Goal: Task Accomplishment & Management: Manage account settings

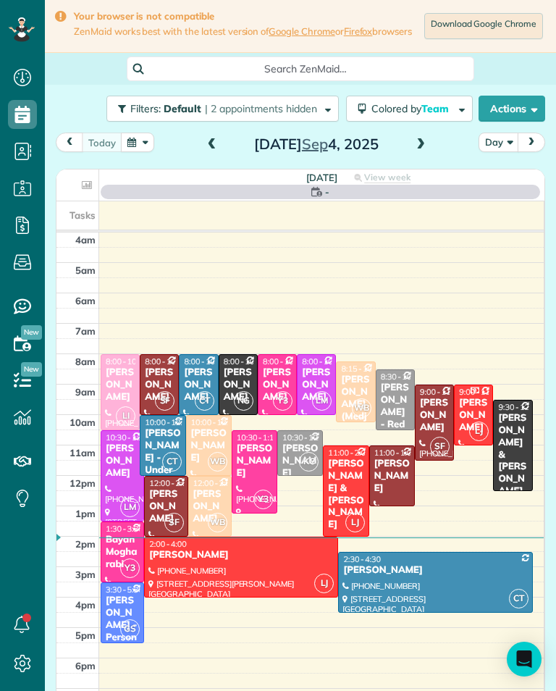
scroll to position [7, 7]
click at [426, 151] on span at bounding box center [421, 144] width 16 height 13
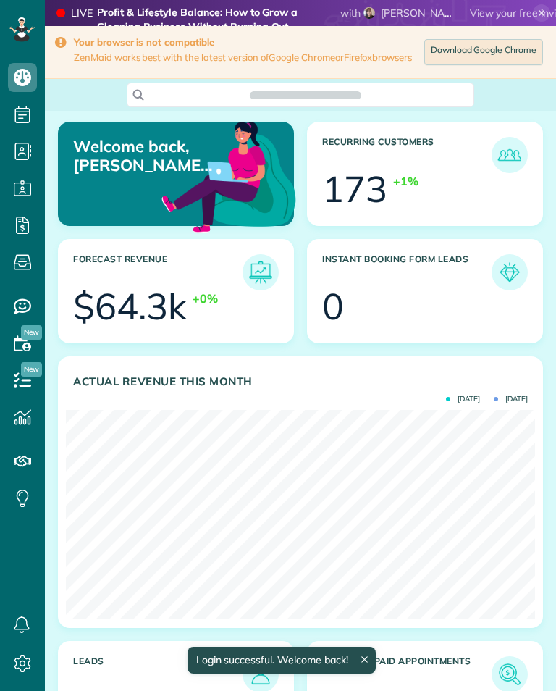
scroll to position [209, 469]
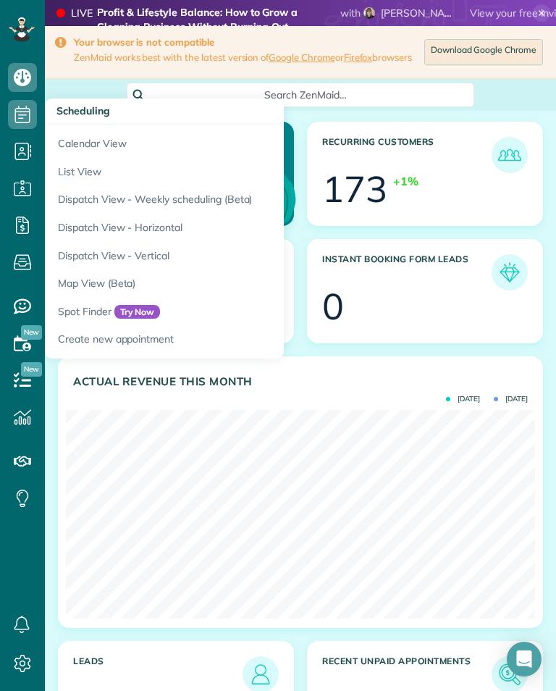
click at [75, 132] on link "Calendar View" at bounding box center [226, 141] width 362 height 33
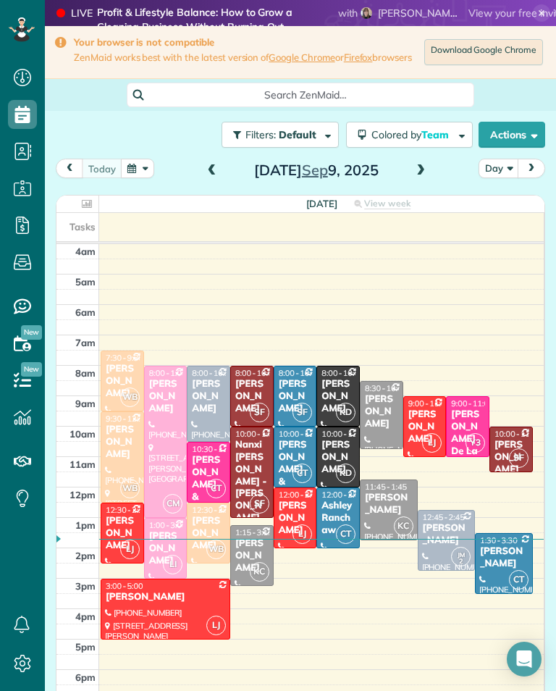
scroll to position [7, 7]
click at [420, 167] on span at bounding box center [421, 171] width 16 height 22
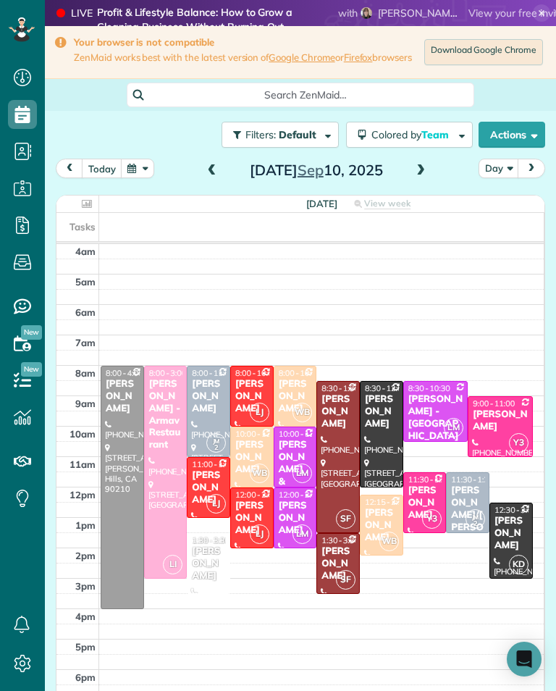
scroll to position [714, 45]
click at [344, 436] on div at bounding box center [338, 457] width 42 height 151
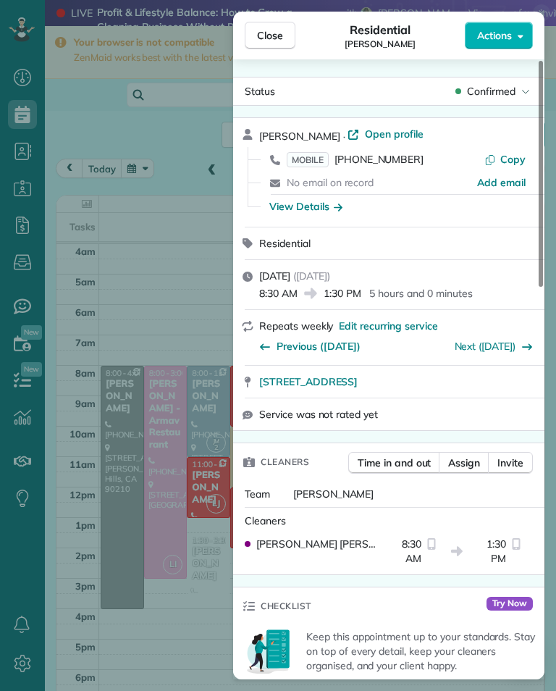
click at [315, 163] on span "MOBILE" at bounding box center [308, 159] width 42 height 15
click at [196, 264] on div "Close Residential [PERSON_NAME] Actions Status Confirmed [PERSON_NAME] · Open p…" at bounding box center [278, 345] width 556 height 691
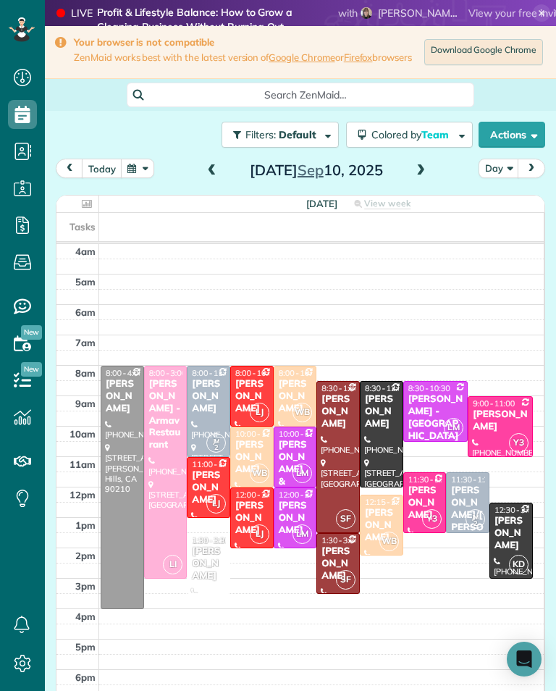
scroll to position [714, 45]
click at [345, 559] on div "[PERSON_NAME]" at bounding box center [338, 563] width 35 height 37
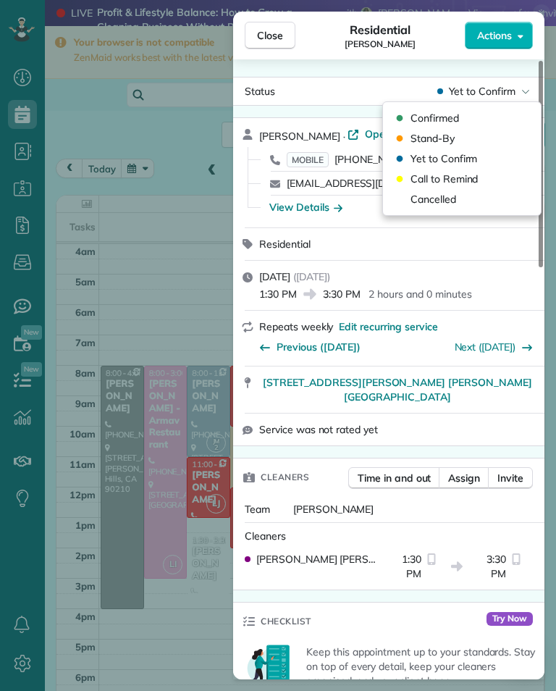
click at [487, 120] on div "Confirmed" at bounding box center [462, 118] width 146 height 20
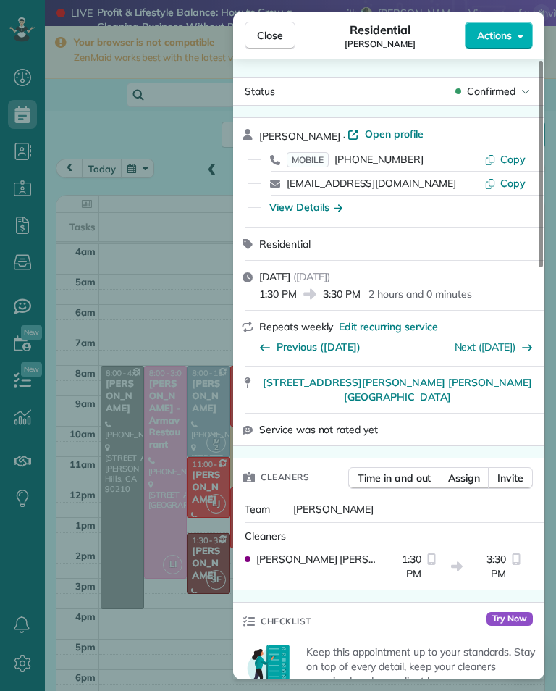
click at [170, 290] on div "Close Residential [PERSON_NAME] Actions Status Confirmed [PERSON_NAME] · Open p…" at bounding box center [278, 345] width 556 height 691
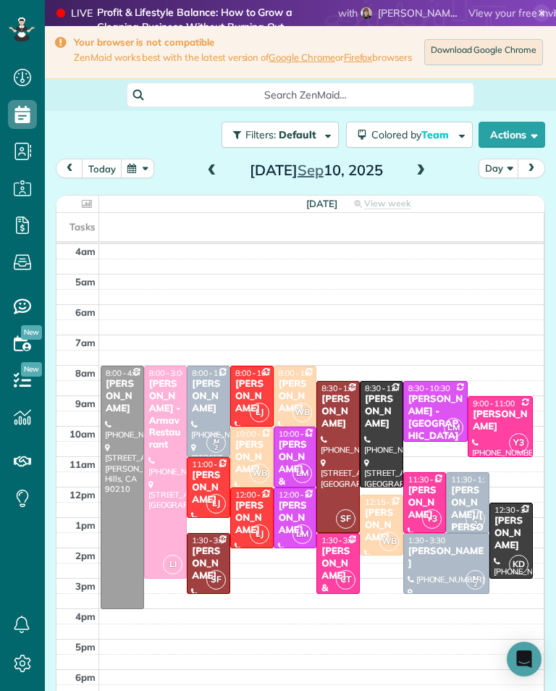
scroll to position [714, 45]
click at [344, 448] on div at bounding box center [338, 457] width 42 height 151
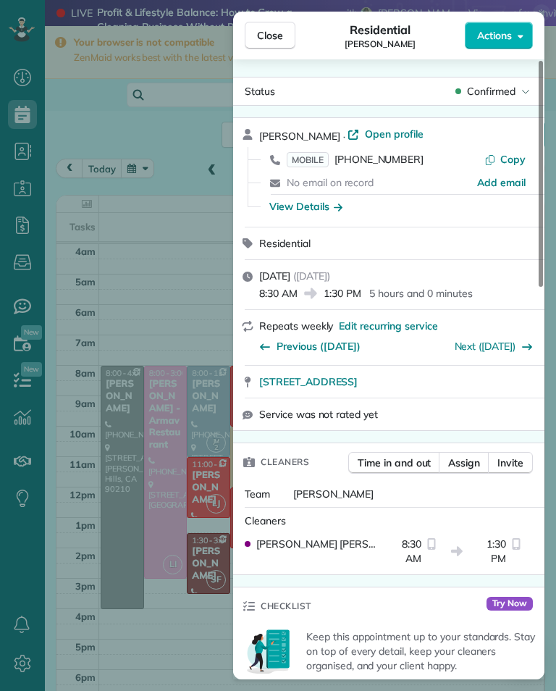
click at [316, 160] on span "MOBILE" at bounding box center [308, 159] width 42 height 15
click at [184, 259] on div "Close Residential [PERSON_NAME] Actions Status Confirmed [PERSON_NAME] · Open p…" at bounding box center [278, 345] width 556 height 691
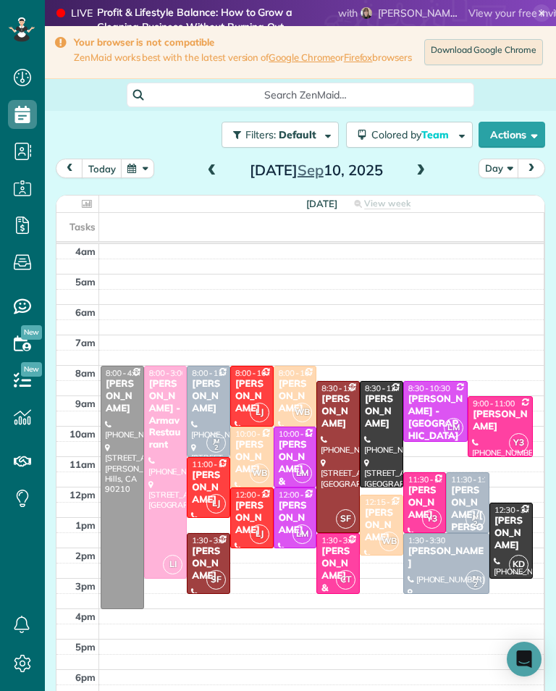
click at [212, 481] on div "[PERSON_NAME]" at bounding box center [208, 487] width 35 height 37
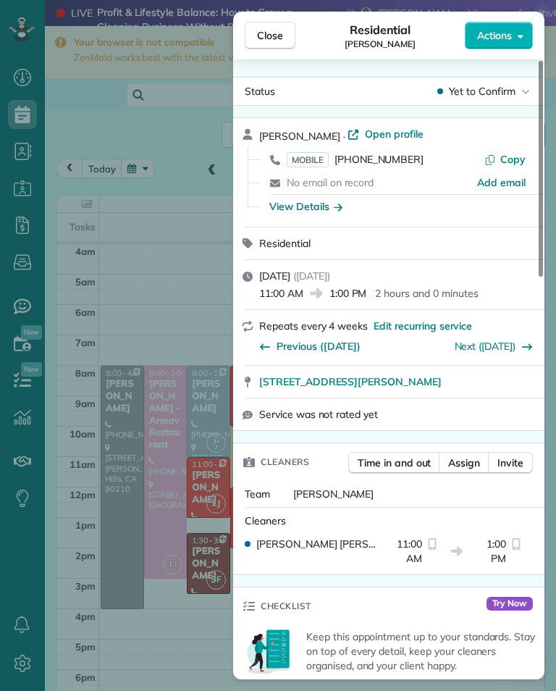
click at [313, 156] on span "MOBILE" at bounding box center [308, 159] width 42 height 15
click at [191, 272] on div "Close Residential [PERSON_NAME] Actions Status Yet to Confirm [PERSON_NAME] · O…" at bounding box center [278, 345] width 556 height 691
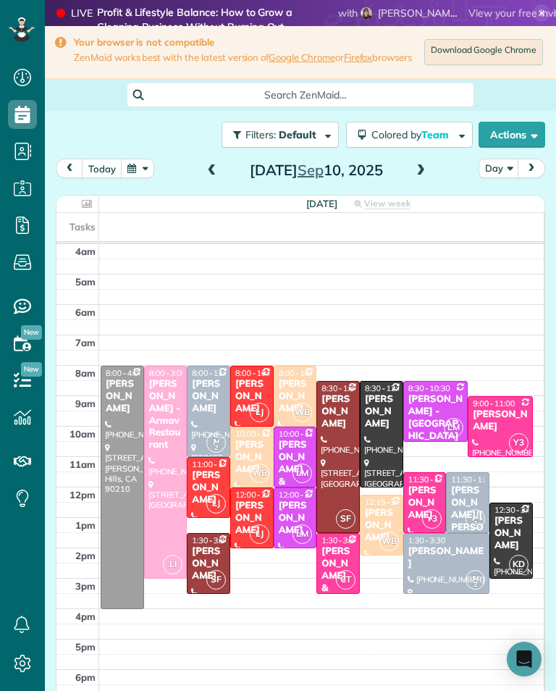
click at [256, 511] on div "[PERSON_NAME]" at bounding box center [252, 518] width 35 height 37
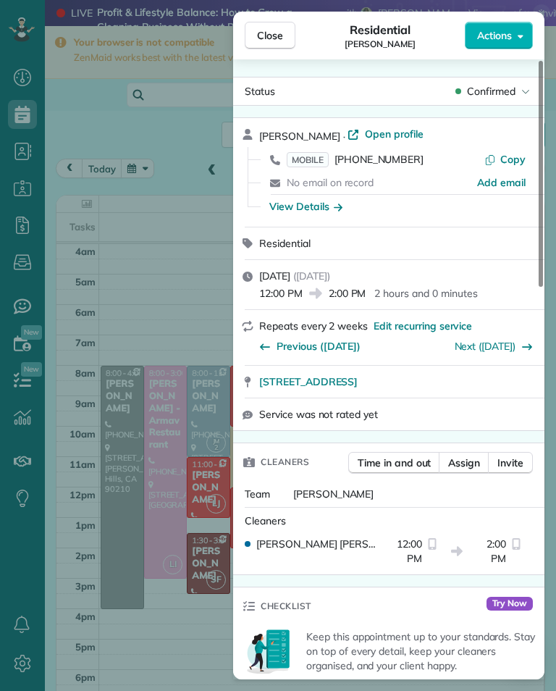
click at [314, 157] on span "MOBILE" at bounding box center [308, 159] width 42 height 15
click at [201, 315] on div "Close Residential [PERSON_NAME] Actions Status Confirmed [PERSON_NAME] · Open p…" at bounding box center [278, 345] width 556 height 691
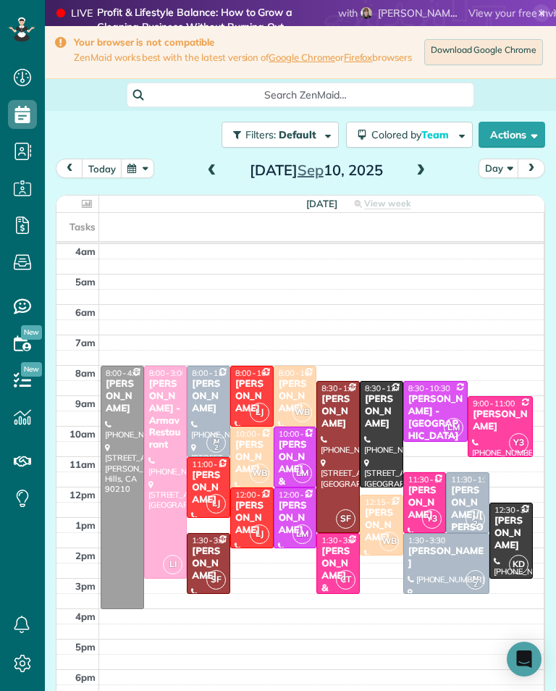
click at [173, 482] on div at bounding box center [166, 473] width 42 height 212
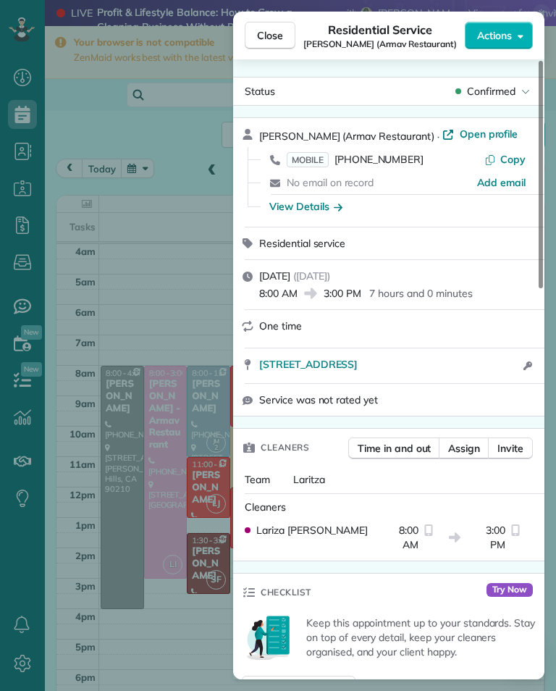
scroll to position [714, 45]
click at [318, 160] on span "MOBILE" at bounding box center [308, 159] width 42 height 15
click at [219, 329] on div "Close Residential Service [PERSON_NAME] (Armav Restaurant) Actions Status Confi…" at bounding box center [278, 345] width 556 height 691
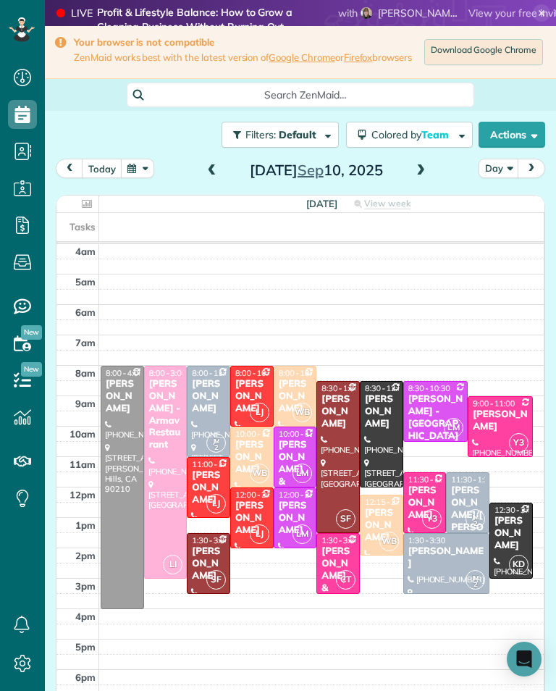
scroll to position [714, 45]
click at [496, 427] on div "[PERSON_NAME]" at bounding box center [500, 421] width 57 height 25
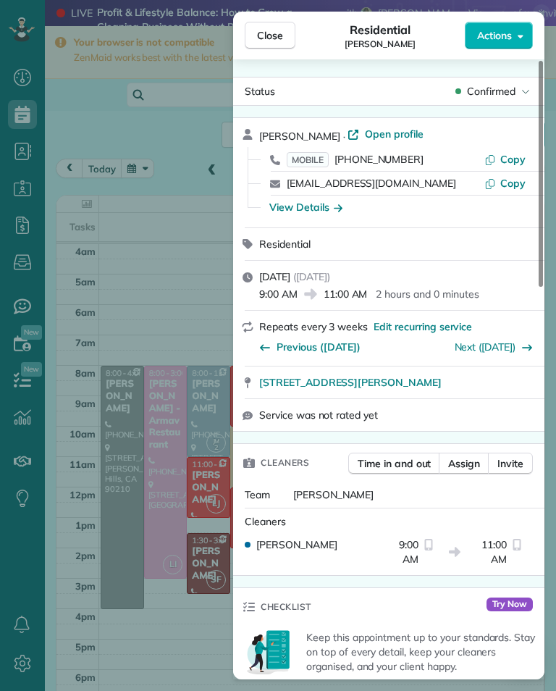
click at [311, 156] on span "MOBILE" at bounding box center [308, 159] width 42 height 15
click at [288, 29] on button "Close" at bounding box center [270, 36] width 51 height 28
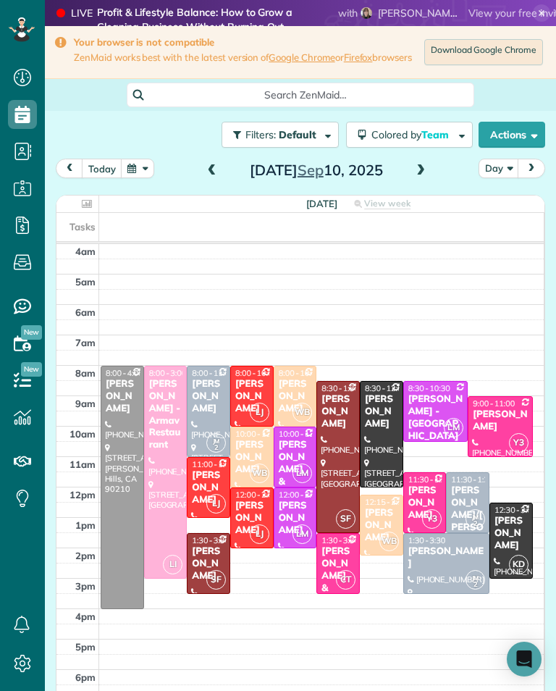
scroll to position [714, 45]
click at [425, 496] on div "[PERSON_NAME]" at bounding box center [425, 503] width 35 height 37
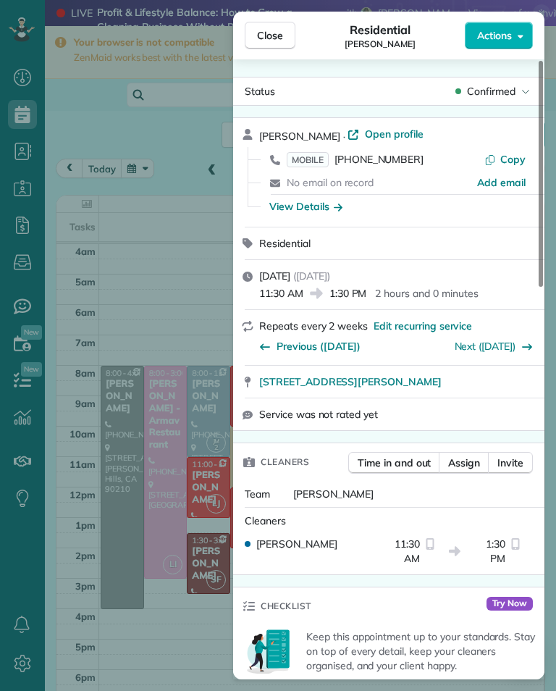
click at [322, 152] on span "MOBILE" at bounding box center [308, 159] width 42 height 15
click at [191, 608] on div "Close Residential [PERSON_NAME] Actions Status Confirmed [PERSON_NAME] · Open p…" at bounding box center [278, 345] width 556 height 691
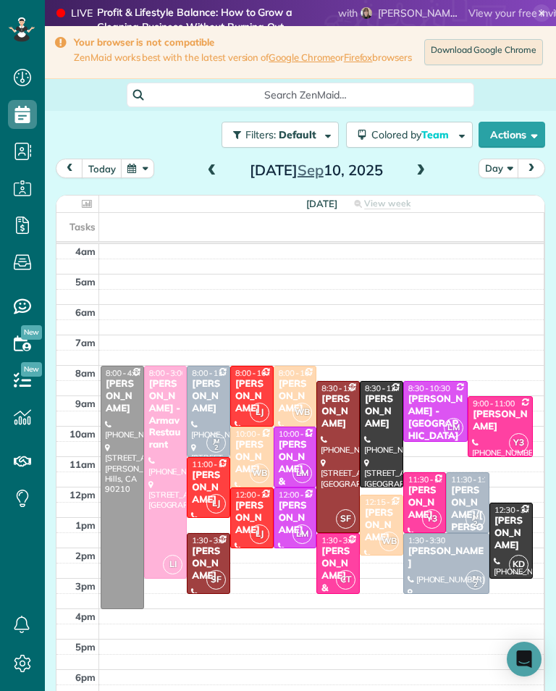
click at [203, 488] on div "[PERSON_NAME]" at bounding box center [208, 487] width 35 height 37
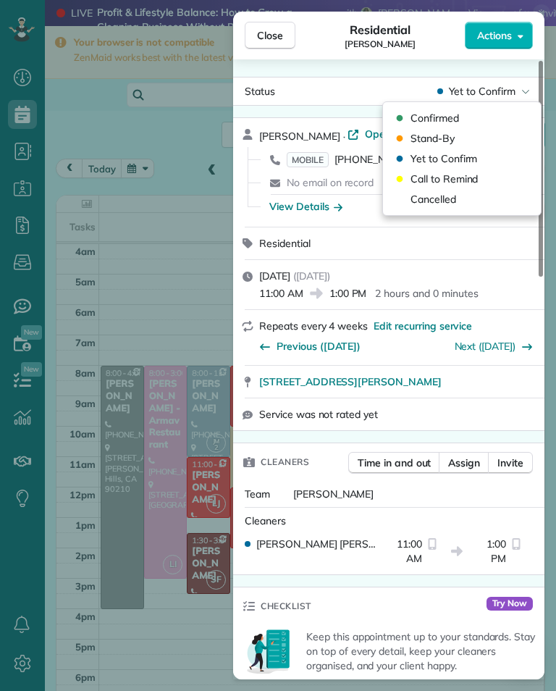
click at [473, 119] on div "Confirmed" at bounding box center [462, 118] width 146 height 20
click at [474, 162] on span "Yet to Confirm" at bounding box center [444, 158] width 67 height 14
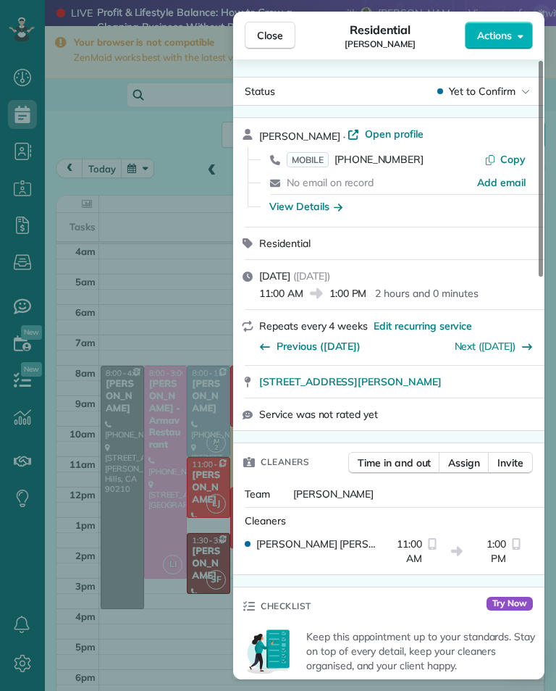
click at [192, 304] on div "Close Residential [PERSON_NAME] Actions Status Yet to Confirm [PERSON_NAME] · O…" at bounding box center [278, 345] width 556 height 691
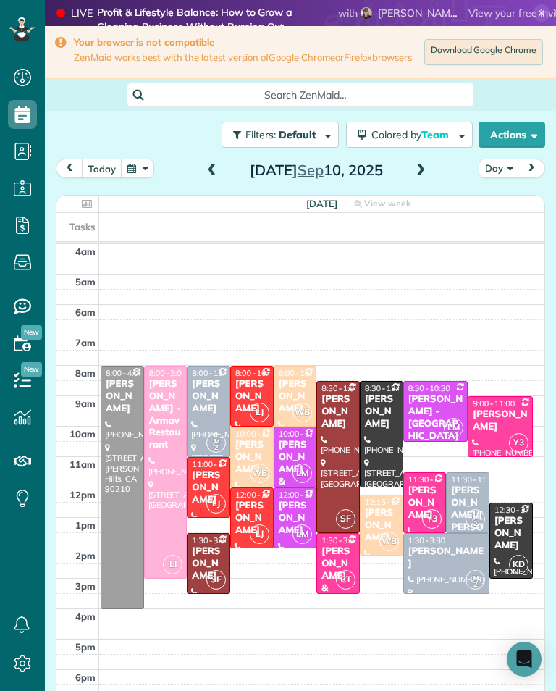
scroll to position [714, 45]
click at [430, 495] on div "[PERSON_NAME]" at bounding box center [425, 503] width 35 height 37
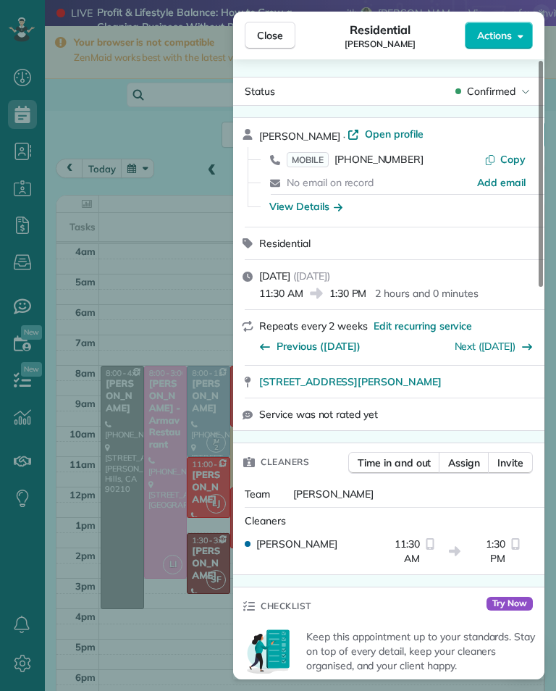
click at [306, 156] on span "MOBILE" at bounding box center [308, 159] width 42 height 15
click at [289, 26] on button "Close" at bounding box center [270, 36] width 51 height 28
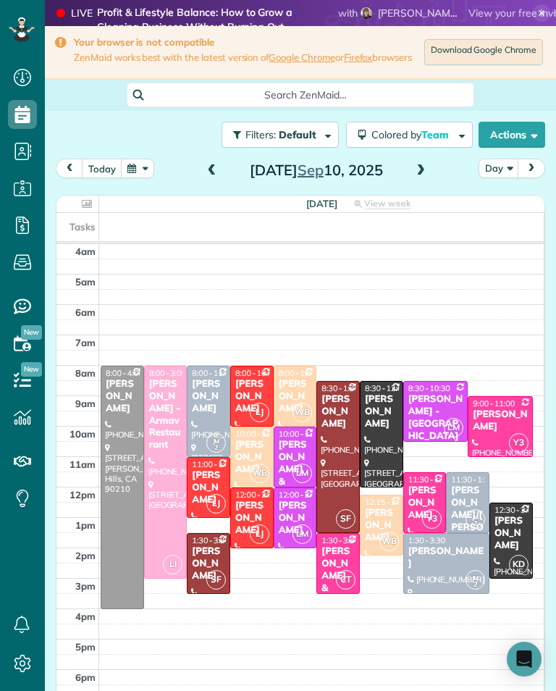
click at [338, 562] on div "[PERSON_NAME] & [PERSON_NAME]" at bounding box center [338, 587] width 35 height 85
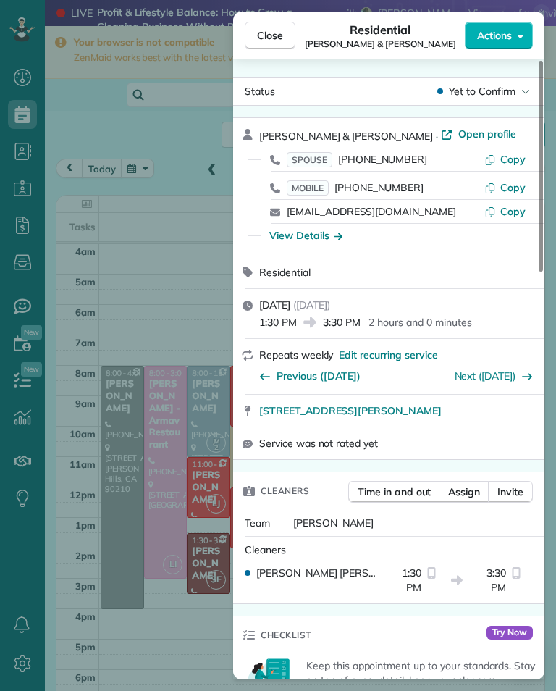
click at [301, 162] on span "SPOUSE" at bounding box center [310, 159] width 46 height 15
click at [198, 226] on div "Close Residential [PERSON_NAME] & [PERSON_NAME] Actions Status Yet to Confirm […" at bounding box center [278, 345] width 556 height 691
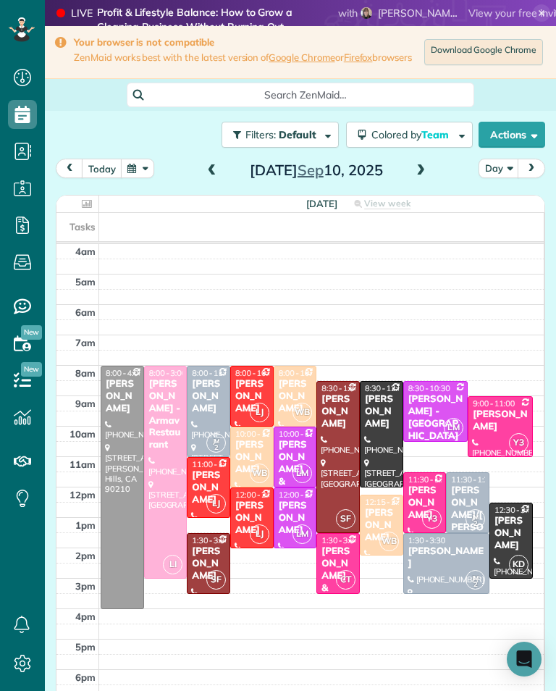
click at [125, 481] on div at bounding box center [122, 488] width 42 height 242
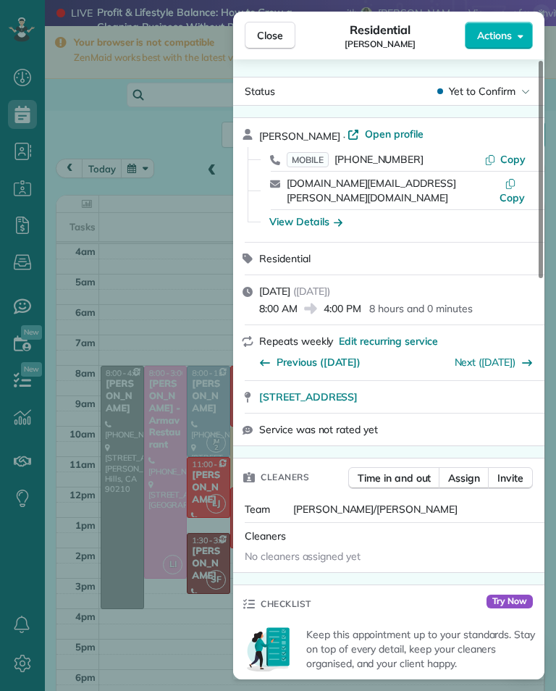
click at [317, 154] on span "MOBILE" at bounding box center [308, 159] width 42 height 15
click at [196, 309] on div "Close Residential [PERSON_NAME] Actions Status Yet to Confirm [PERSON_NAME] · O…" at bounding box center [278, 345] width 556 height 691
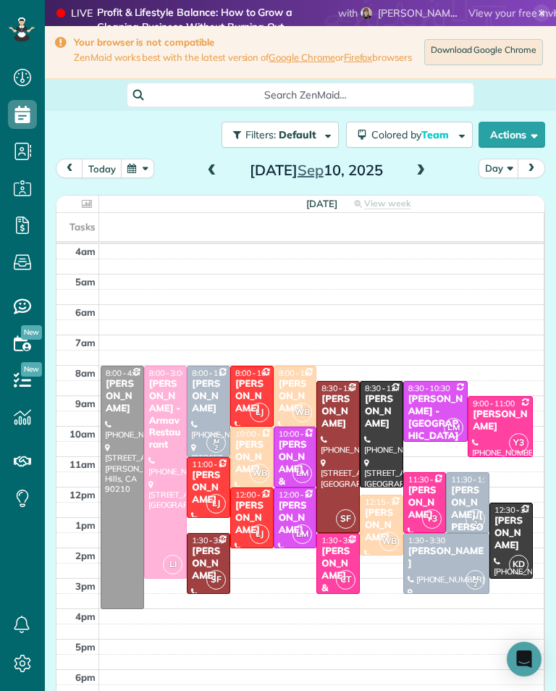
click at [301, 377] on span "8:00 - 10:00" at bounding box center [300, 373] width 42 height 10
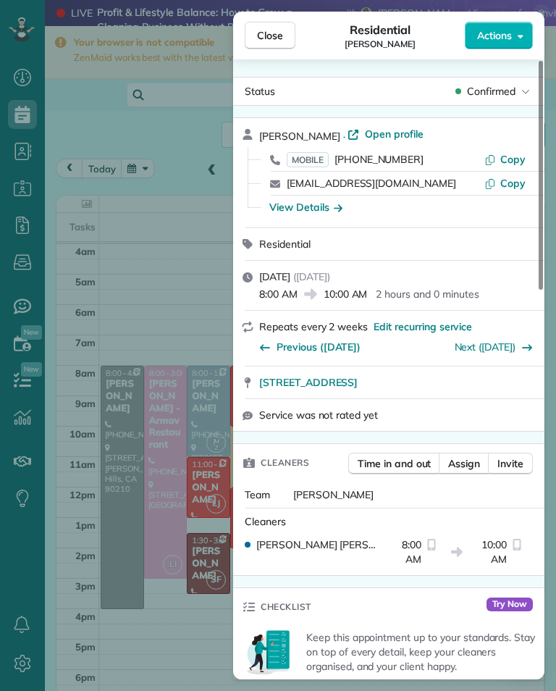
click at [320, 161] on span "MOBILE" at bounding box center [308, 159] width 42 height 15
click at [193, 308] on div "Close Residential [PERSON_NAME] Actions Status Confirmed [PERSON_NAME] · Open p…" at bounding box center [278, 345] width 556 height 691
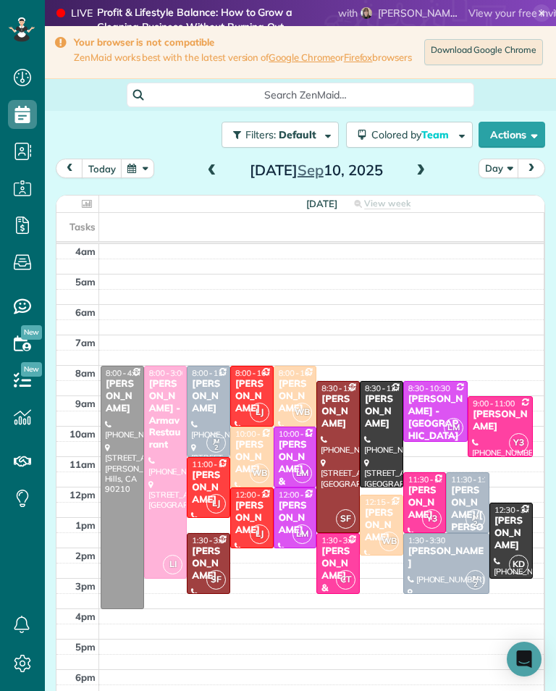
click at [254, 461] on div "[PERSON_NAME]" at bounding box center [252, 457] width 35 height 37
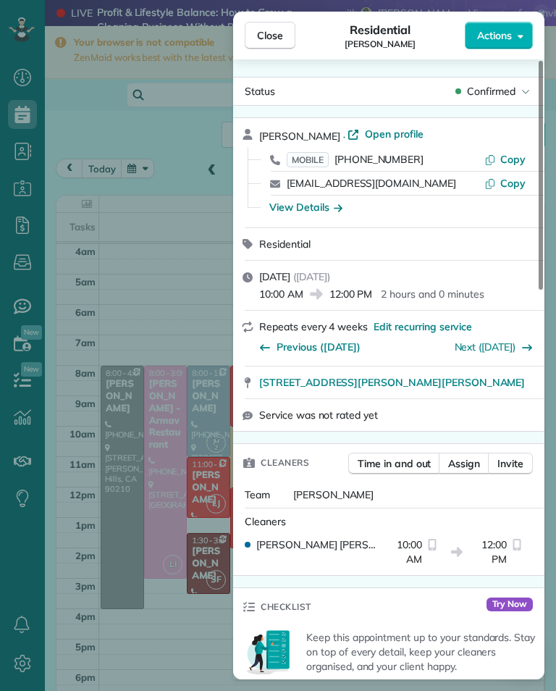
click at [311, 156] on span "MOBILE" at bounding box center [308, 159] width 42 height 15
click at [276, 27] on button "Close" at bounding box center [270, 36] width 51 height 28
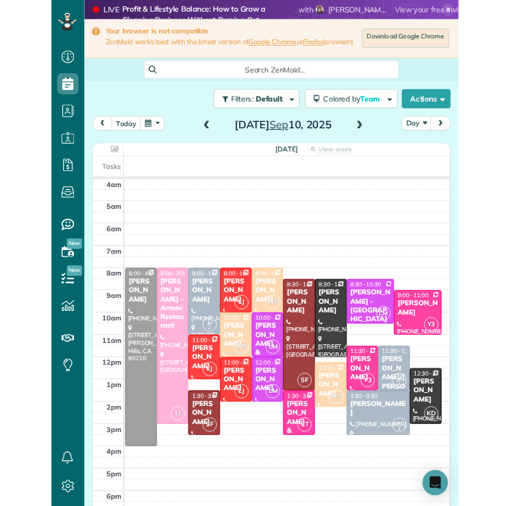
scroll to position [714, 45]
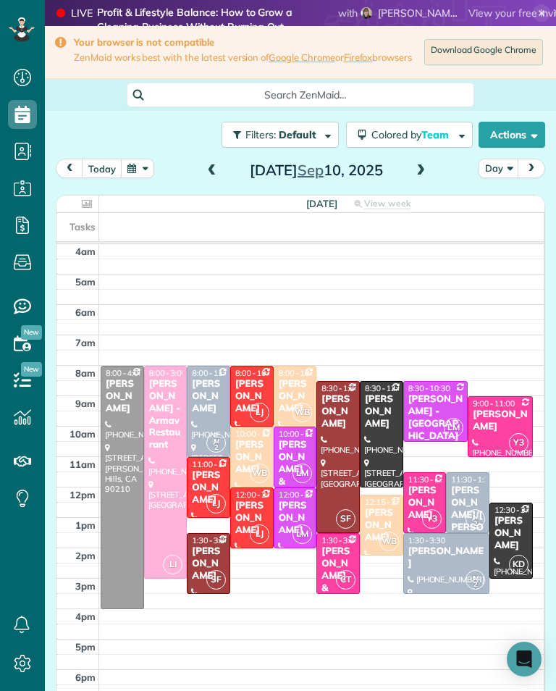
click at [379, 507] on span "12:15 - 2:15" at bounding box center [386, 502] width 42 height 10
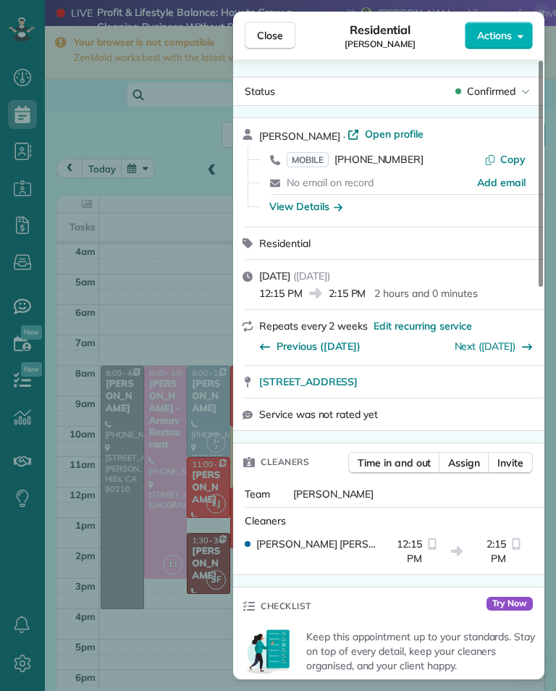
click at [312, 160] on span "MOBILE" at bounding box center [308, 159] width 42 height 15
click at [201, 295] on div "Close Residential [PERSON_NAME] Actions Status Confirmed [PERSON_NAME] · Open p…" at bounding box center [278, 345] width 556 height 691
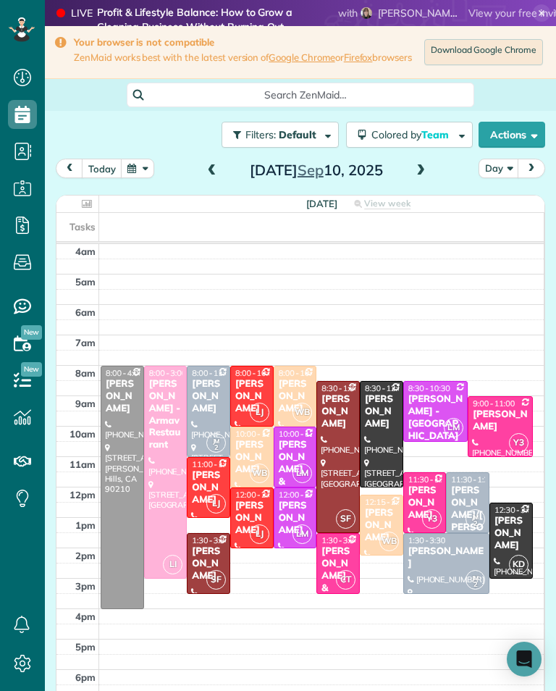
click at [210, 401] on div "[PERSON_NAME]" at bounding box center [208, 396] width 35 height 37
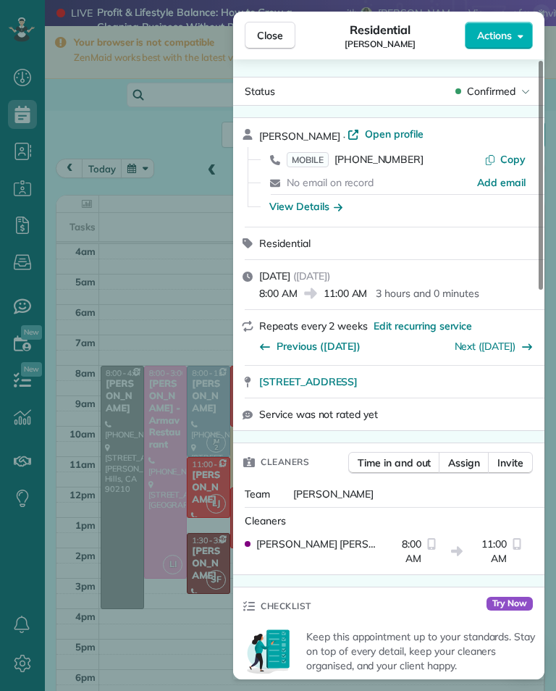
click at [311, 159] on span "MOBILE" at bounding box center [308, 159] width 42 height 15
click at [197, 296] on div "Close Residential [PERSON_NAME] Actions Status Confirmed [PERSON_NAME] · Open p…" at bounding box center [278, 345] width 556 height 691
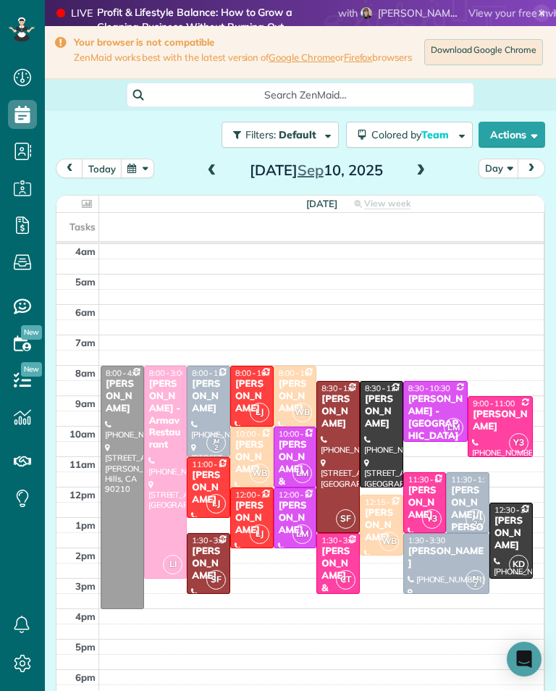
click at [476, 496] on div "[PERSON_NAME]/[PERSON_NAME]/[PERSON_NAME]" at bounding box center [468, 540] width 35 height 110
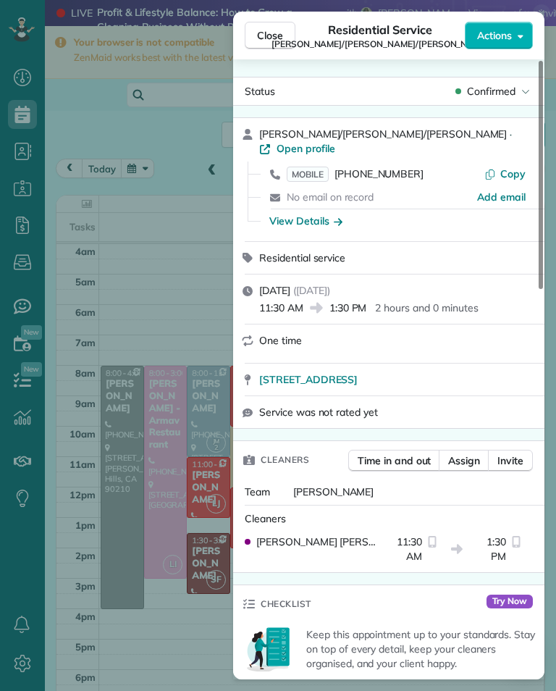
click at [309, 167] on span "MOBILE" at bounding box center [308, 174] width 42 height 15
click at [281, 33] on span "Close" at bounding box center [270, 35] width 26 height 14
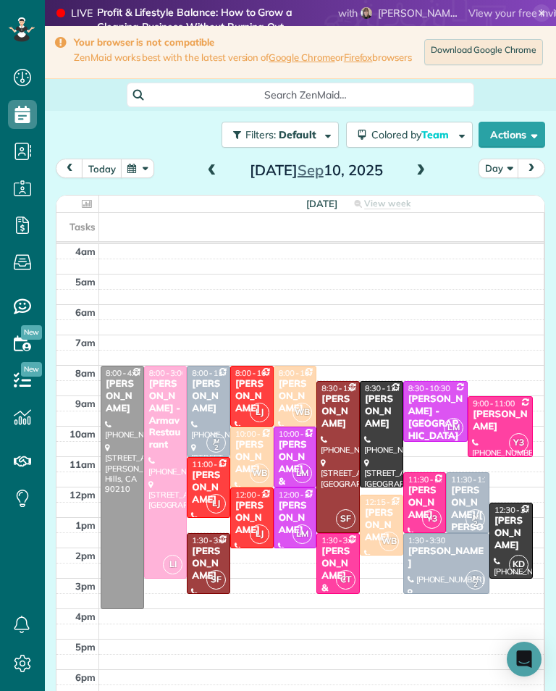
click at [440, 568] on div at bounding box center [446, 563] width 85 height 59
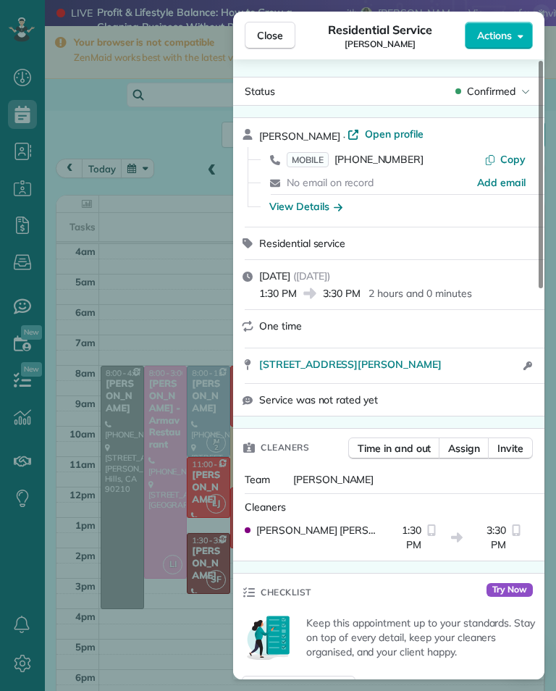
click at [314, 166] on span "MOBILE" at bounding box center [308, 159] width 42 height 15
click at [319, 153] on span "MOBILE" at bounding box center [308, 159] width 42 height 15
click at [195, 303] on div "Close Residential Service [PERSON_NAME] Actions Status Confirmed [PERSON_NAME] …" at bounding box center [278, 345] width 556 height 691
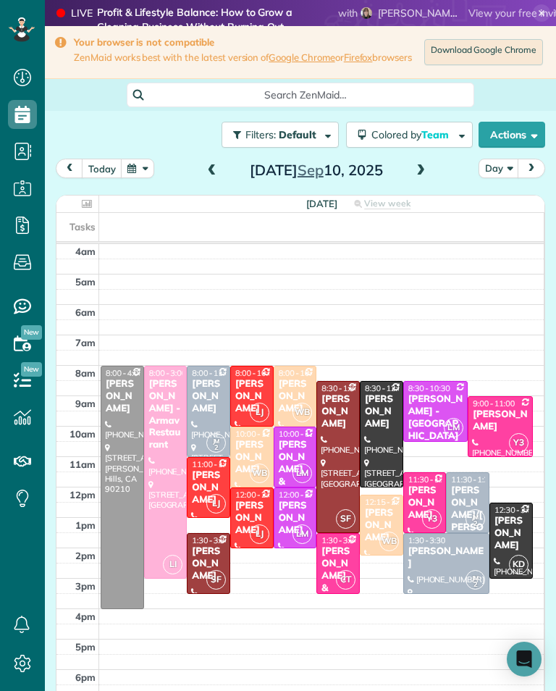
click at [205, 411] on div at bounding box center [209, 412] width 42 height 90
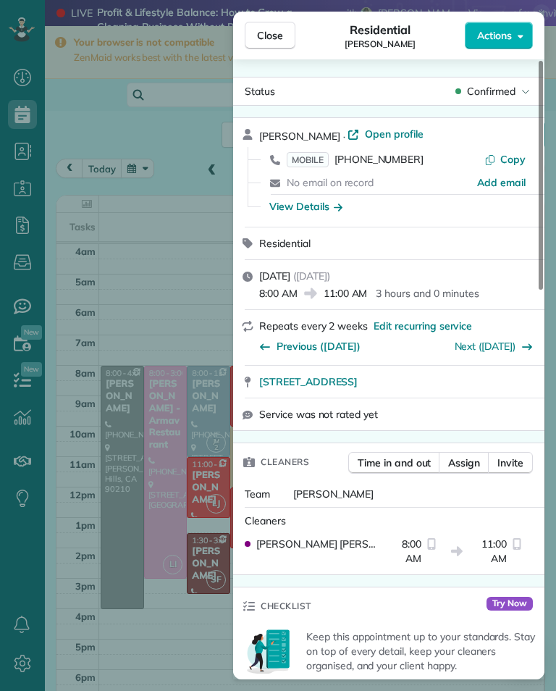
click at [185, 643] on div "Close Residential [PERSON_NAME] Actions Status Confirmed [PERSON_NAME] · Open p…" at bounding box center [278, 345] width 556 height 691
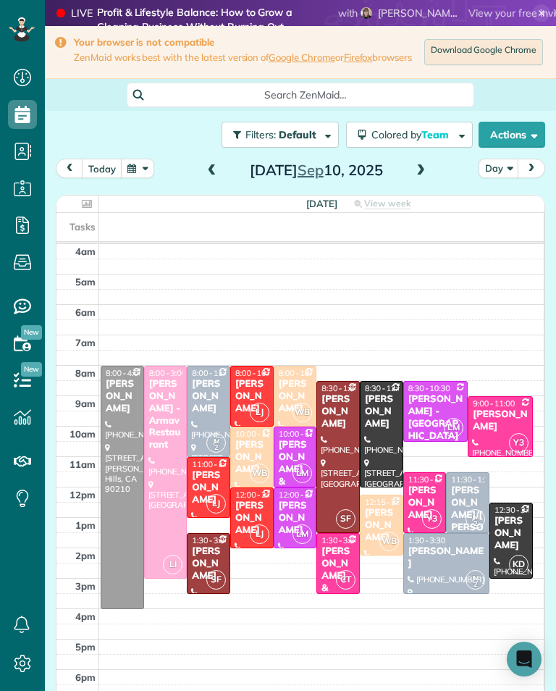
click at [437, 404] on div "[PERSON_NAME] - [GEOGRAPHIC_DATA]" at bounding box center [436, 417] width 57 height 49
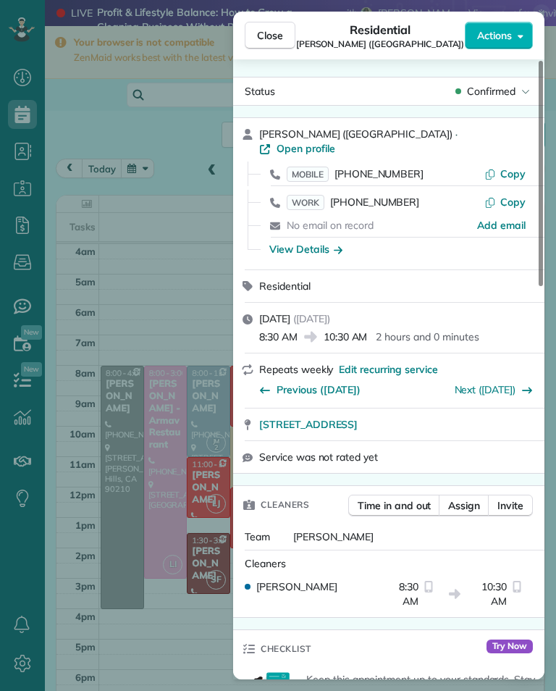
click at [308, 167] on span "MOBILE" at bounding box center [308, 174] width 42 height 15
click at [318, 167] on span "MOBILE" at bounding box center [308, 174] width 42 height 15
click at [212, 288] on div "Close Residential [PERSON_NAME] ([GEOGRAPHIC_DATA]) Actions Status Confirmed [P…" at bounding box center [278, 345] width 556 height 691
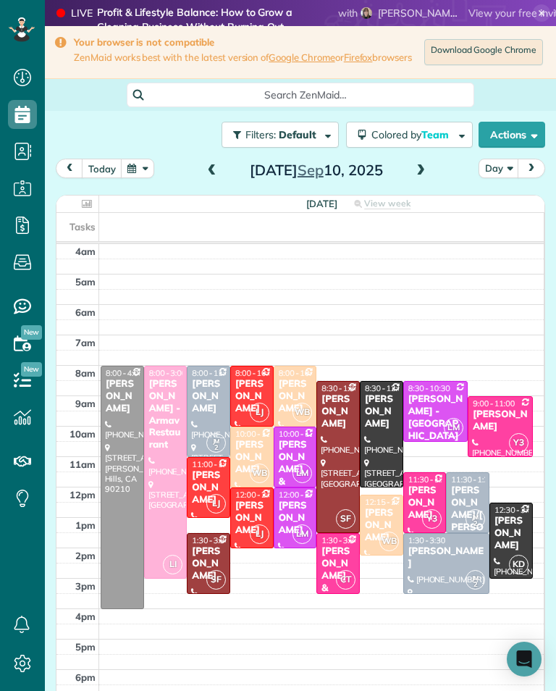
click at [296, 465] on div "[PERSON_NAME] & [PERSON_NAME]" at bounding box center [295, 481] width 35 height 85
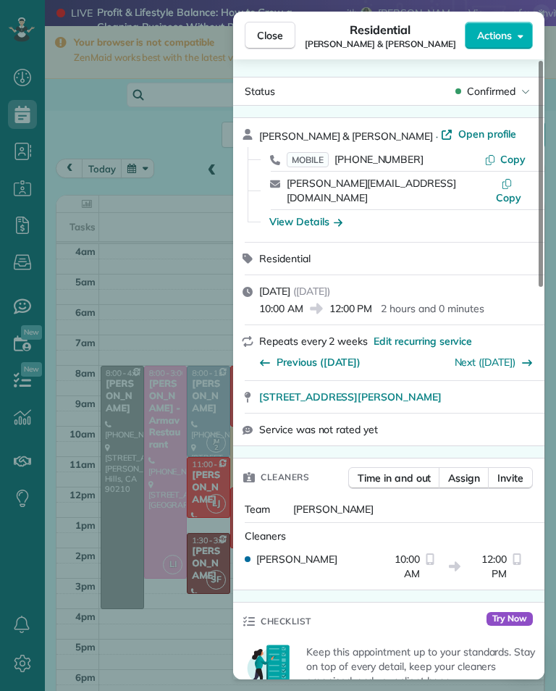
click at [314, 162] on span "MOBILE" at bounding box center [308, 159] width 42 height 15
click at [206, 332] on div "Close Residential [PERSON_NAME] & [PERSON_NAME] Actions Status Confirmed [PERSO…" at bounding box center [278, 345] width 556 height 691
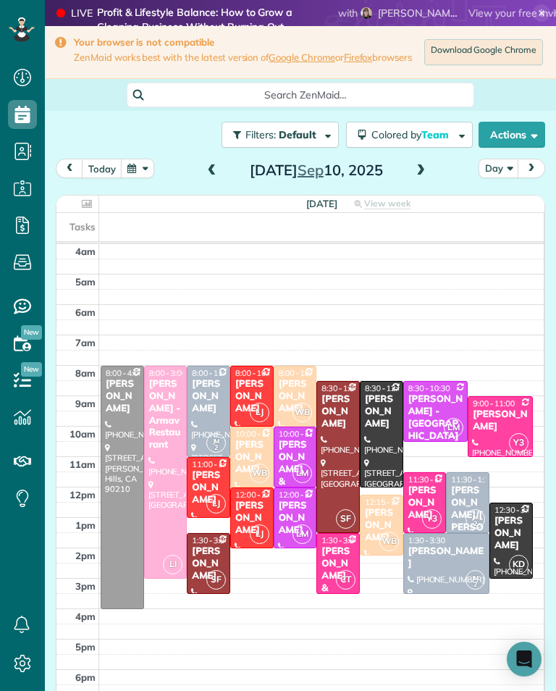
click at [303, 453] on div "[PERSON_NAME] & [PERSON_NAME]" at bounding box center [295, 481] width 35 height 85
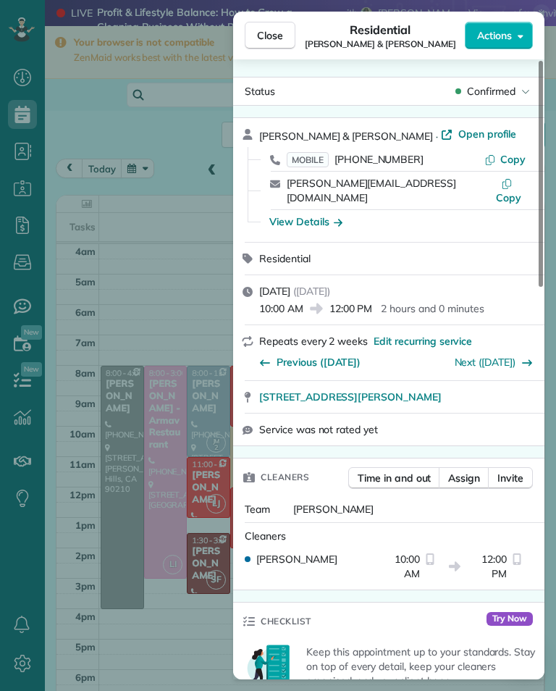
click at [306, 152] on span "MOBILE" at bounding box center [308, 159] width 42 height 15
click at [184, 351] on div "Close Residential [PERSON_NAME] & [PERSON_NAME] Actions Status Confirmed [PERSO…" at bounding box center [278, 345] width 556 height 691
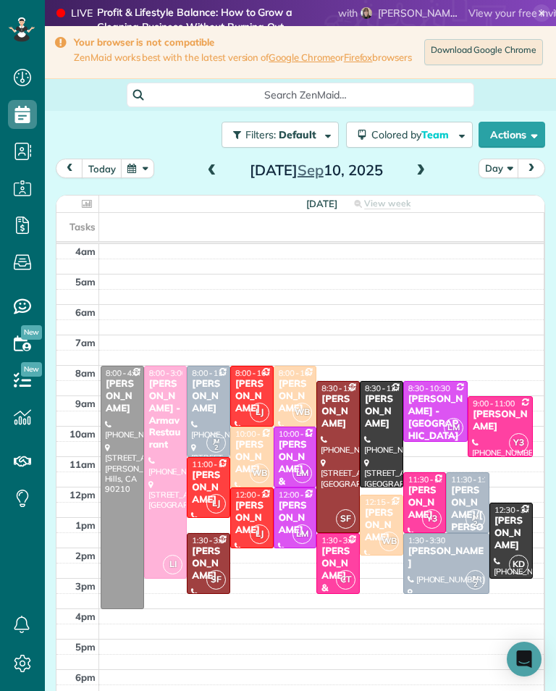
click at [301, 514] on div "[PERSON_NAME]" at bounding box center [295, 518] width 35 height 37
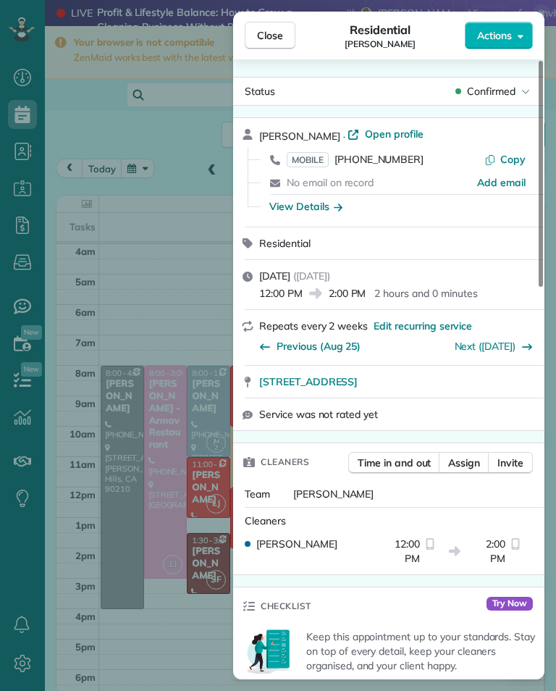
click at [311, 156] on span "MOBILE" at bounding box center [308, 159] width 42 height 15
click at [177, 622] on div "Close Residential [PERSON_NAME] Actions Status Confirmed [PERSON_NAME] · Open p…" at bounding box center [278, 345] width 556 height 691
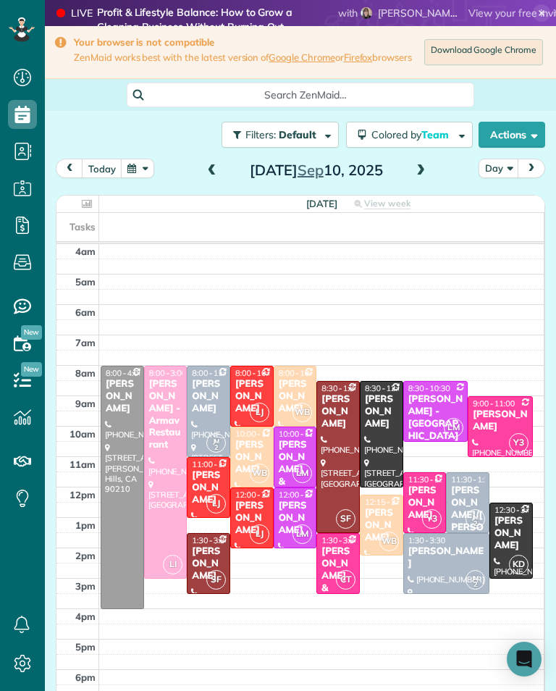
click at [384, 406] on div "[PERSON_NAME]" at bounding box center [381, 411] width 35 height 37
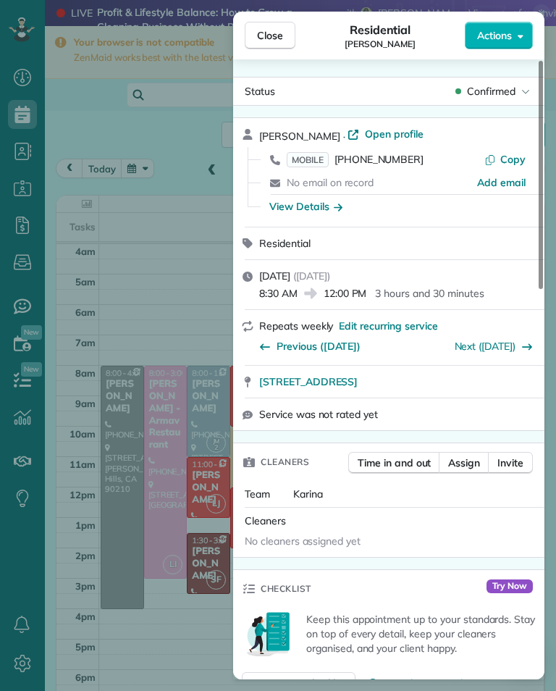
click at [305, 158] on span "MOBILE" at bounding box center [308, 159] width 42 height 15
click at [195, 301] on div "Close Residential [PERSON_NAME] Actions Status Confirmed [PERSON_NAME] · Open p…" at bounding box center [278, 345] width 556 height 691
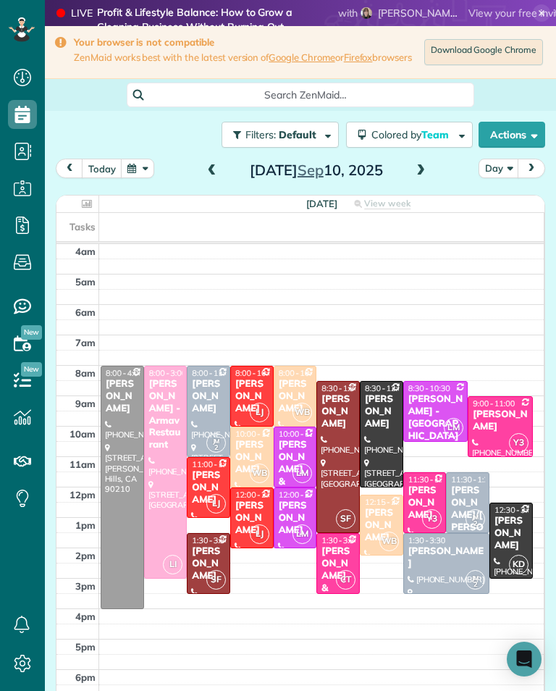
click at [510, 551] on div at bounding box center [511, 540] width 42 height 75
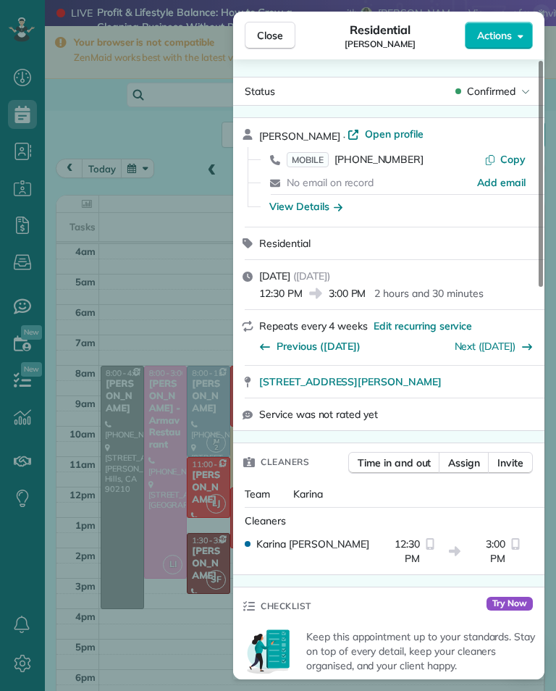
click at [302, 158] on span "MOBILE" at bounding box center [308, 159] width 42 height 15
click at [188, 296] on div "Close Residential [PERSON_NAME] Actions Status Confirmed [PERSON_NAME] · Open p…" at bounding box center [278, 345] width 556 height 691
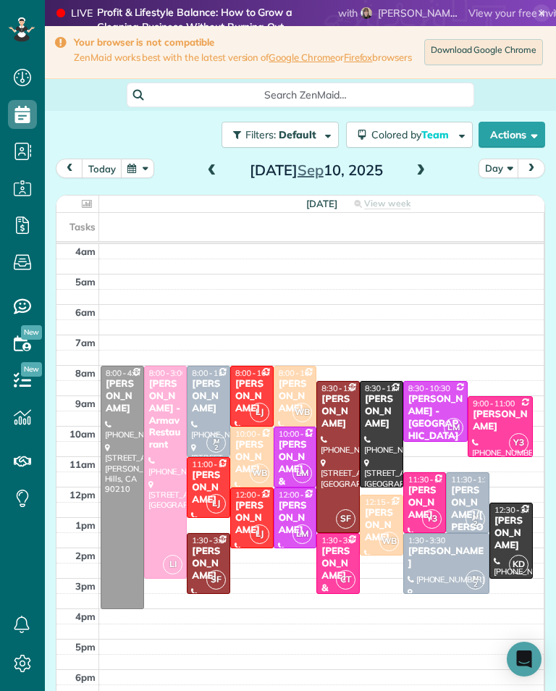
scroll to position [714, 45]
click at [205, 177] on span at bounding box center [212, 170] width 16 height 13
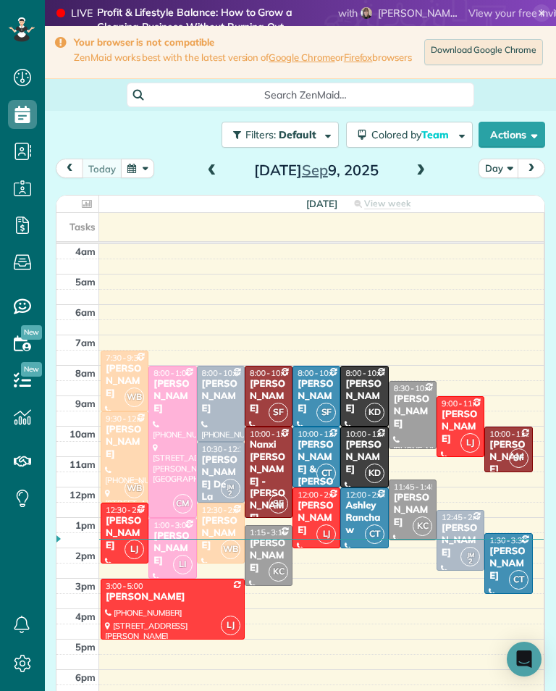
click at [422, 500] on div "[PERSON_NAME]" at bounding box center [412, 510] width 39 height 37
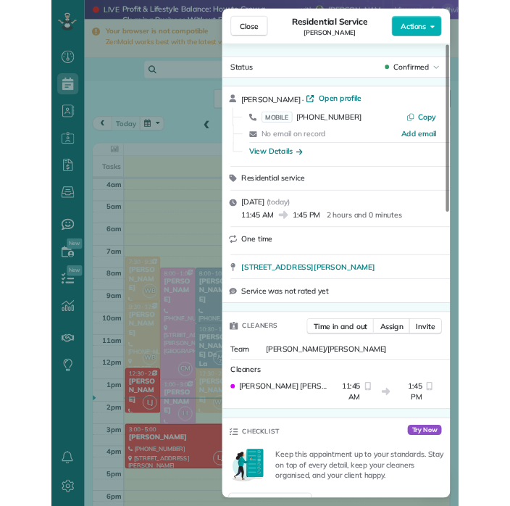
scroll to position [714, 45]
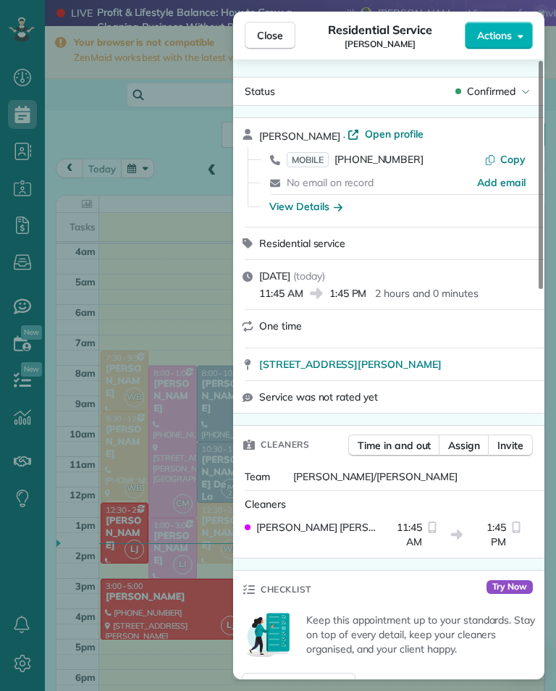
click at [284, 39] on button "Close" at bounding box center [270, 36] width 51 height 28
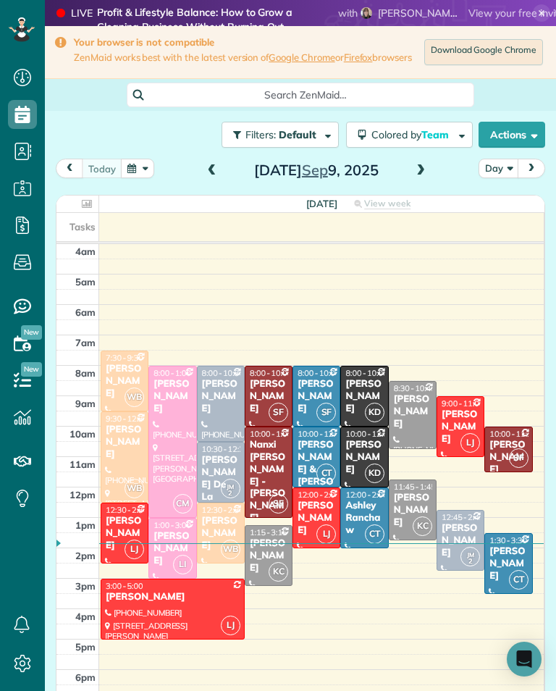
click at [422, 175] on span at bounding box center [421, 170] width 16 height 13
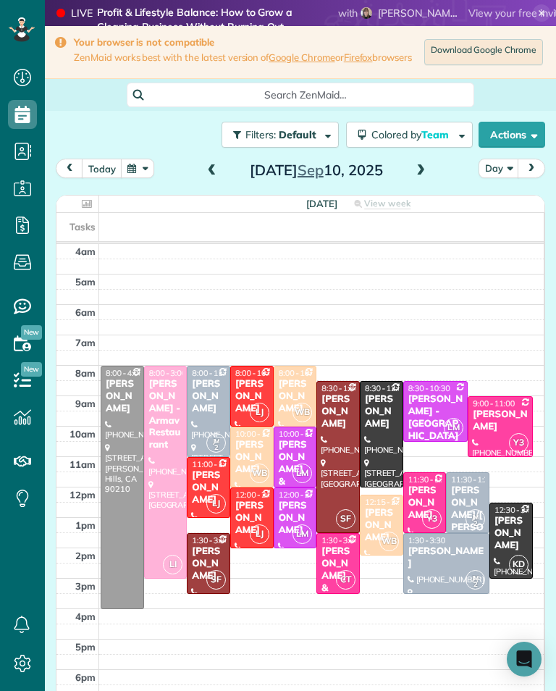
click at [515, 532] on div "[PERSON_NAME]" at bounding box center [511, 533] width 35 height 37
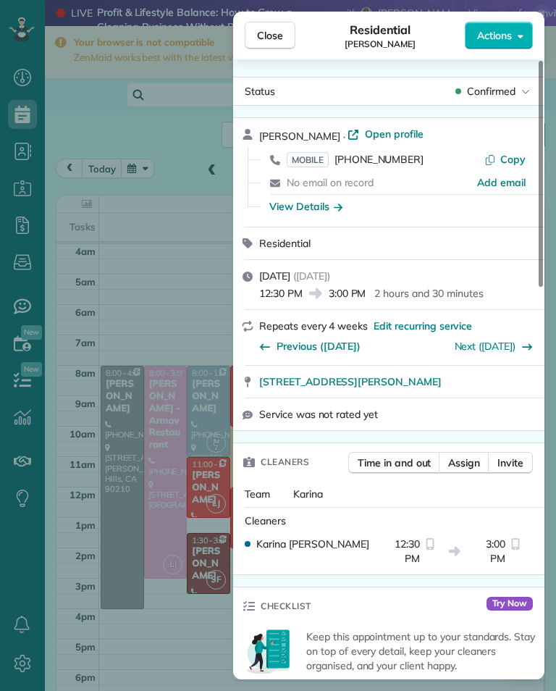
click at [306, 156] on span "MOBILE" at bounding box center [308, 159] width 42 height 15
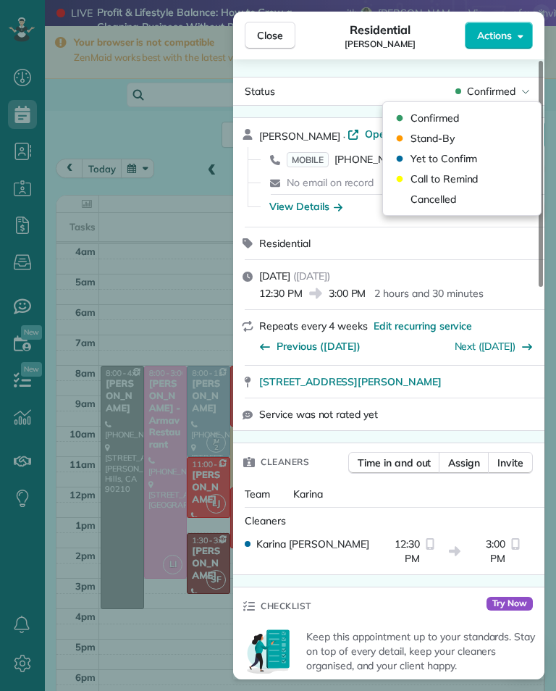
click at [473, 203] on div "Cancelled" at bounding box center [462, 199] width 146 height 20
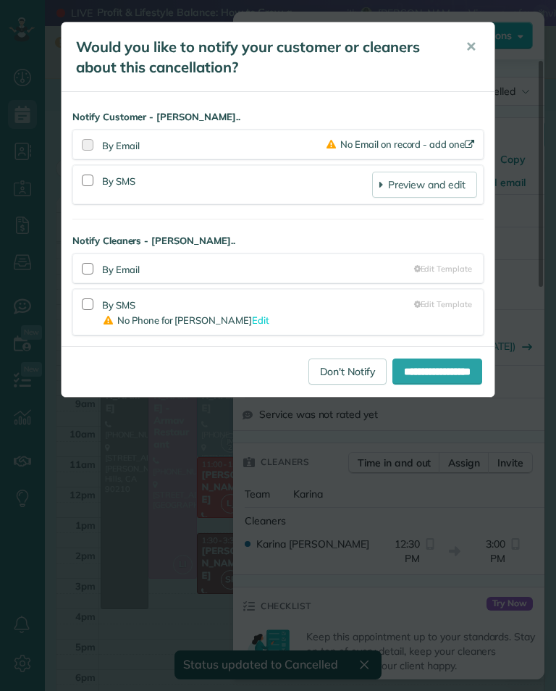
click at [337, 365] on link "Don't Notify" at bounding box center [348, 372] width 78 height 26
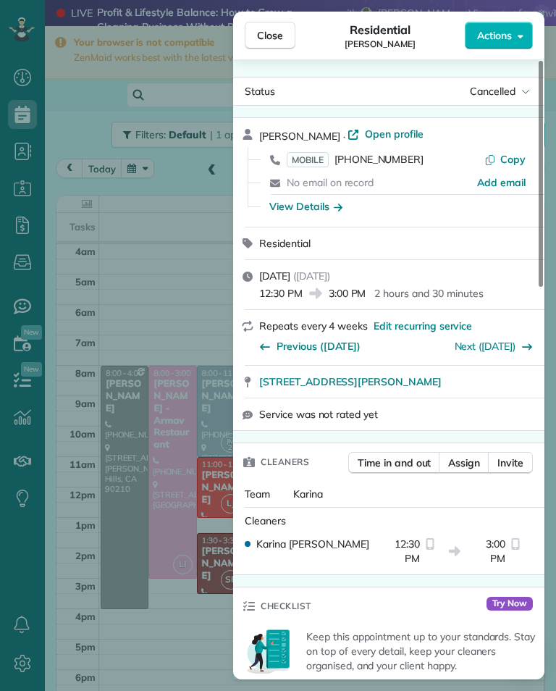
click at [155, 306] on div "Close Residential [PERSON_NAME] Actions Status Cancelled [PERSON_NAME] · Open p…" at bounding box center [278, 345] width 556 height 691
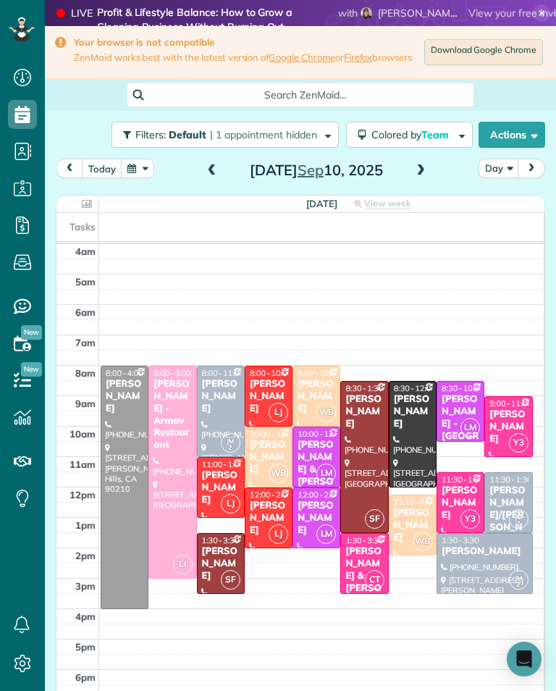
scroll to position [714, 45]
click at [217, 416] on div at bounding box center [221, 412] width 46 height 90
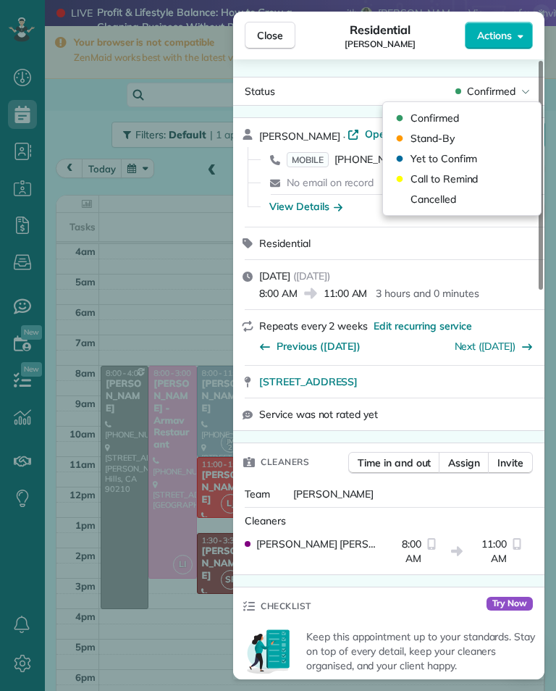
click at [473, 203] on div "Cancelled" at bounding box center [462, 199] width 146 height 20
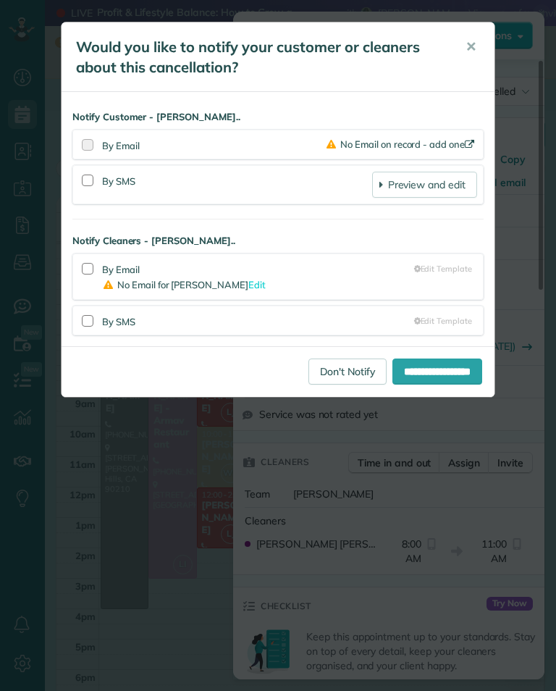
click at [321, 373] on link "Don't Notify" at bounding box center [348, 372] width 78 height 26
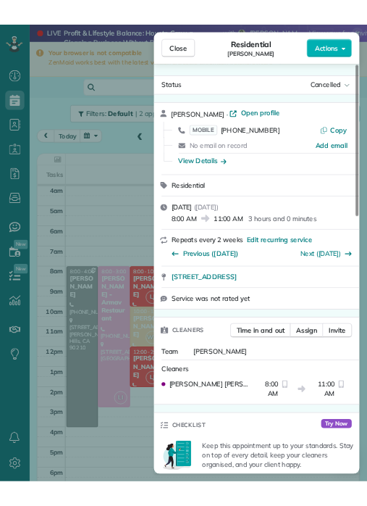
scroll to position [714, 45]
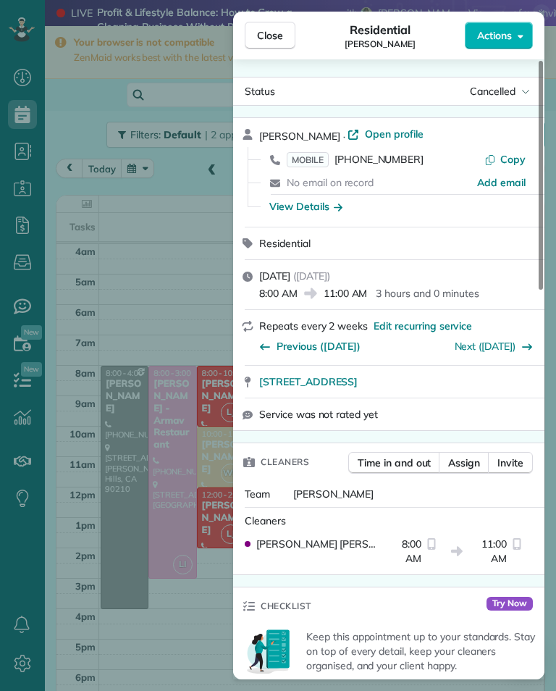
click at [152, 272] on div "Close Residential [PERSON_NAME] Actions Status Cancelled [PERSON_NAME] · Open p…" at bounding box center [278, 345] width 556 height 691
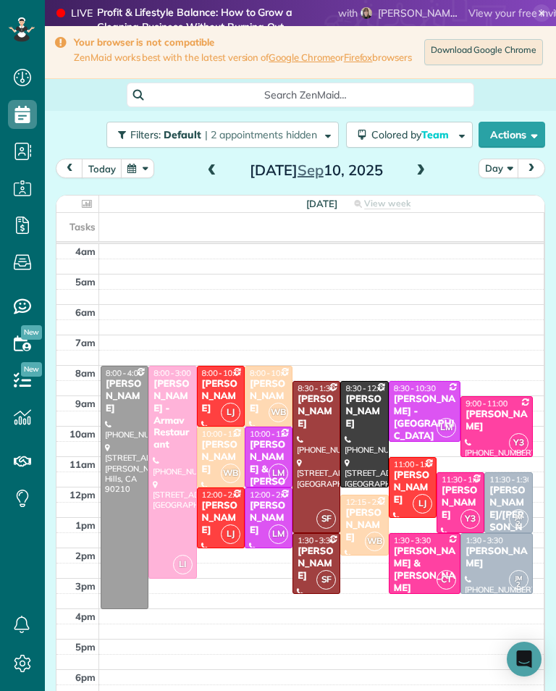
click at [278, 32] on div "Your browser is not compatible ZenMaid works best with the latest version of Go…" at bounding box center [300, 52] width 511 height 53
click at [420, 177] on span at bounding box center [421, 170] width 16 height 13
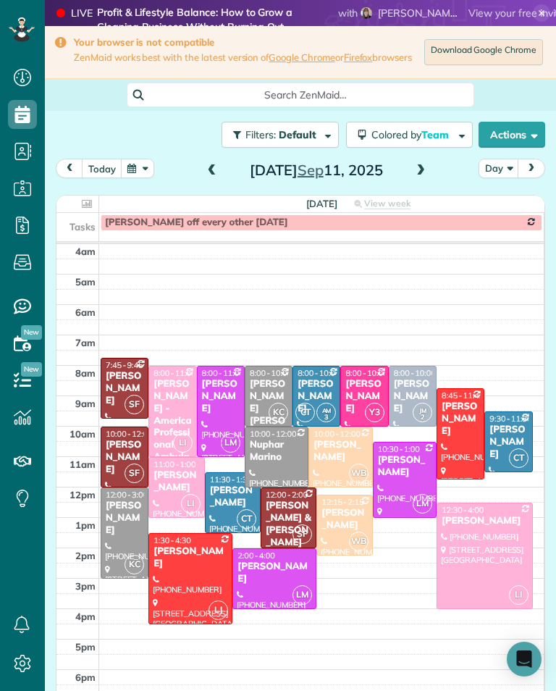
click at [427, 176] on span at bounding box center [421, 170] width 16 height 13
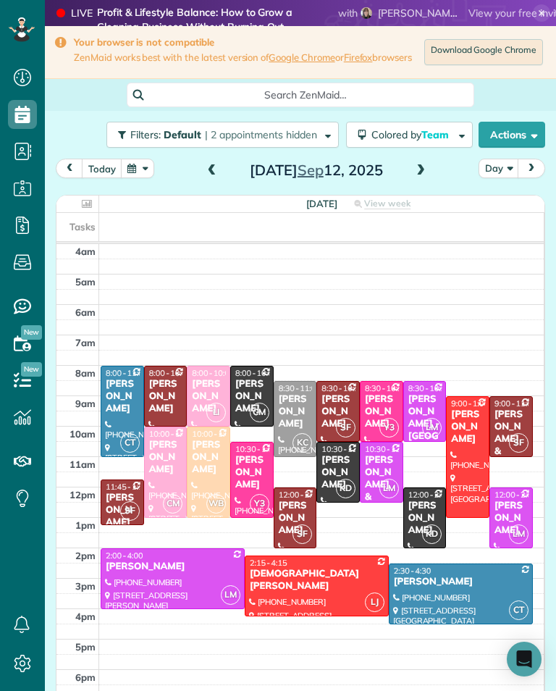
click at [298, 408] on div "[PERSON_NAME]" at bounding box center [295, 411] width 35 height 37
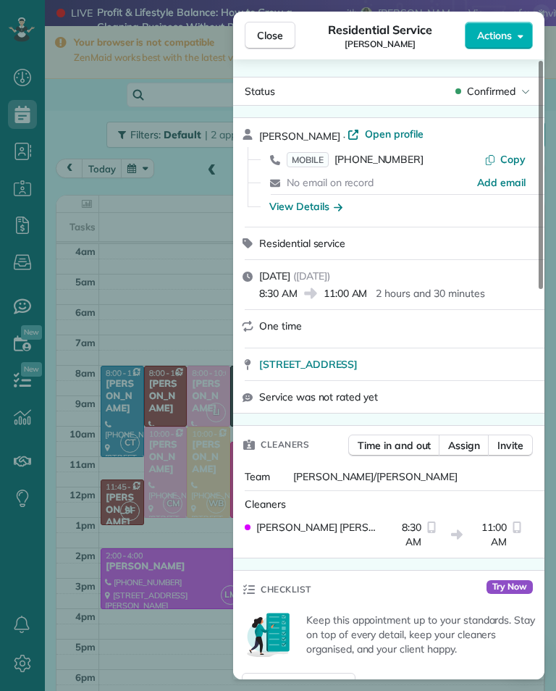
scroll to position [714, 45]
click at [168, 642] on div "Close Residential Service [PERSON_NAME] Actions Status Confirmed [PERSON_NAME] …" at bounding box center [278, 345] width 556 height 691
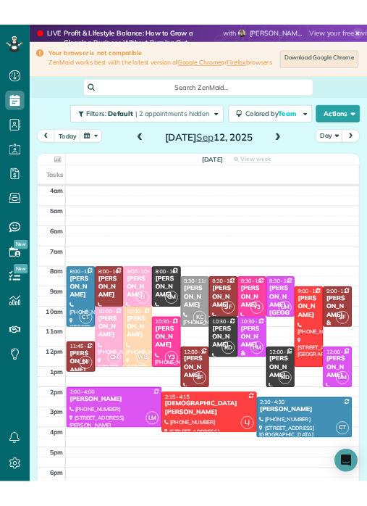
scroll to position [714, 45]
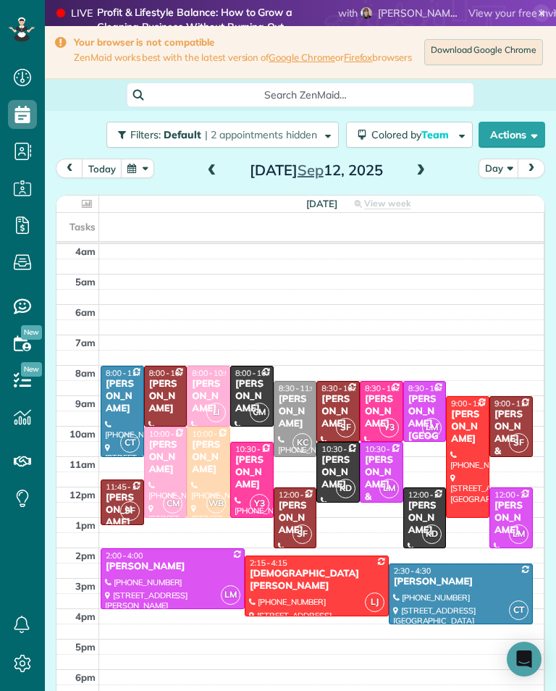
click at [209, 170] on span at bounding box center [212, 170] width 16 height 13
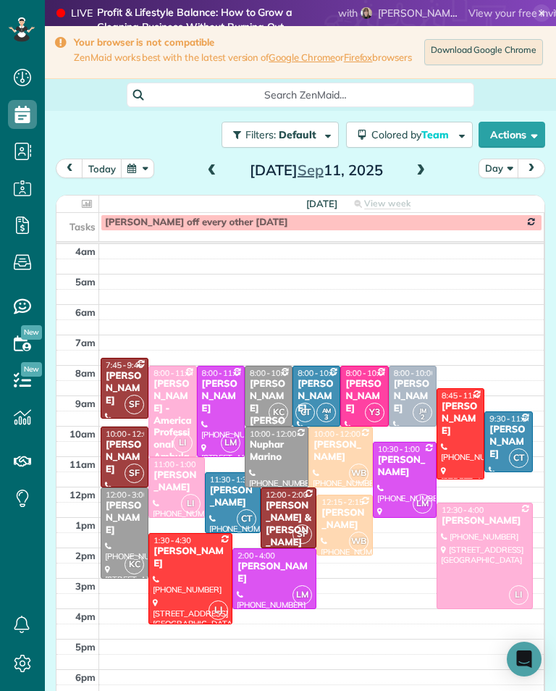
click at [204, 164] on span at bounding box center [212, 170] width 16 height 13
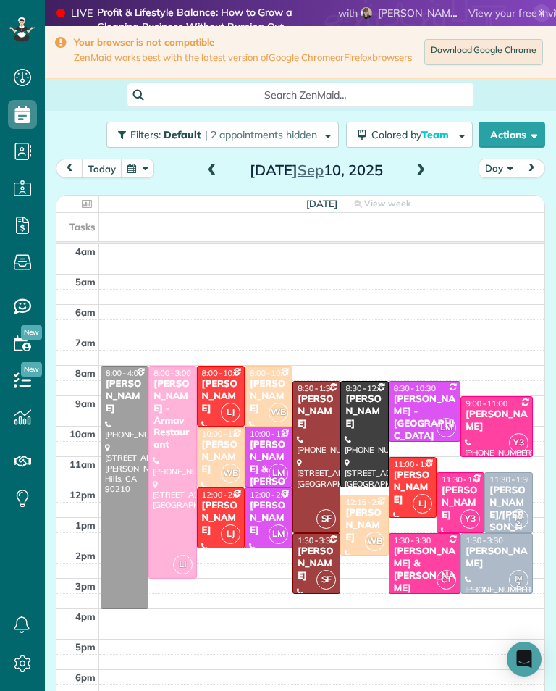
click at [109, 382] on div "[PERSON_NAME]" at bounding box center [124, 396] width 39 height 37
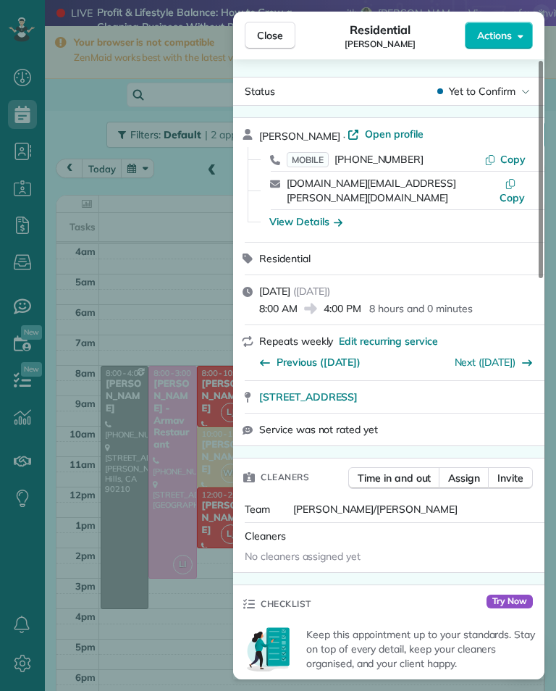
click at [314, 159] on span "MOBILE" at bounding box center [308, 159] width 42 height 15
click at [194, 615] on div "Close Residential [PERSON_NAME] Actions Status Yet to Confirm [PERSON_NAME] · O…" at bounding box center [278, 345] width 556 height 691
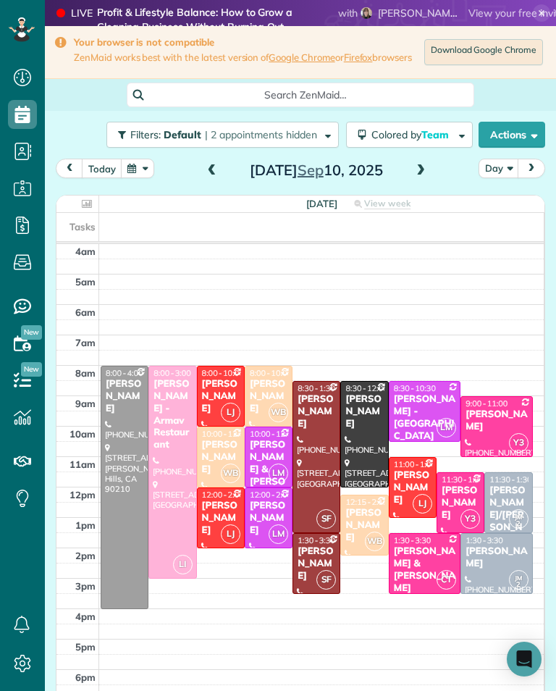
click at [469, 475] on span "11:30 - 1:30" at bounding box center [463, 480] width 42 height 10
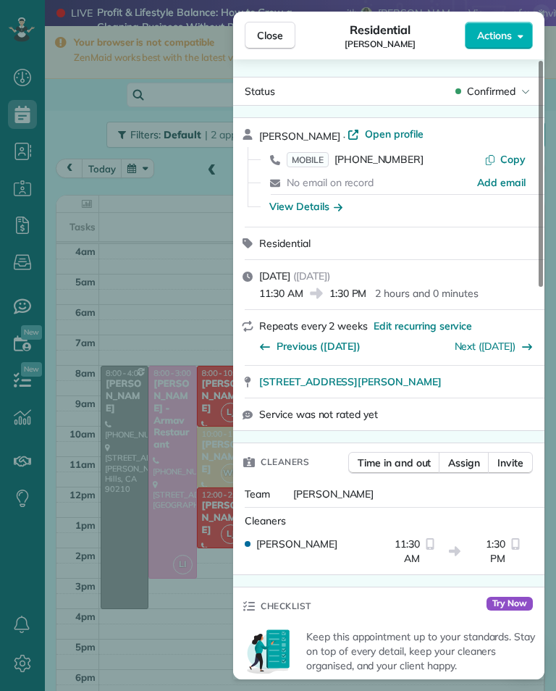
click at [312, 156] on span "MOBILE" at bounding box center [308, 159] width 42 height 15
click at [207, 274] on div "Close Residential [PERSON_NAME] Actions Status Confirmed [PERSON_NAME] · Open p…" at bounding box center [278, 345] width 556 height 691
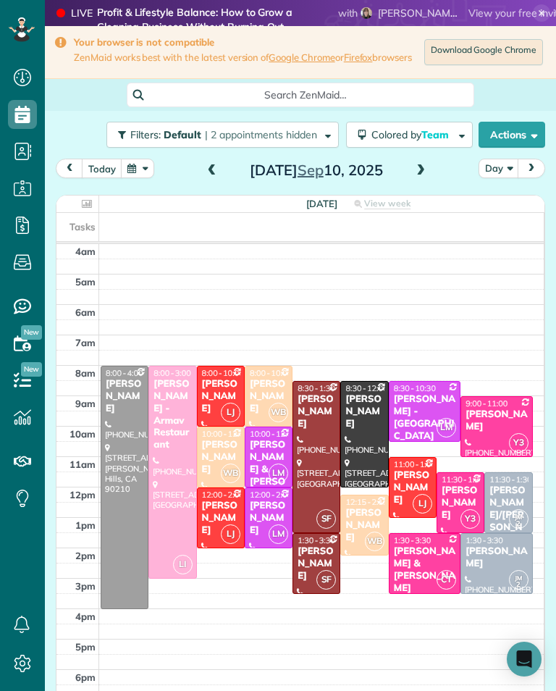
click at [430, 545] on div "[PERSON_NAME] & [PERSON_NAME]" at bounding box center [424, 569] width 63 height 49
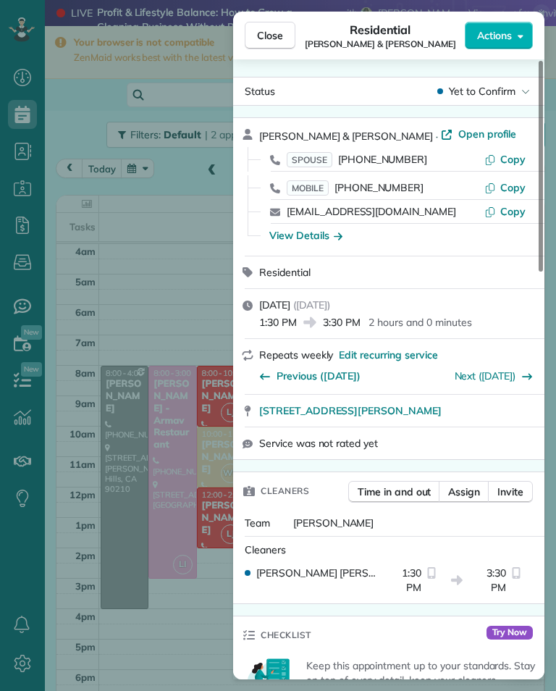
click at [309, 193] on span "MOBILE" at bounding box center [308, 187] width 42 height 15
click at [212, 260] on div "Close Residential [PERSON_NAME] & [PERSON_NAME] Actions Status Yet to Confirm […" at bounding box center [278, 345] width 556 height 691
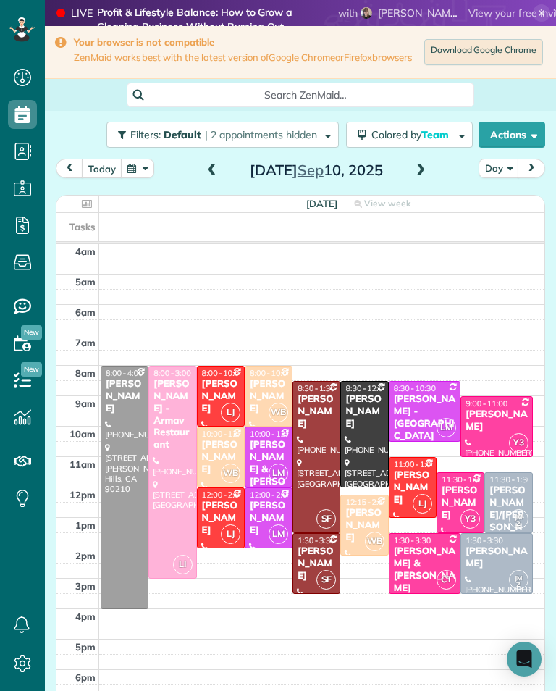
click at [224, 439] on div "[PERSON_NAME]" at bounding box center [220, 457] width 39 height 37
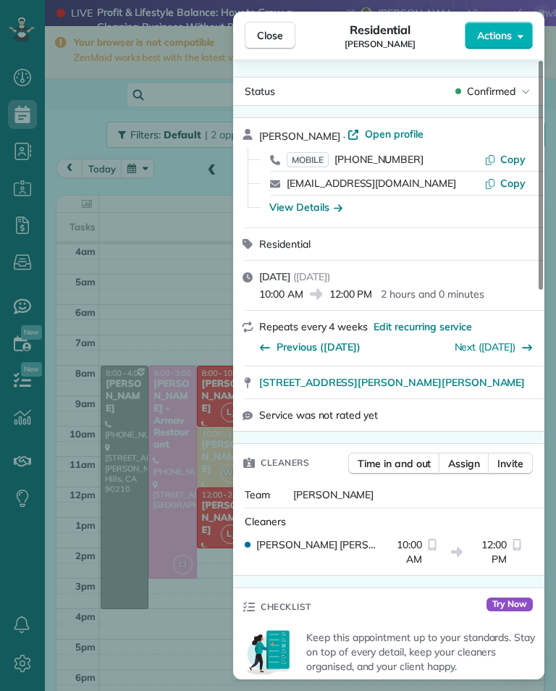
click at [325, 152] on span "MOBILE" at bounding box center [308, 159] width 42 height 15
click at [169, 616] on div "Close Residential [PERSON_NAME] Actions Status Confirmed [PERSON_NAME] · Open p…" at bounding box center [278, 345] width 556 height 691
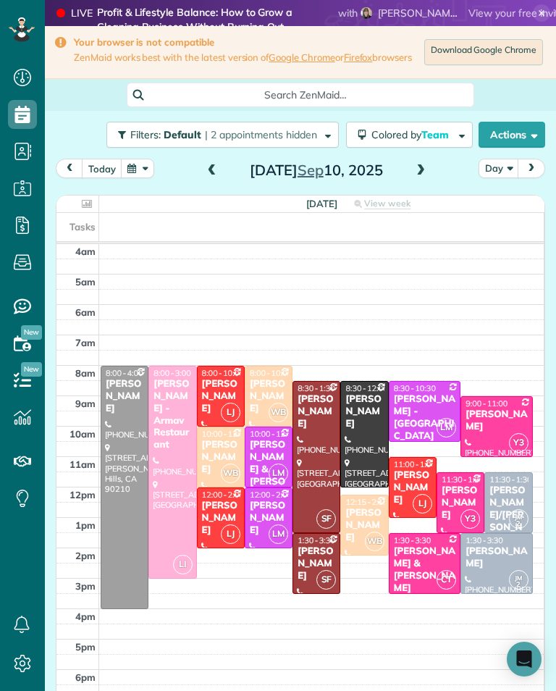
scroll to position [714, 45]
click at [490, 545] on div "[PERSON_NAME]" at bounding box center [496, 557] width 63 height 25
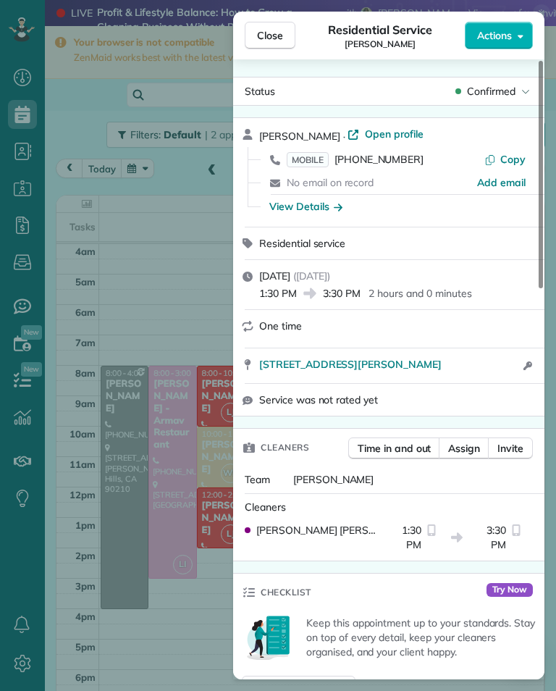
click at [318, 147] on div "[PERSON_NAME] · Open profile MOBILE [PHONE_NUMBER] Copy No email on record Add …" at bounding box center [397, 172] width 277 height 91
click at [304, 162] on span "MOBILE" at bounding box center [308, 159] width 42 height 15
click at [314, 153] on span "MOBILE" at bounding box center [308, 159] width 42 height 15
click at [288, 34] on button "Close" at bounding box center [270, 36] width 51 height 28
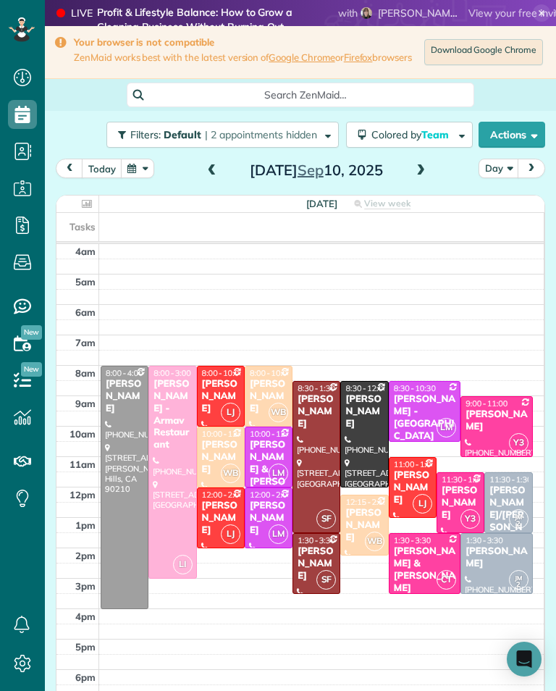
click at [419, 164] on span at bounding box center [421, 170] width 16 height 13
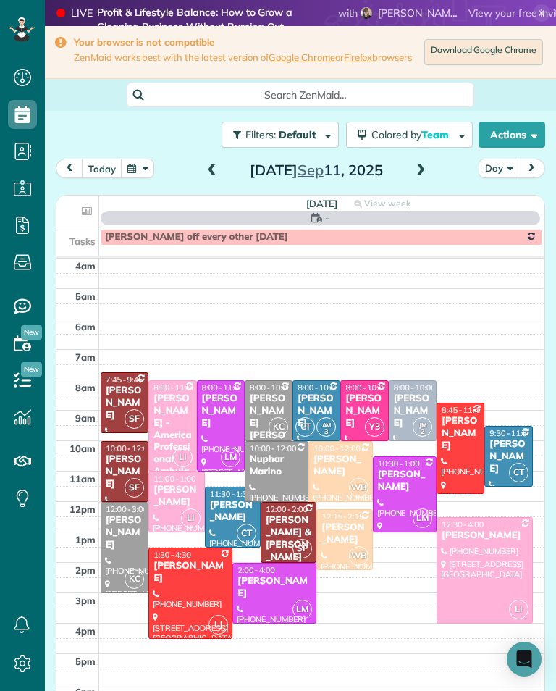
click at [417, 164] on span at bounding box center [421, 170] width 16 height 13
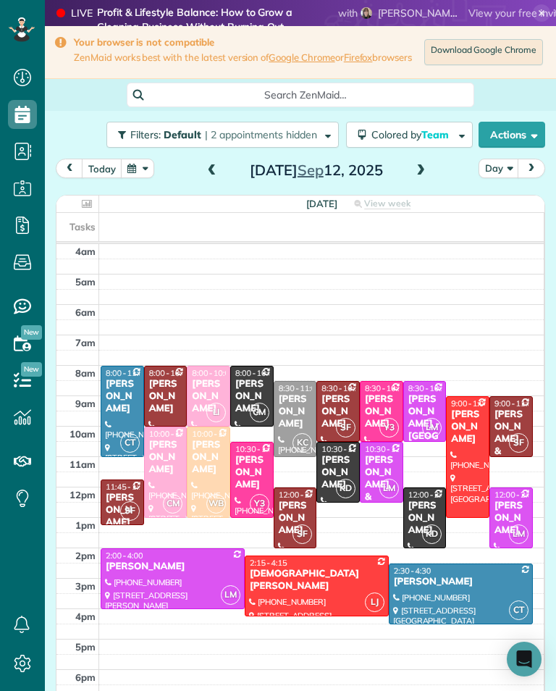
click at [302, 393] on div "[PERSON_NAME]" at bounding box center [295, 411] width 35 height 37
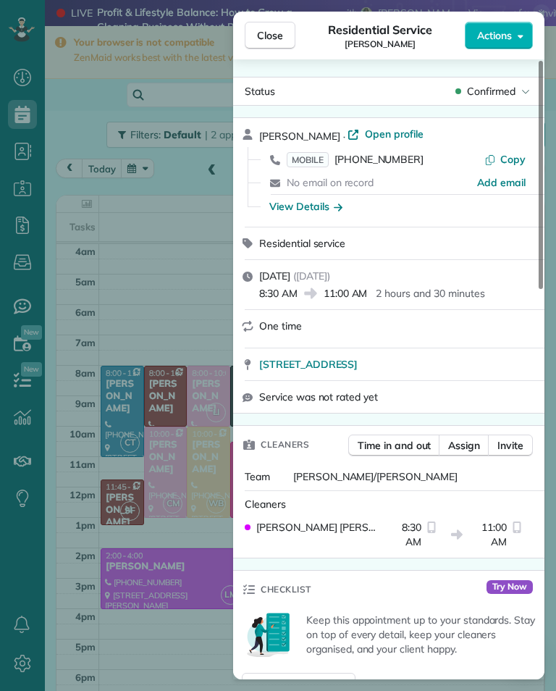
click at [210, 248] on div "Close Residential Service [PERSON_NAME] Actions Status Confirmed [PERSON_NAME] …" at bounding box center [278, 345] width 556 height 691
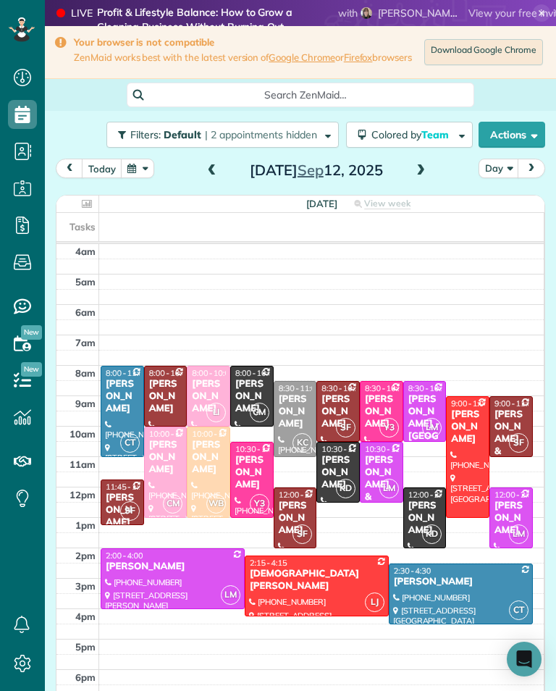
scroll to position [714, 45]
click at [211, 160] on span at bounding box center [212, 171] width 16 height 22
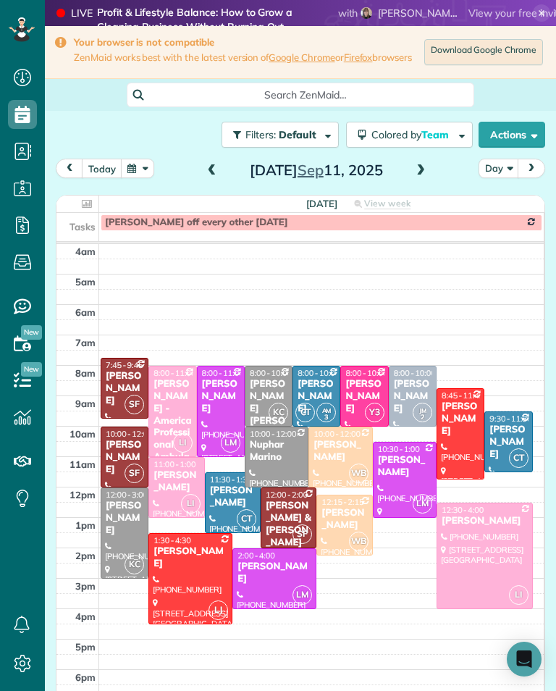
click at [95, 138] on div "Filters: Default | 2 appointments hidden Colored by Team Color by Cleaner Color…" at bounding box center [300, 135] width 511 height 48
click at [214, 164] on span at bounding box center [212, 170] width 16 height 13
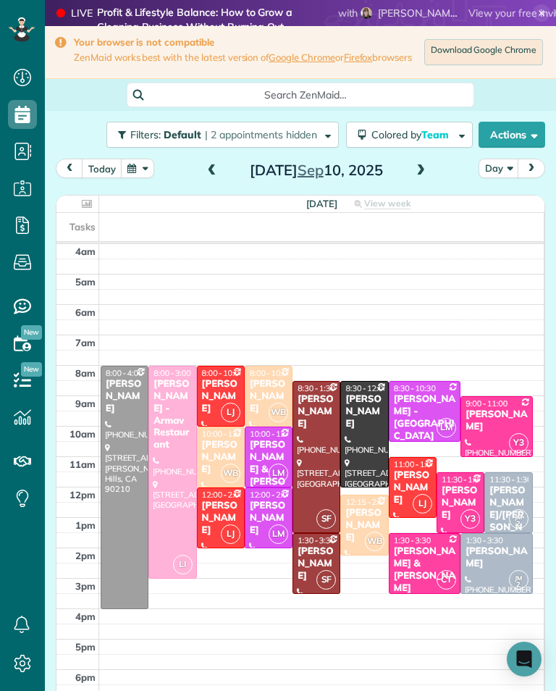
click at [207, 164] on span at bounding box center [212, 170] width 16 height 13
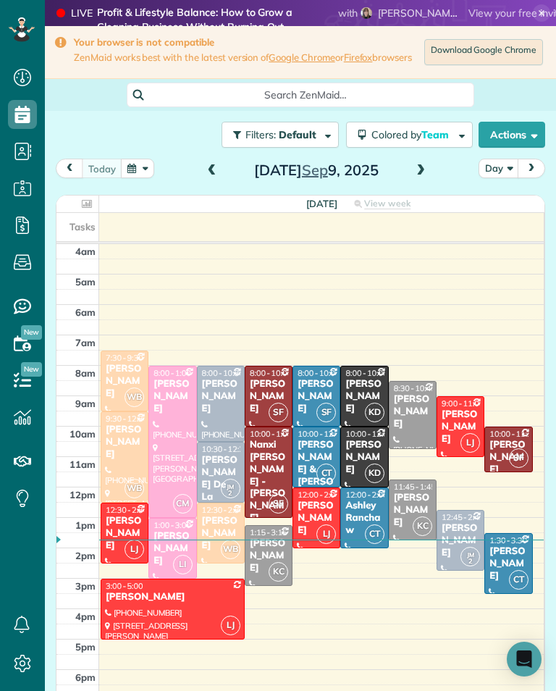
click at [415, 164] on span at bounding box center [421, 170] width 16 height 13
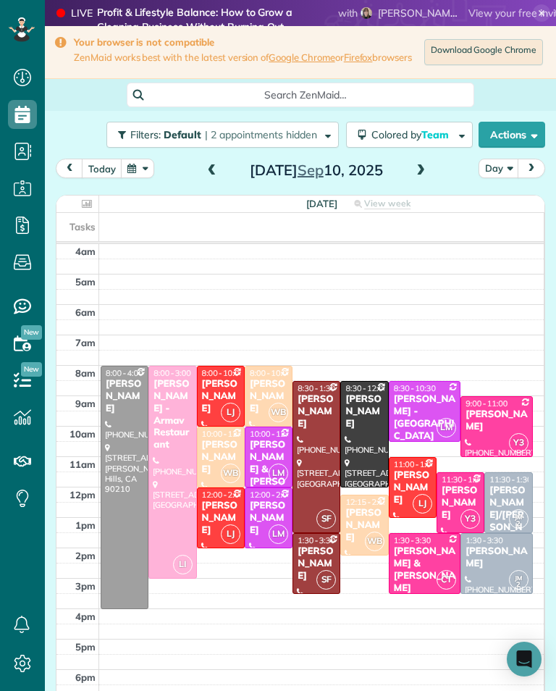
click at [457, 129] on span "button" at bounding box center [459, 134] width 11 height 11
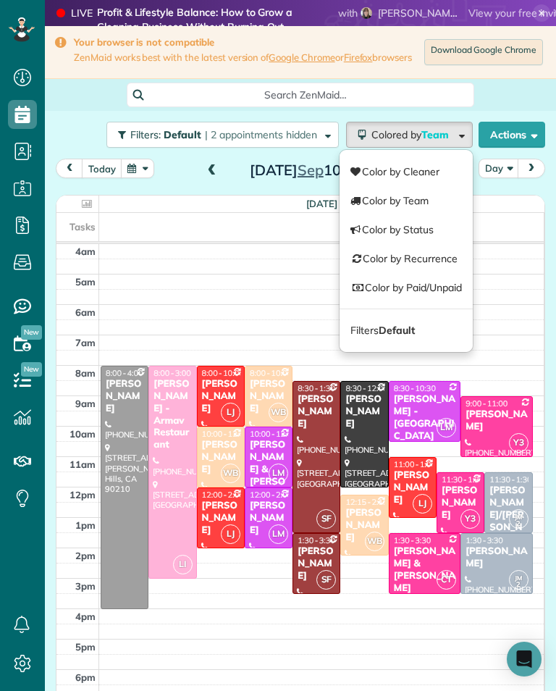
click at [517, 196] on th "[DATE] View week $2,900.00 42 Man Hours 19 Appointments 0% Paid 89% Assigned" at bounding box center [322, 204] width 446 height 17
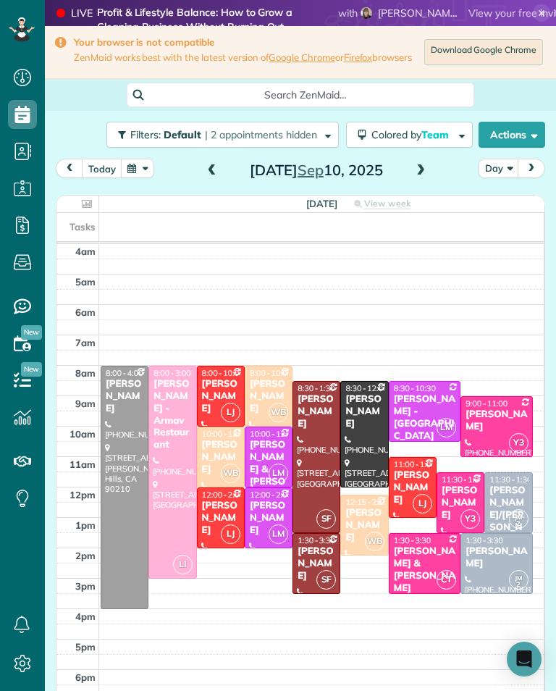
click at [117, 483] on div at bounding box center [124, 488] width 46 height 242
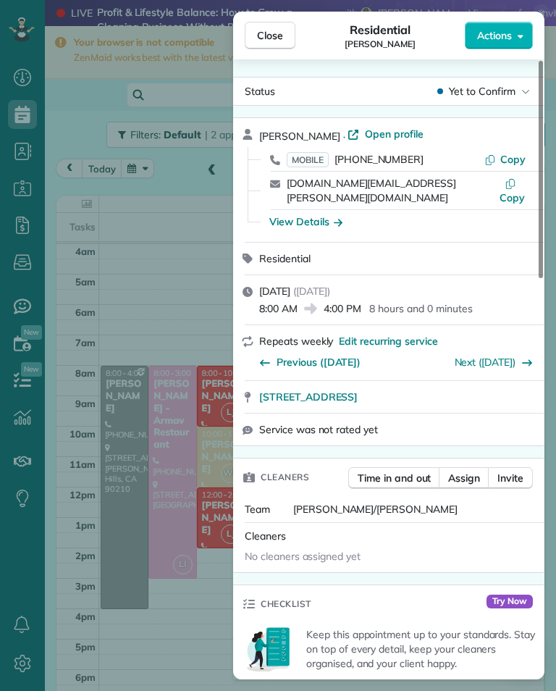
click at [268, 41] on span "Close" at bounding box center [270, 35] width 26 height 14
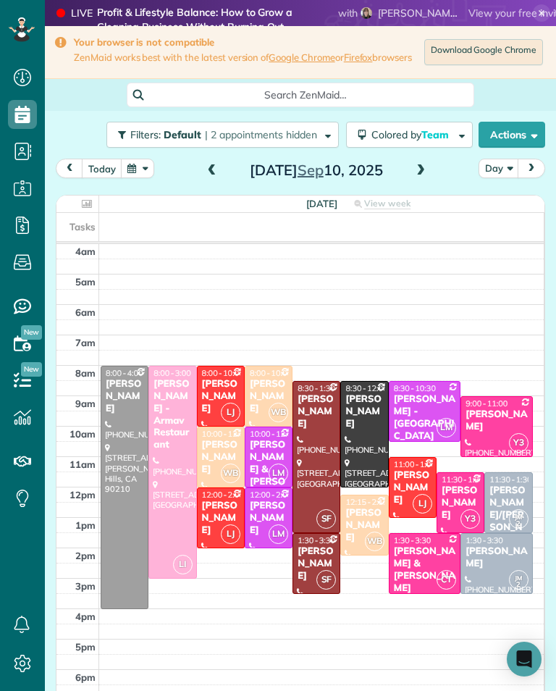
scroll to position [4, 0]
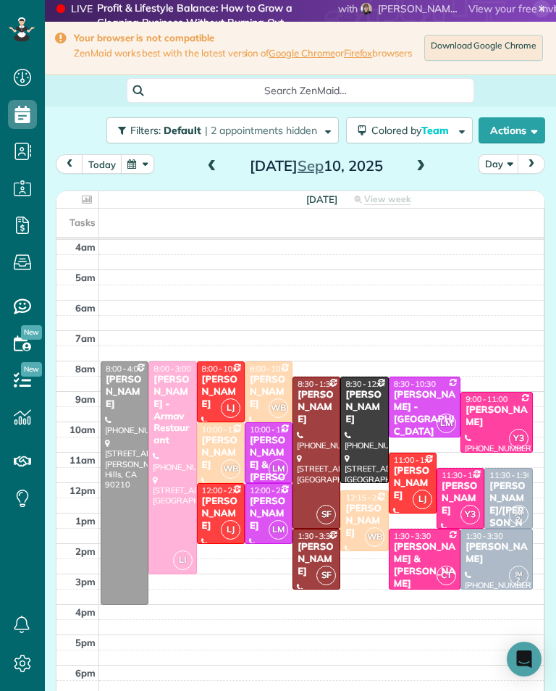
click at [368, 436] on div at bounding box center [364, 429] width 46 height 105
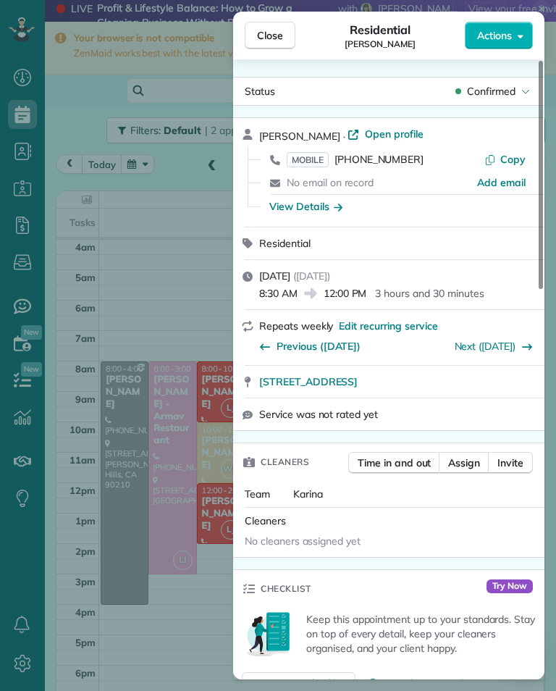
click at [195, 581] on div "Close Residential [PERSON_NAME] Actions Status Confirmed [PERSON_NAME] · Open p…" at bounding box center [278, 345] width 556 height 691
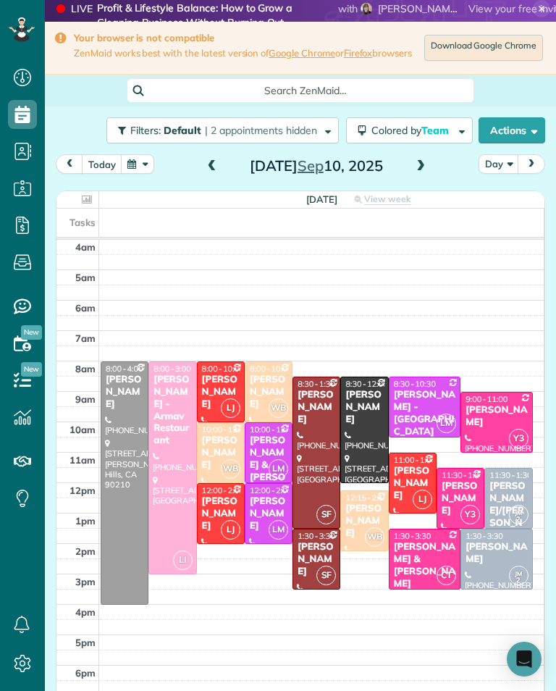
click at [116, 473] on div at bounding box center [124, 483] width 46 height 242
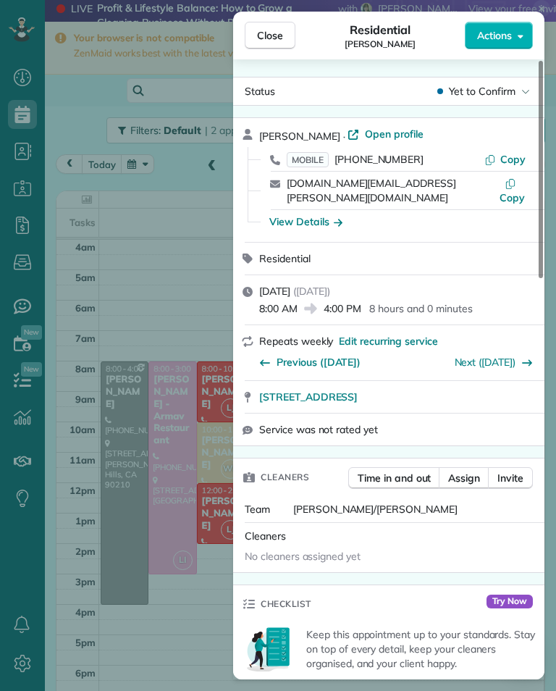
click at [193, 599] on div "Close Residential [PERSON_NAME] Actions Status Yet to Confirm [PERSON_NAME] · O…" at bounding box center [278, 345] width 556 height 691
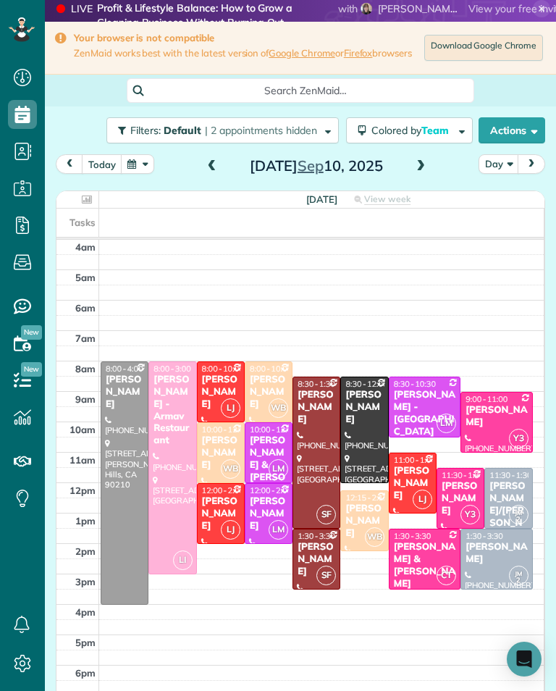
scroll to position [714, 45]
click at [186, 386] on div "[PERSON_NAME] - Armav Restaurant" at bounding box center [172, 410] width 39 height 73
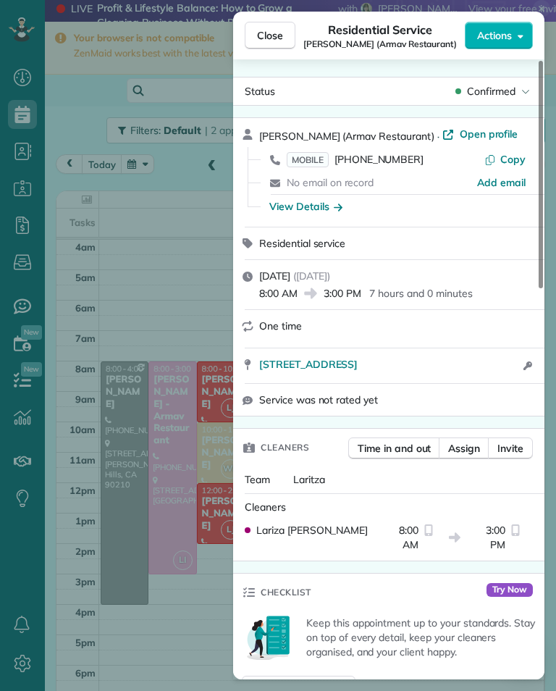
scroll to position [714, 45]
click at [314, 155] on span "MOBILE" at bounding box center [308, 159] width 42 height 15
click at [284, 35] on button "Close" at bounding box center [270, 36] width 51 height 28
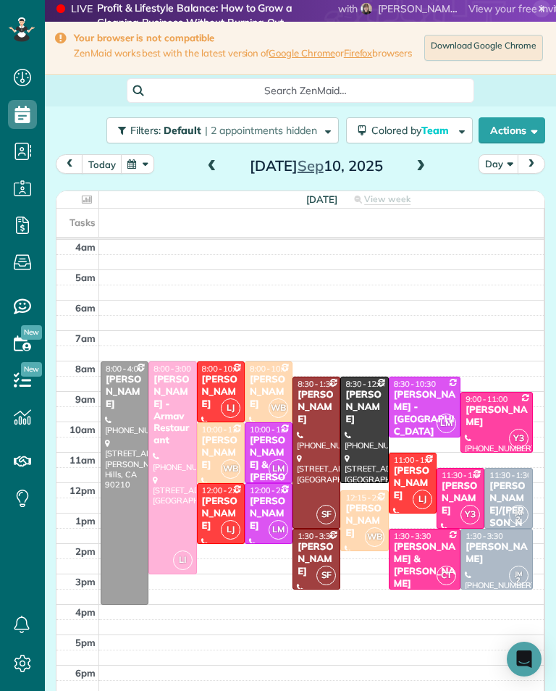
click at [220, 374] on div "[PERSON_NAME]" at bounding box center [220, 392] width 39 height 37
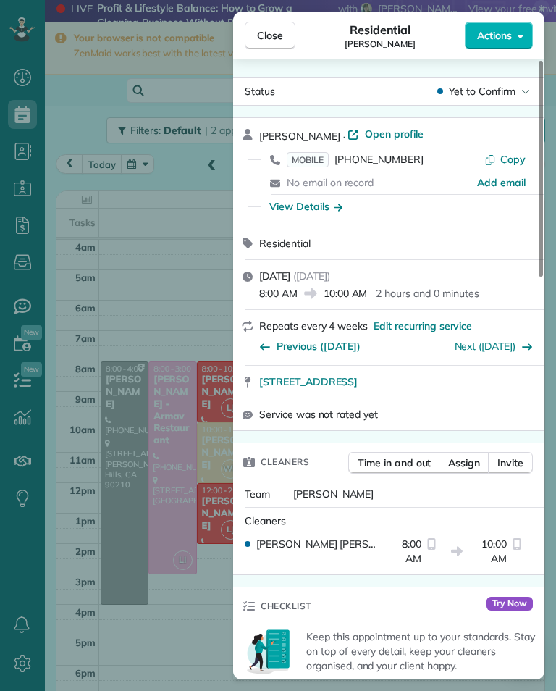
click at [183, 242] on div "Close Residential [PERSON_NAME] Actions Status Yet to Confirm [PERSON_NAME] · O…" at bounding box center [278, 345] width 556 height 691
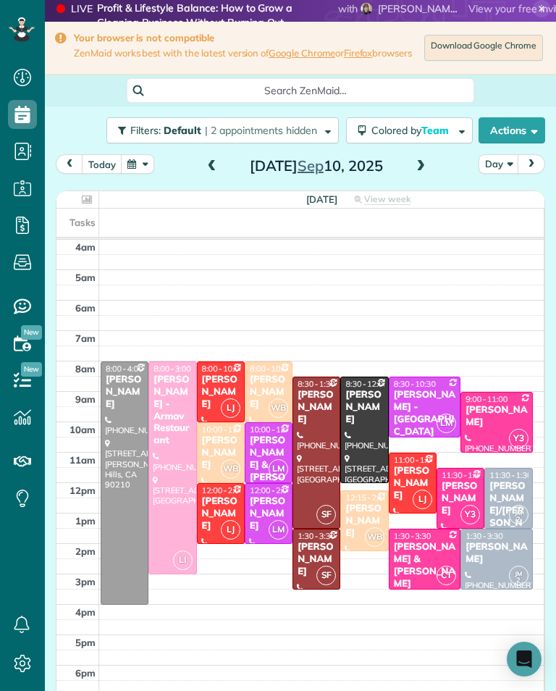
scroll to position [714, 45]
click at [473, 546] on div "[PERSON_NAME]" at bounding box center [496, 553] width 63 height 25
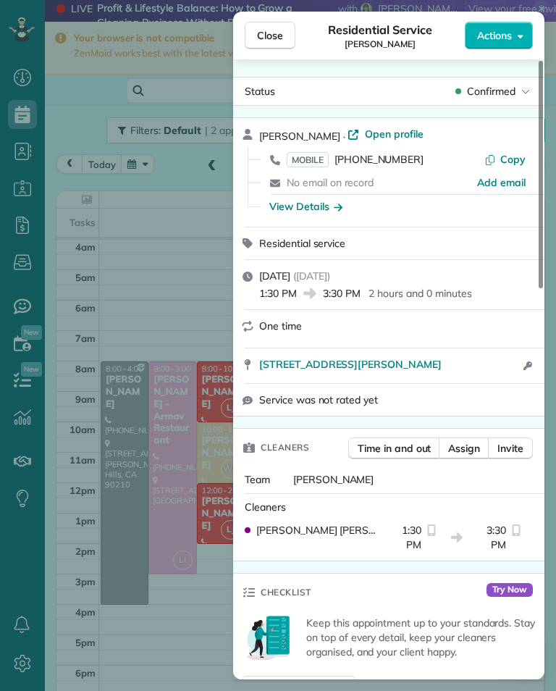
scroll to position [714, 45]
click at [162, 274] on div "Close Residential Service [PERSON_NAME] Actions Status Confirmed [PERSON_NAME] …" at bounding box center [278, 345] width 556 height 691
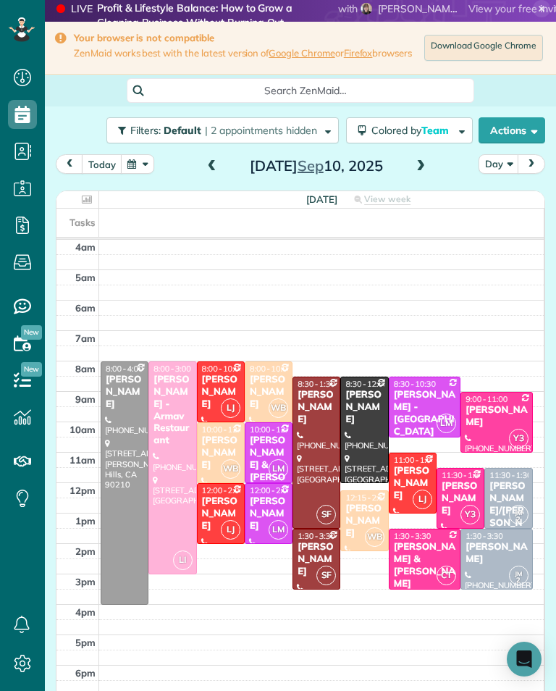
scroll to position [714, 45]
click at [479, 410] on div "[PERSON_NAME]" at bounding box center [496, 416] width 63 height 25
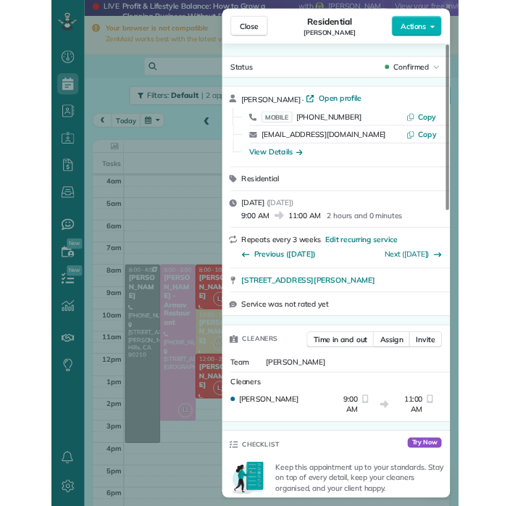
scroll to position [714, 45]
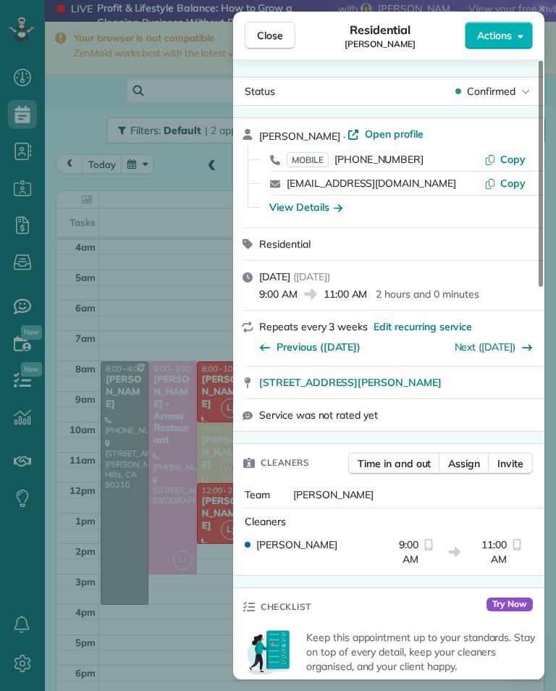
click at [277, 46] on button "Close" at bounding box center [270, 36] width 51 height 28
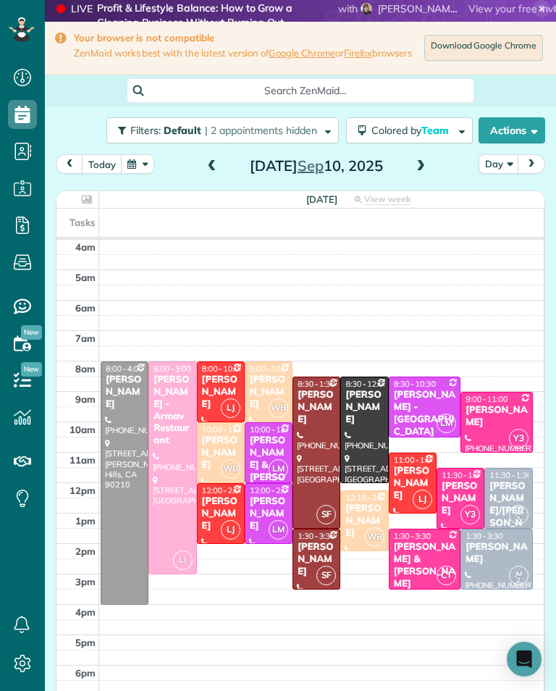
click at [421, 177] on span at bounding box center [421, 167] width 16 height 22
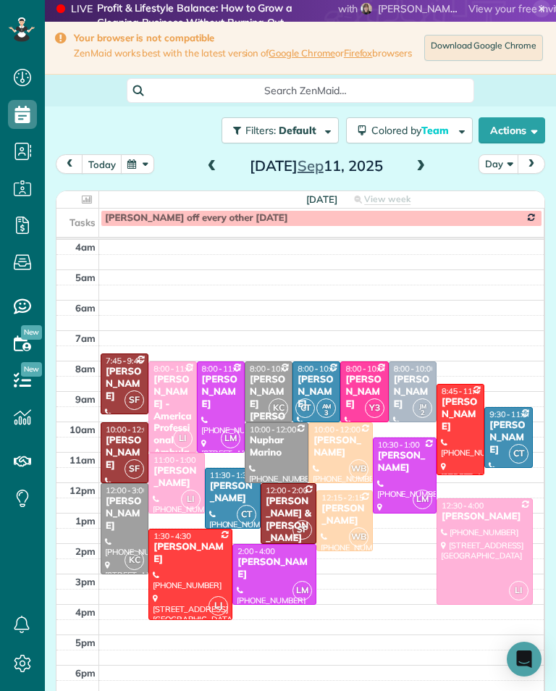
click at [210, 163] on span at bounding box center [212, 167] width 16 height 22
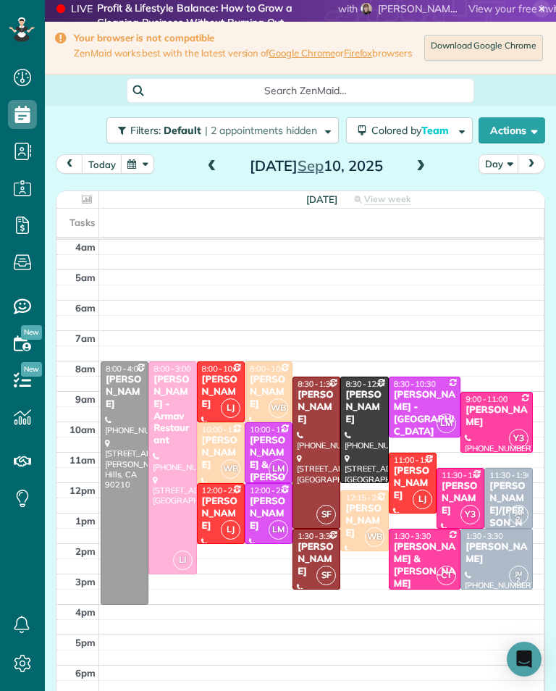
click at [422, 177] on span at bounding box center [421, 167] width 16 height 22
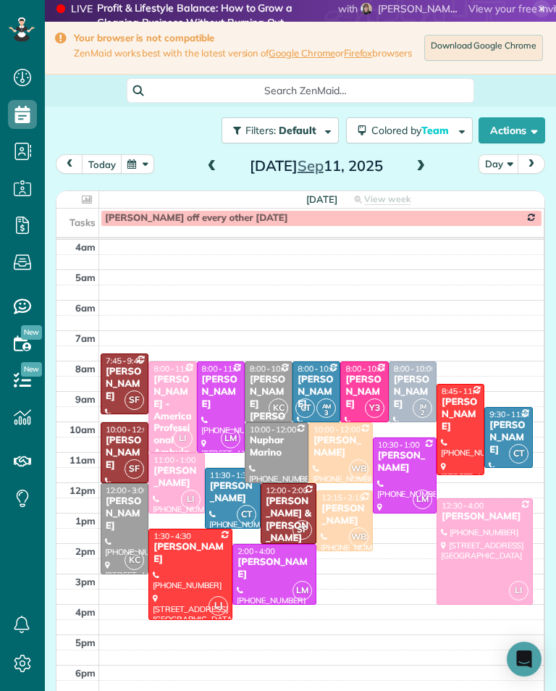
click at [209, 171] on span at bounding box center [212, 166] width 16 height 13
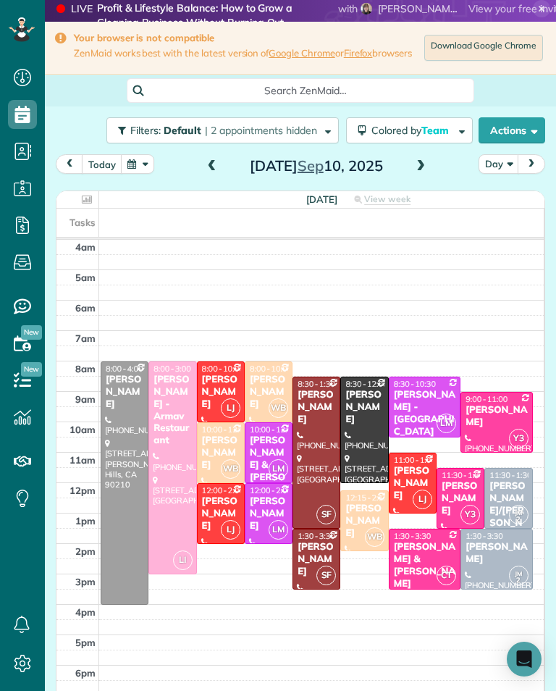
scroll to position [714, 45]
click at [511, 174] on button "Day" at bounding box center [499, 164] width 41 height 20
click at [522, 263] on link "Month" at bounding box center [537, 255] width 114 height 29
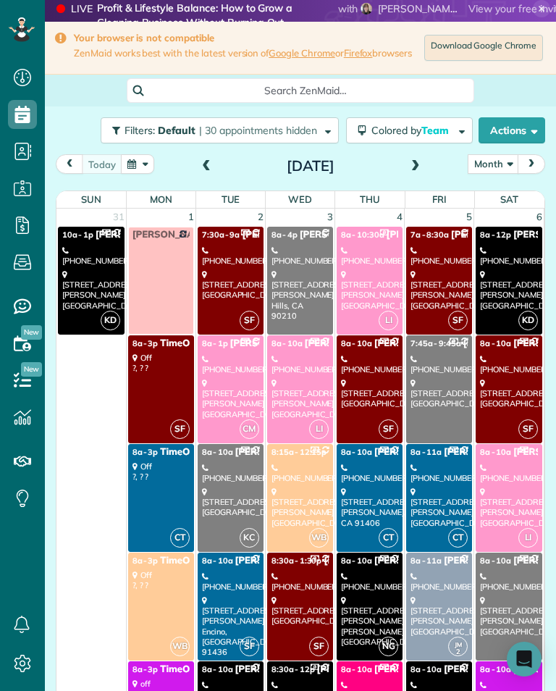
click at [408, 173] on span at bounding box center [416, 166] width 16 height 13
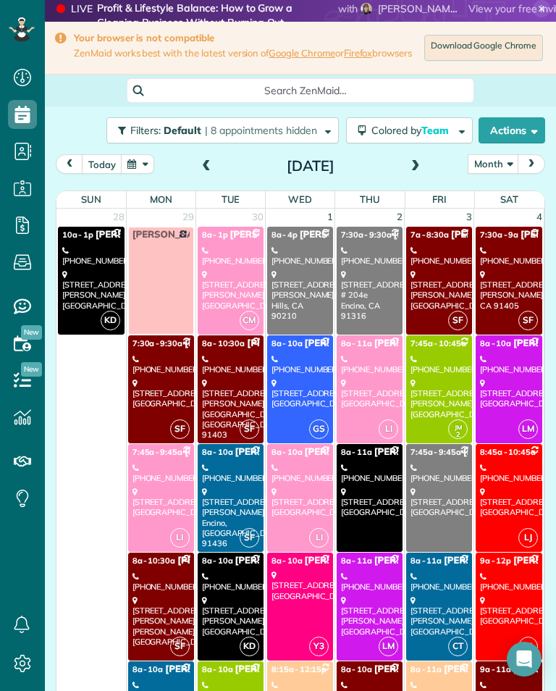
scroll to position [714, 45]
click at [498, 174] on button "Month" at bounding box center [493, 164] width 51 height 20
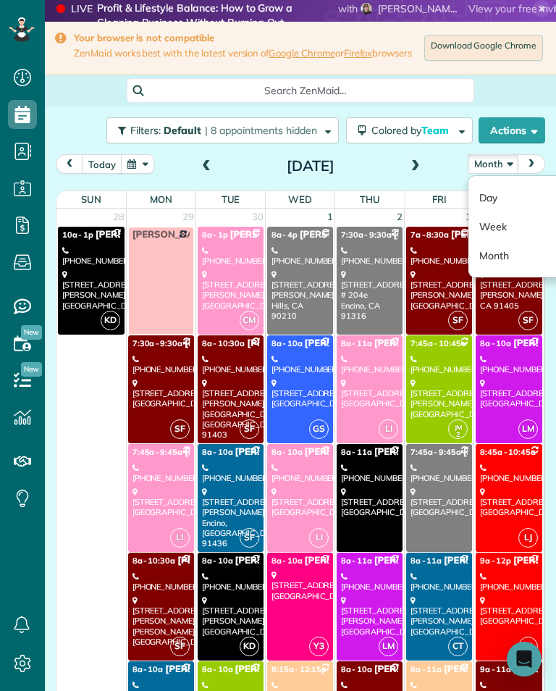
click at [522, 227] on link "Week" at bounding box center [526, 226] width 114 height 29
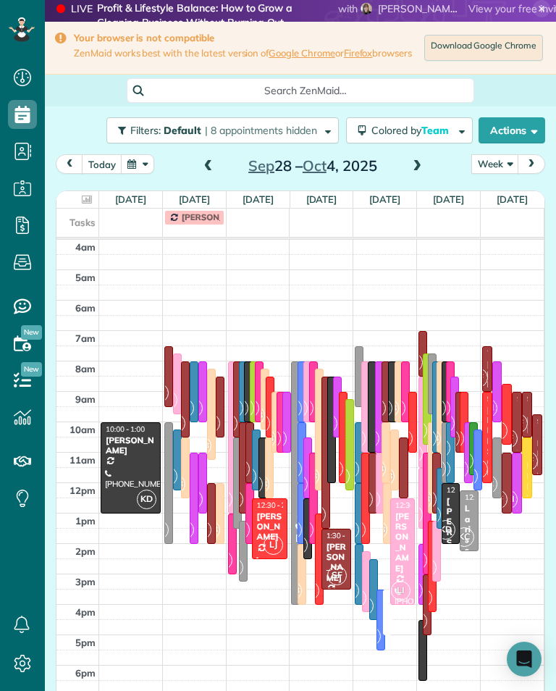
click at [101, 167] on button "today" at bounding box center [102, 164] width 41 height 20
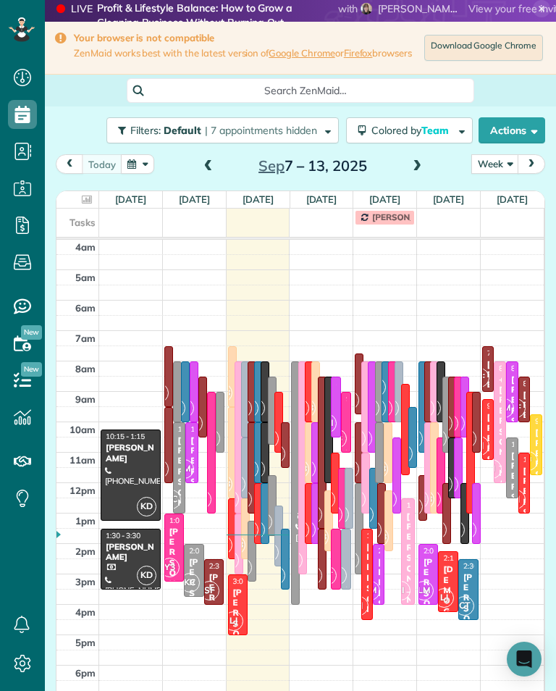
click at [544, 174] on button "next" at bounding box center [532, 164] width 28 height 20
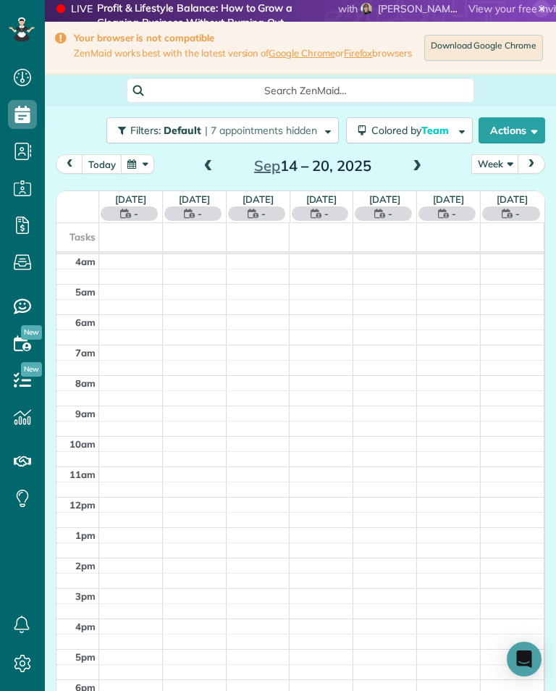
click at [502, 174] on button "Week" at bounding box center [496, 164] width 48 height 20
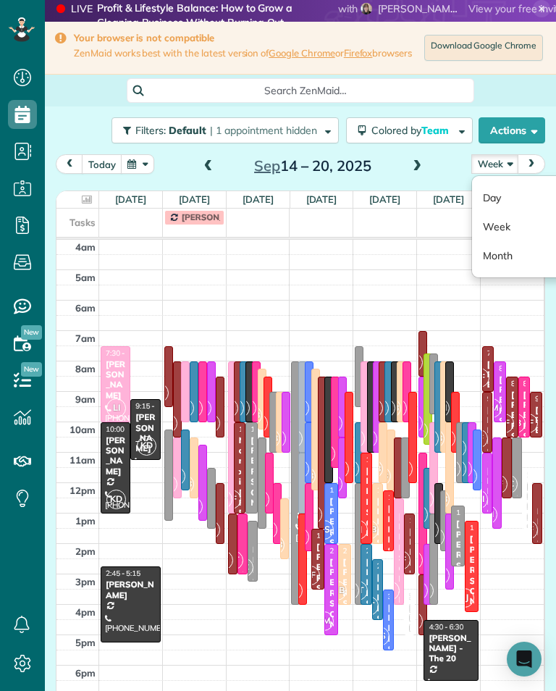
click at [540, 201] on link "Day" at bounding box center [529, 197] width 114 height 29
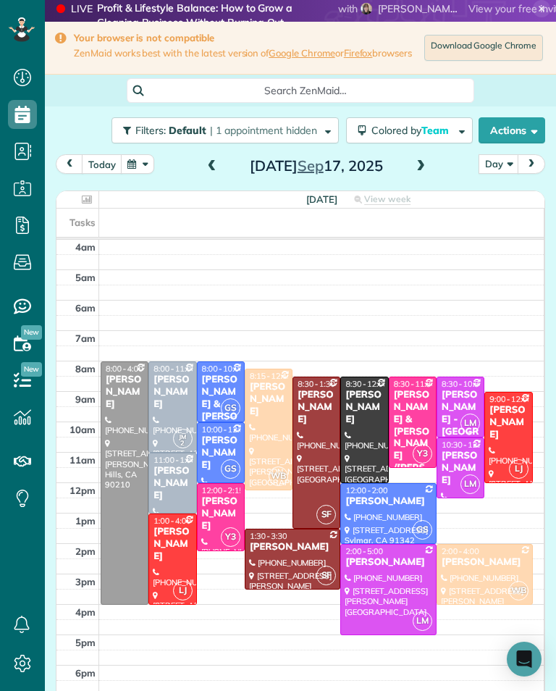
click at [104, 168] on button "today" at bounding box center [102, 164] width 41 height 20
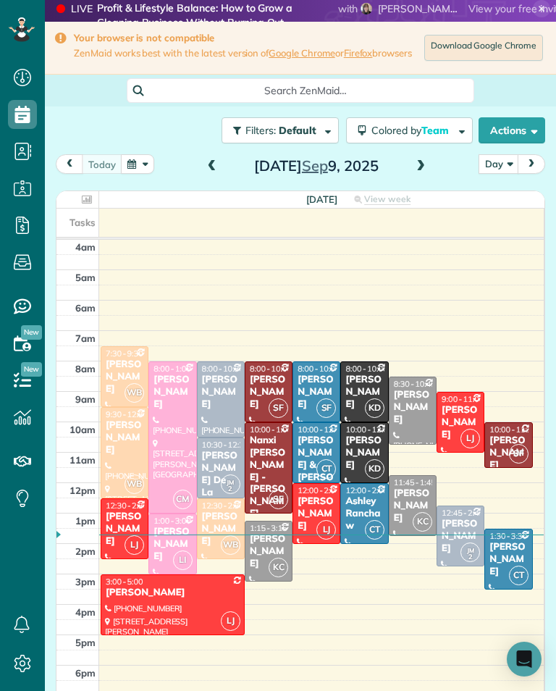
click at [422, 171] on span at bounding box center [421, 166] width 16 height 13
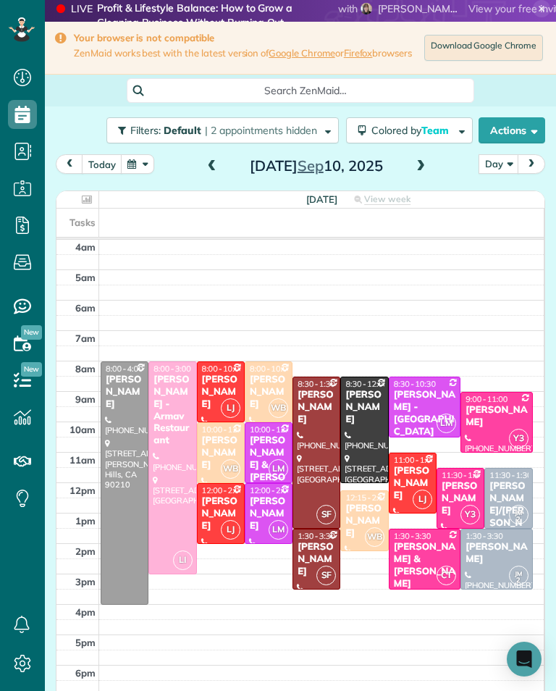
click at [145, 171] on button "button" at bounding box center [137, 164] width 33 height 20
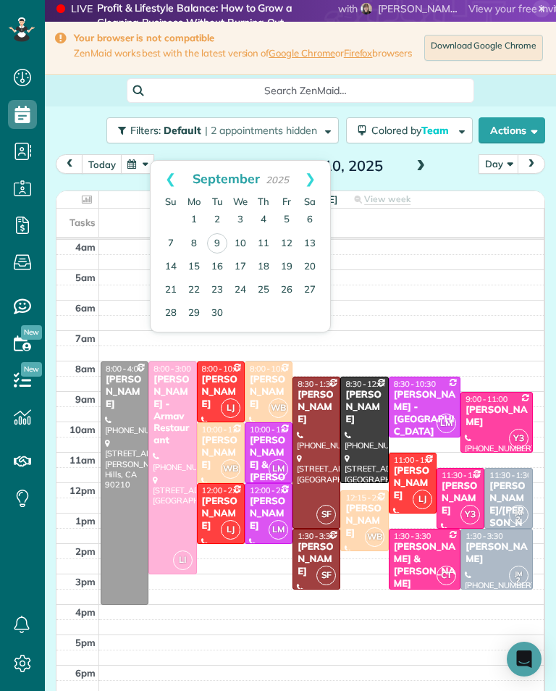
click at [208, 219] on link "2" at bounding box center [217, 220] width 23 height 23
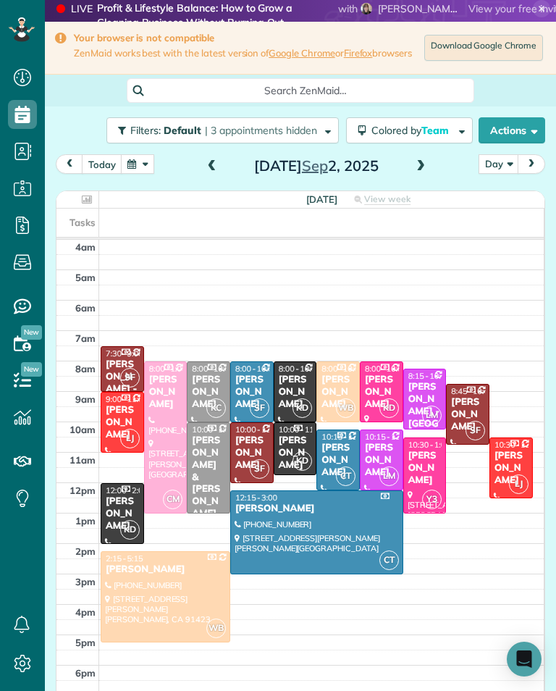
click at [334, 452] on div "[PERSON_NAME]" at bounding box center [338, 460] width 35 height 37
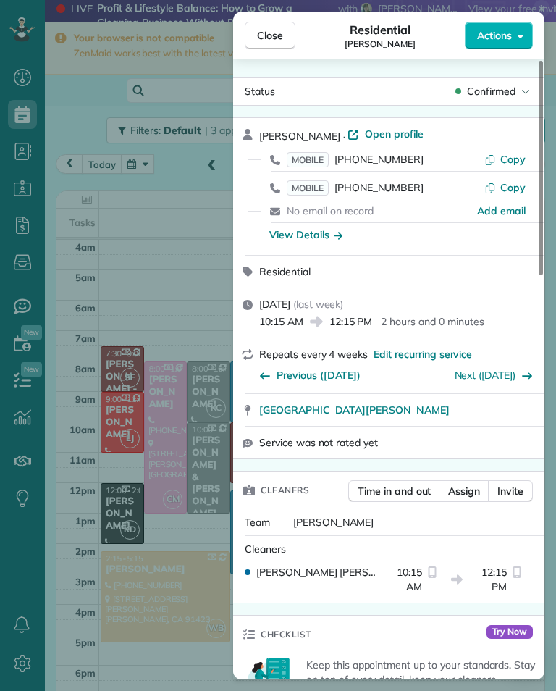
click at [481, 380] on link "Next ([DATE])" at bounding box center [486, 375] width 62 height 13
click at [503, 380] on link "Next ([DATE])" at bounding box center [486, 375] width 62 height 13
click at [194, 230] on div "Close Residential [PERSON_NAME] Actions Status Confirmed [PERSON_NAME] · Open p…" at bounding box center [278, 345] width 556 height 691
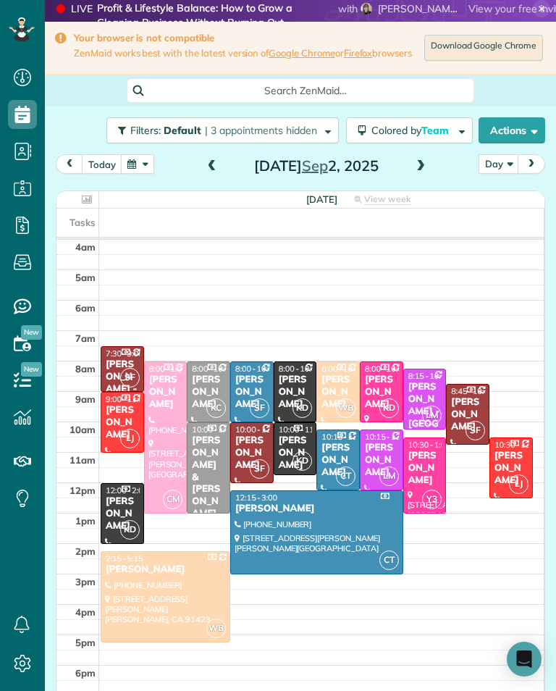
click at [222, 222] on div "Tasks" at bounding box center [301, 223] width 488 height 28
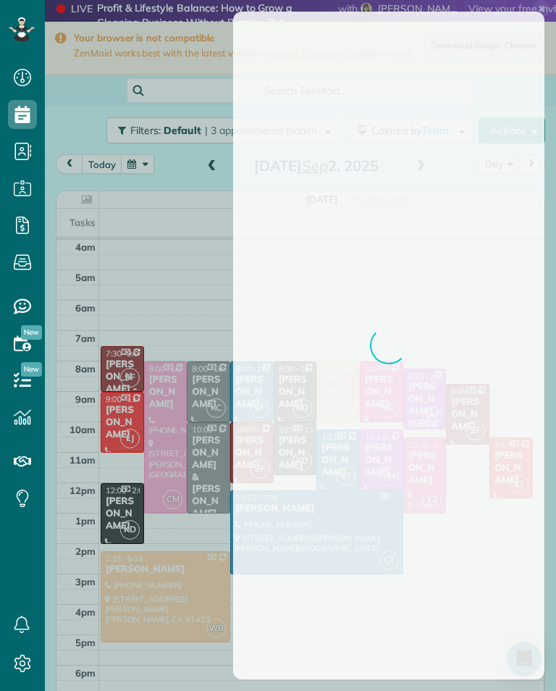
click at [410, 180] on div at bounding box center [278, 345] width 556 height 691
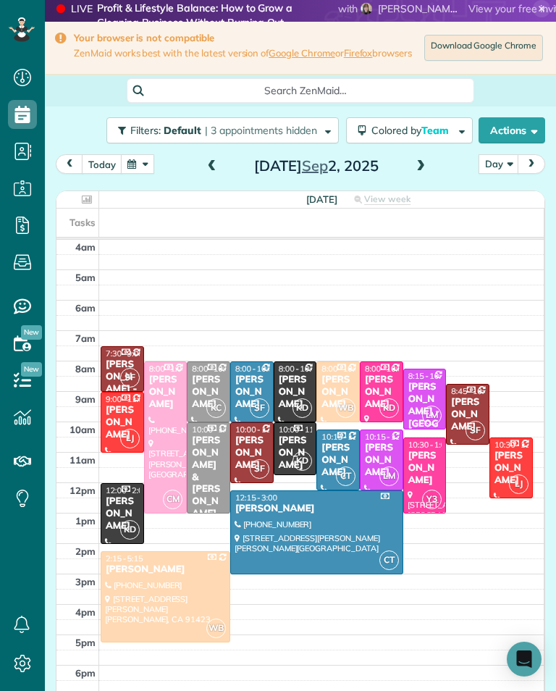
click at [413, 177] on span at bounding box center [421, 167] width 16 height 22
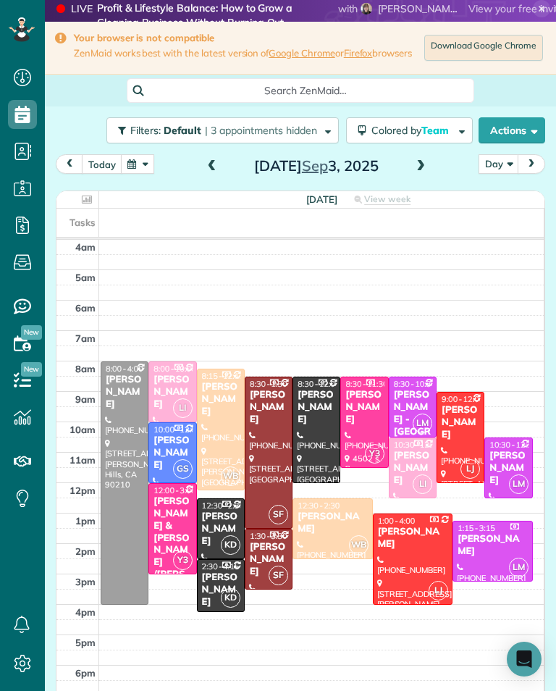
click at [141, 174] on button "button" at bounding box center [137, 164] width 33 height 20
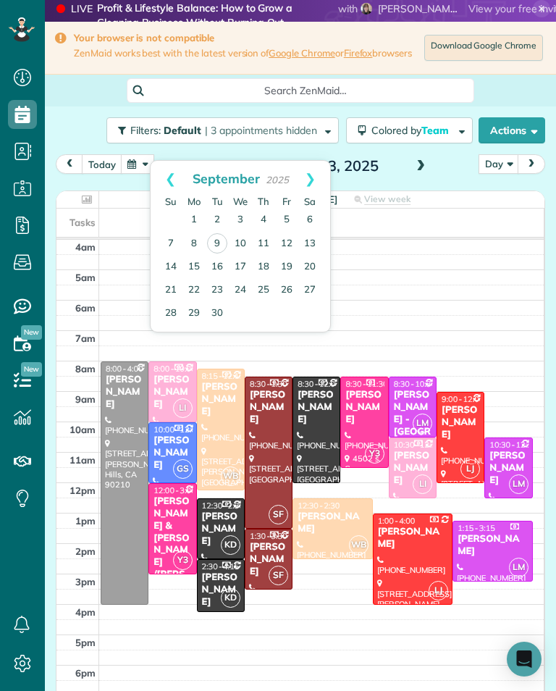
click at [287, 242] on link "12" at bounding box center [286, 244] width 23 height 23
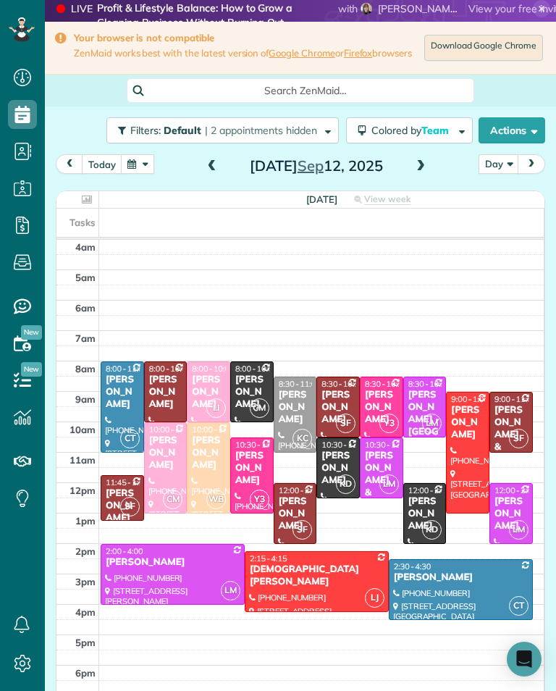
click at [138, 174] on button "button" at bounding box center [137, 164] width 33 height 20
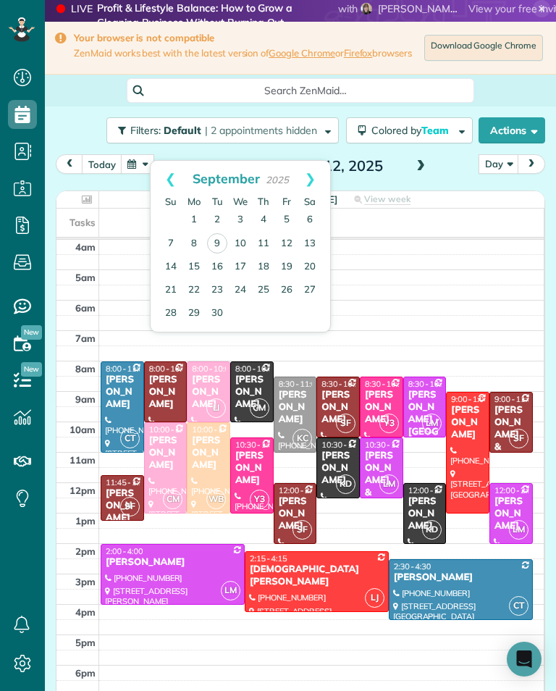
click at [456, 230] on td at bounding box center [322, 223] width 446 height 28
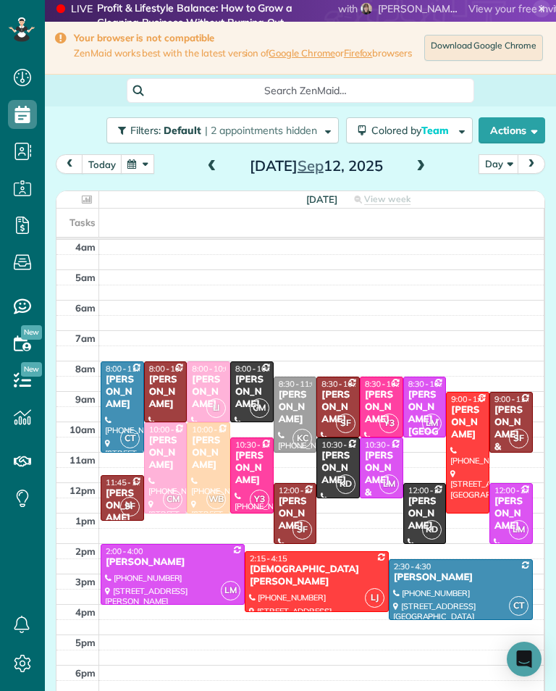
click at [296, 405] on div "[PERSON_NAME]" at bounding box center [295, 407] width 35 height 37
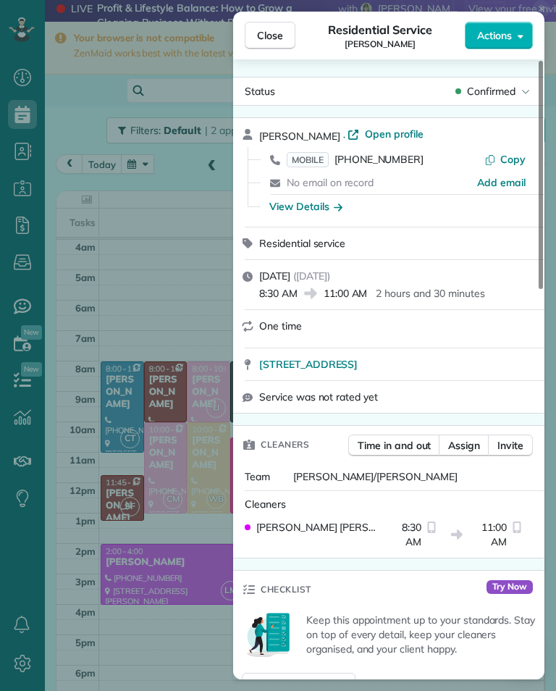
click at [469, 445] on span "Assign" at bounding box center [464, 445] width 32 height 14
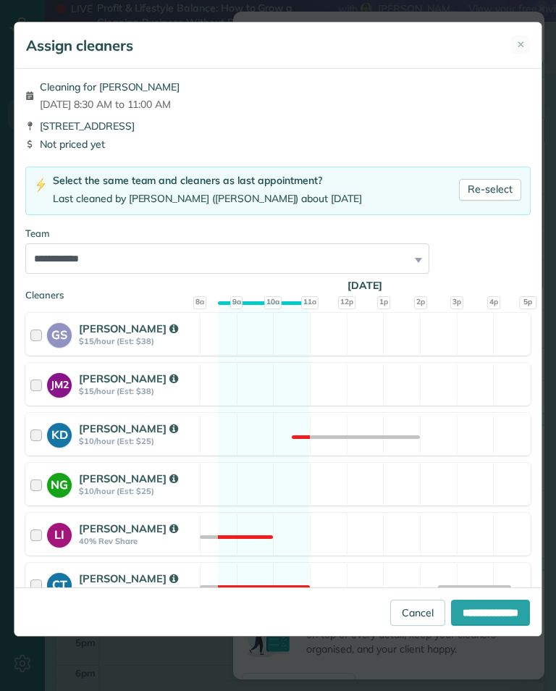
click at [406, 626] on link "Cancel" at bounding box center [417, 613] width 55 height 26
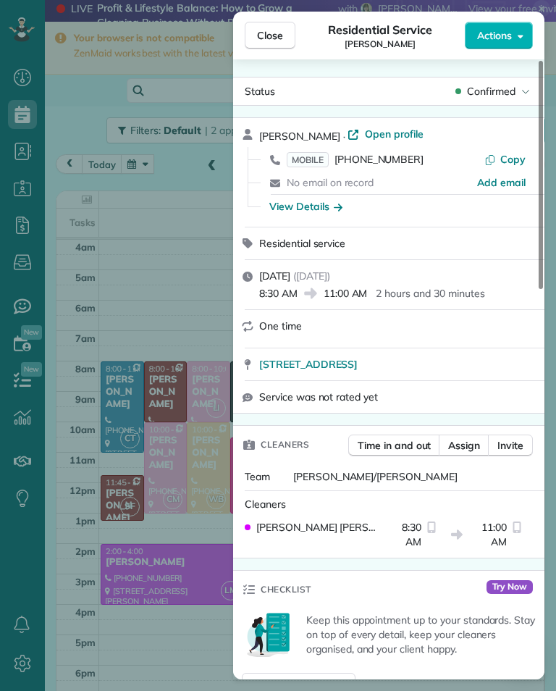
click at [191, 598] on div "Close Residential Service [PERSON_NAME] Actions Status Confirmed [PERSON_NAME] …" at bounding box center [278, 345] width 556 height 691
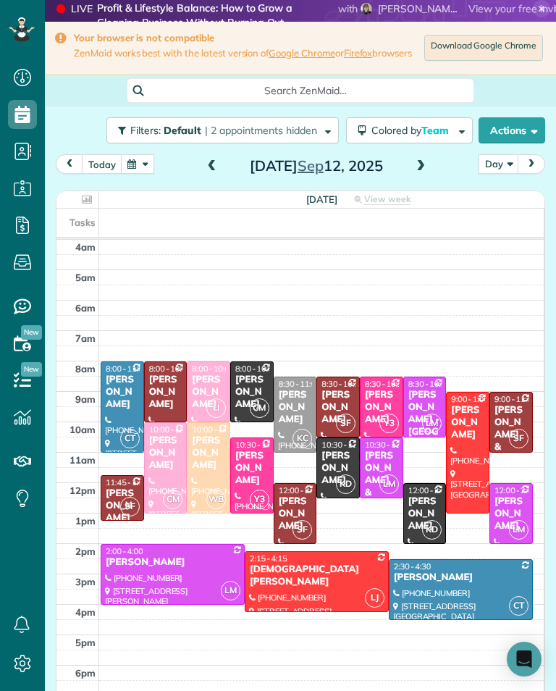
scroll to position [714, 45]
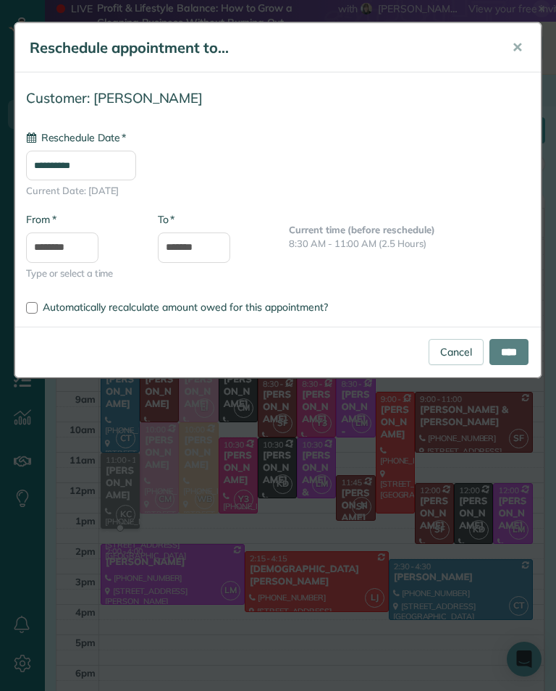
type input "**********"
click at [451, 355] on link "Cancel" at bounding box center [456, 352] width 55 height 26
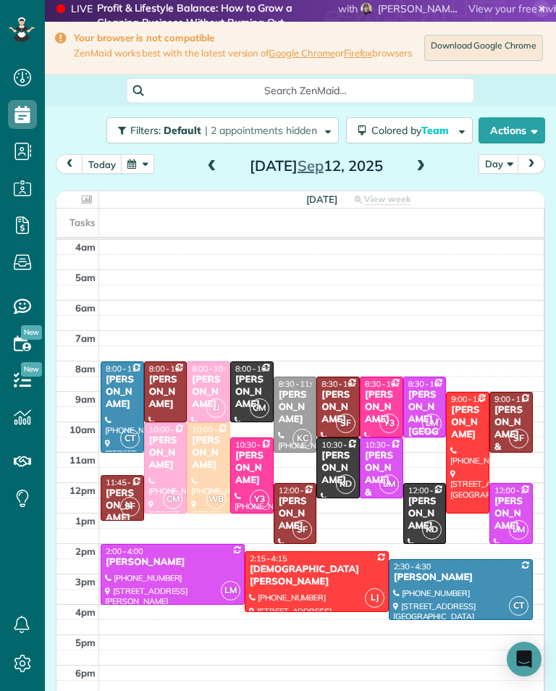
click at [209, 173] on span at bounding box center [212, 166] width 16 height 13
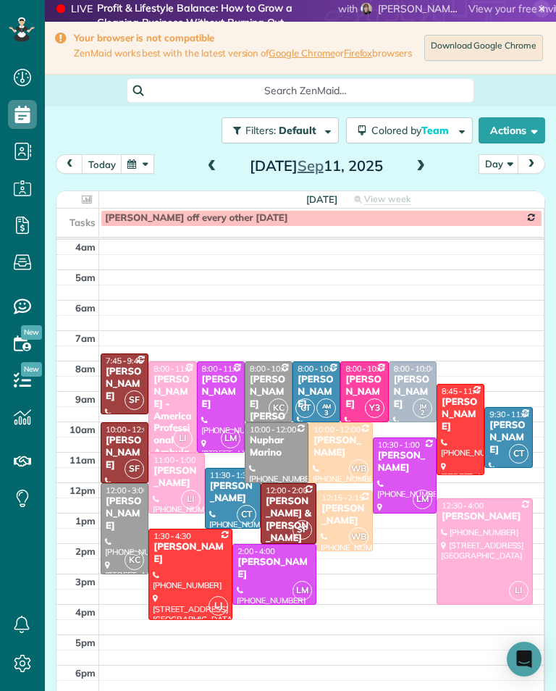
click at [216, 164] on span at bounding box center [212, 167] width 16 height 22
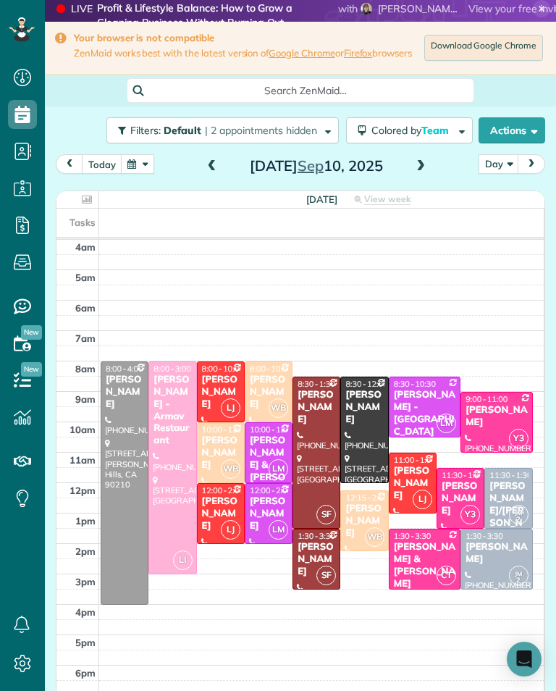
click at [183, 428] on div "[PERSON_NAME] - Armav Restaurant" at bounding box center [172, 410] width 39 height 73
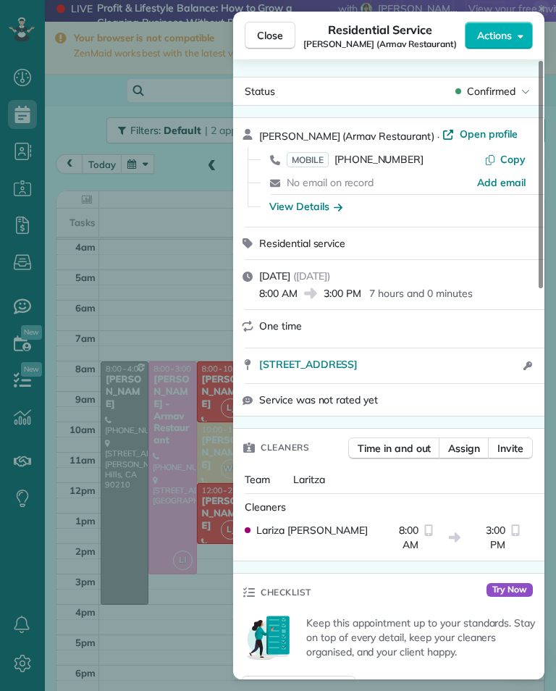
click at [271, 41] on span "Close" at bounding box center [270, 35] width 26 height 14
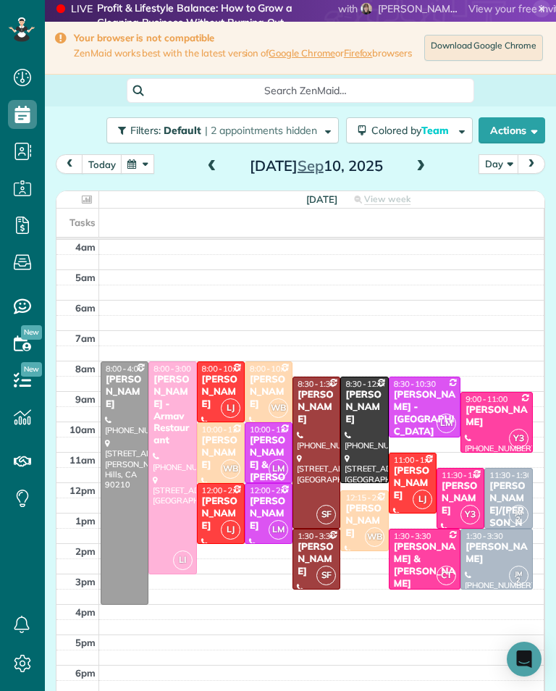
scroll to position [714, 45]
click at [517, 493] on div "[PERSON_NAME]/[PERSON_NAME]/[PERSON_NAME]" at bounding box center [508, 522] width 39 height 85
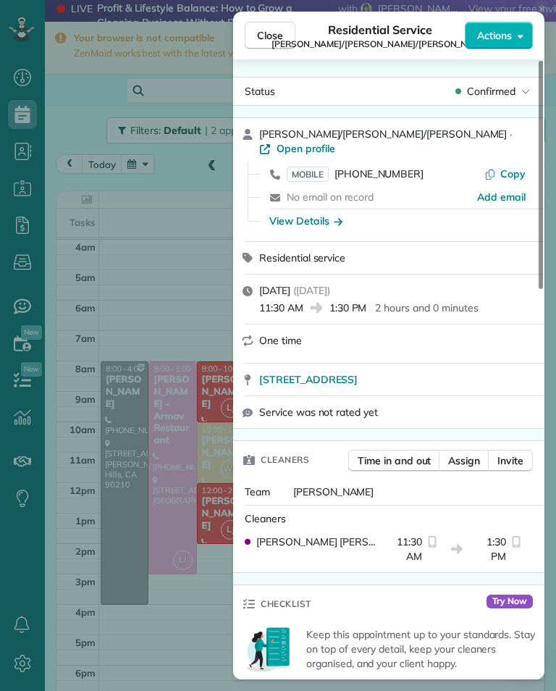
click at [182, 284] on div "Close Residential Service [PERSON_NAME]/[PERSON_NAME]/[PERSON_NAME] Actions Sta…" at bounding box center [278, 345] width 556 height 691
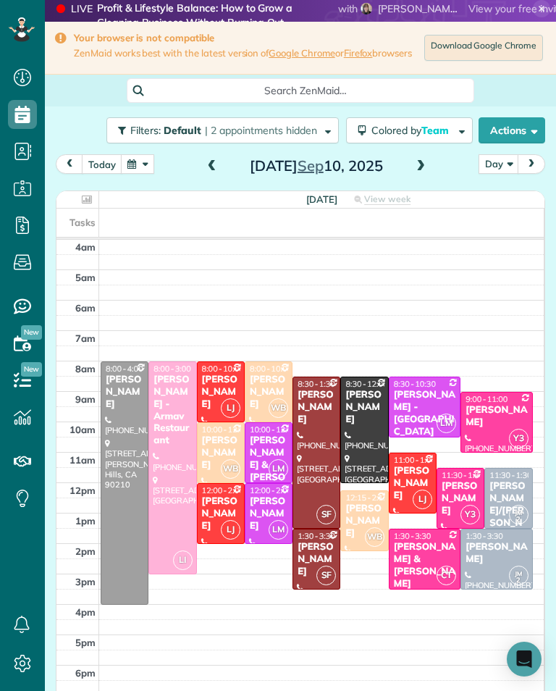
click at [481, 566] on div "[PERSON_NAME]" at bounding box center [496, 553] width 63 height 25
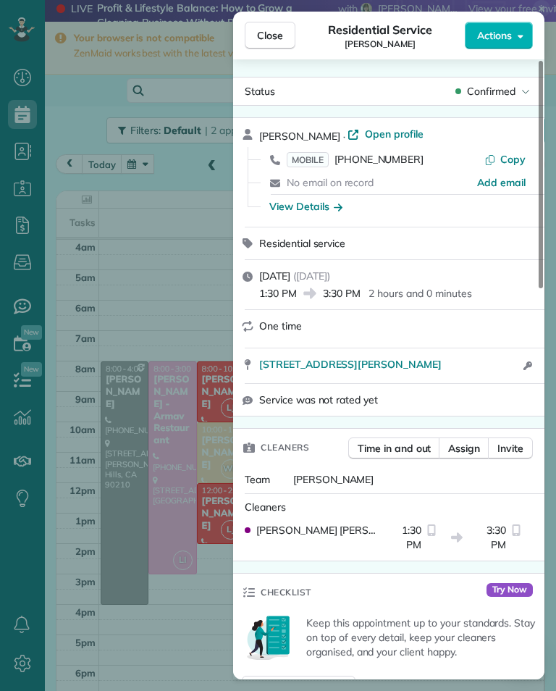
click at [259, 41] on span "Close" at bounding box center [270, 35] width 26 height 14
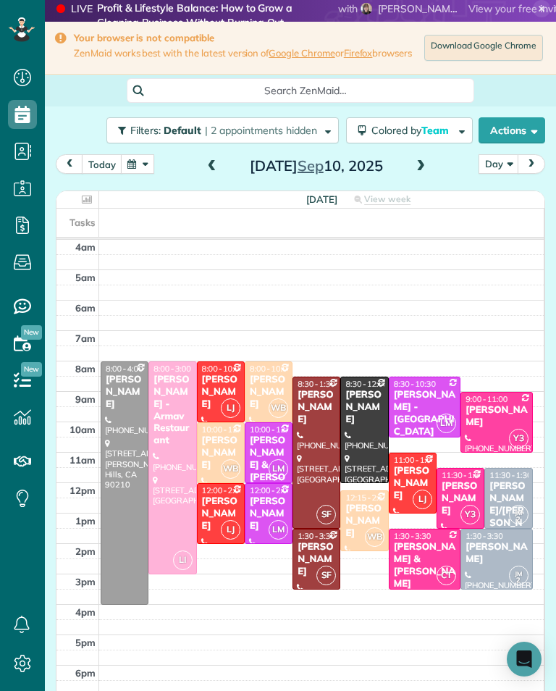
scroll to position [714, 45]
click at [418, 564] on div "[PERSON_NAME] & [PERSON_NAME]" at bounding box center [424, 565] width 63 height 49
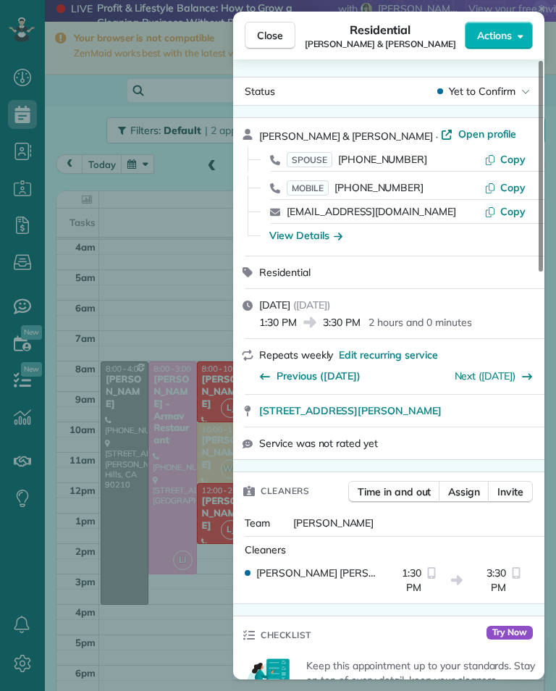
scroll to position [714, 45]
click at [183, 277] on div "Close Residential [PERSON_NAME] & [PERSON_NAME] Actions Status Yet to Confirm […" at bounding box center [278, 345] width 556 height 691
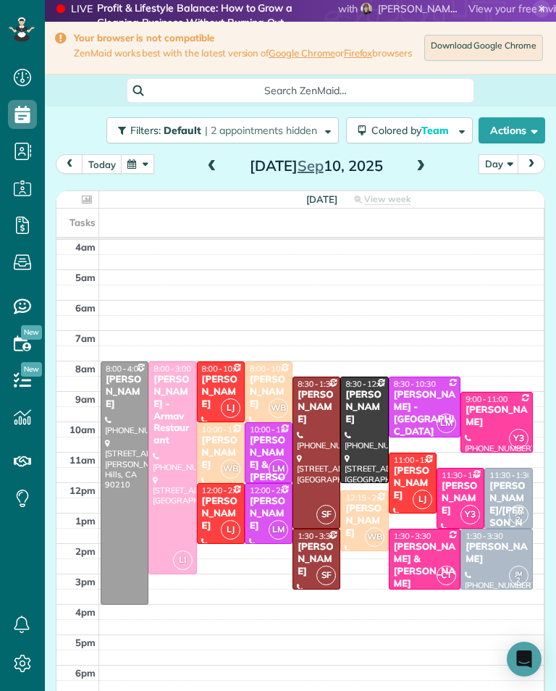
click at [511, 499] on div "[PERSON_NAME]/[PERSON_NAME]/[PERSON_NAME]" at bounding box center [508, 522] width 39 height 85
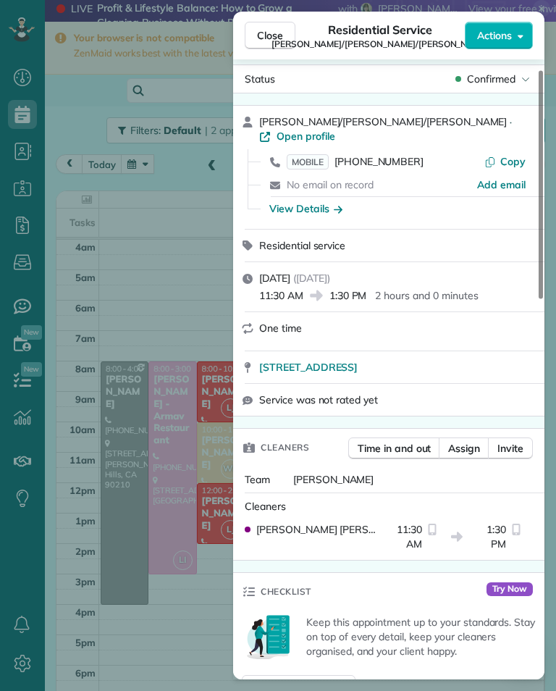
scroll to position [25, 0]
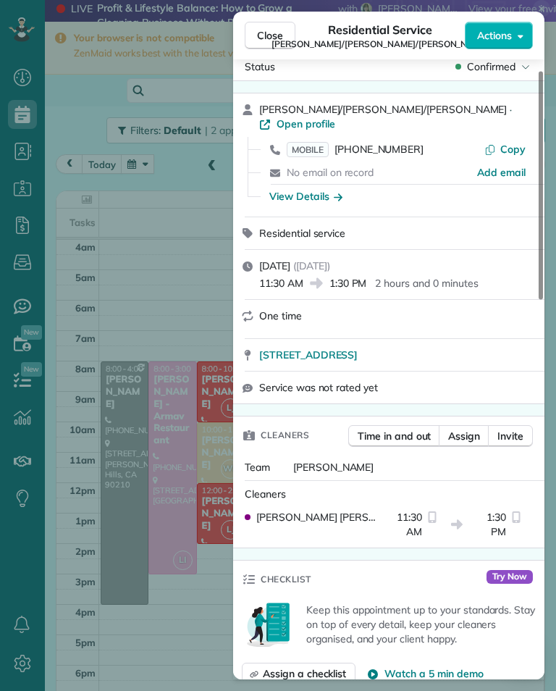
click at [8, 553] on div "Close Residential Service [PERSON_NAME]/[PERSON_NAME]/[PERSON_NAME] Actions Sta…" at bounding box center [278, 345] width 556 height 691
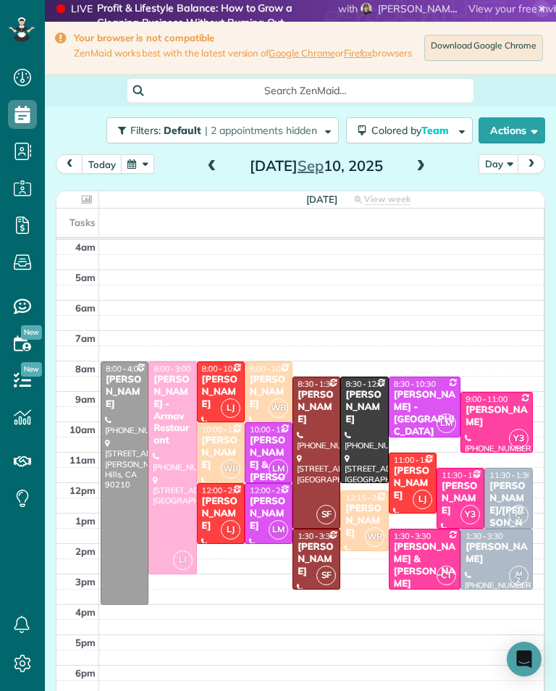
click at [527, 489] on div "[PERSON_NAME]/[PERSON_NAME]/[PERSON_NAME]" at bounding box center [508, 522] width 39 height 85
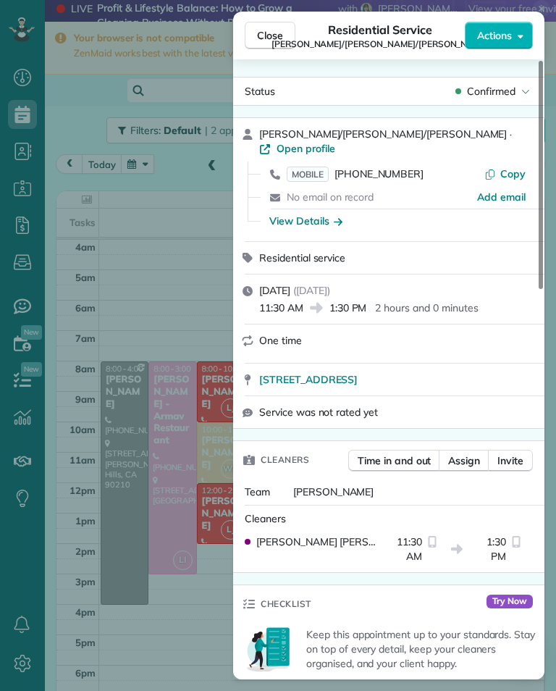
click at [471, 453] on span "Assign" at bounding box center [464, 460] width 32 height 14
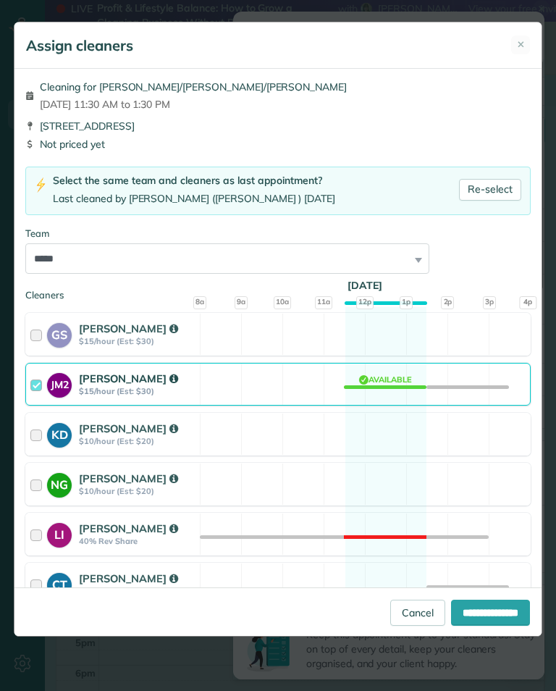
click at [435, 385] on div "JM2 [PERSON_NAME] $15/hour (Est: $30) Available" at bounding box center [278, 384] width 506 height 43
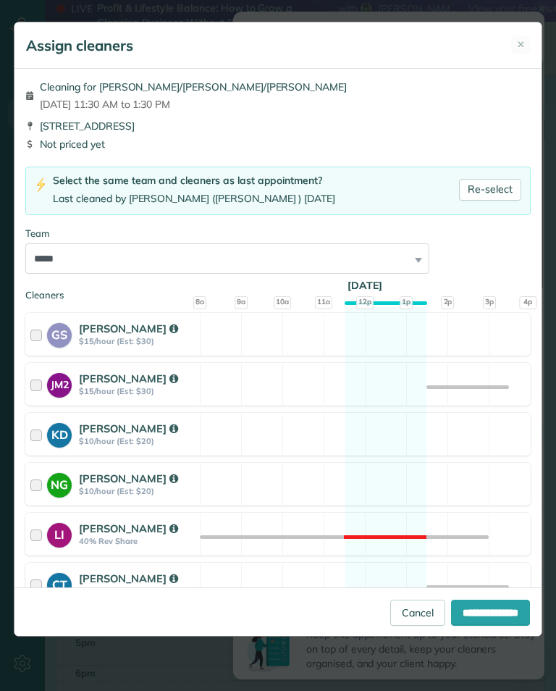
click at [472, 626] on input "**********" at bounding box center [490, 613] width 79 height 26
type input "**********"
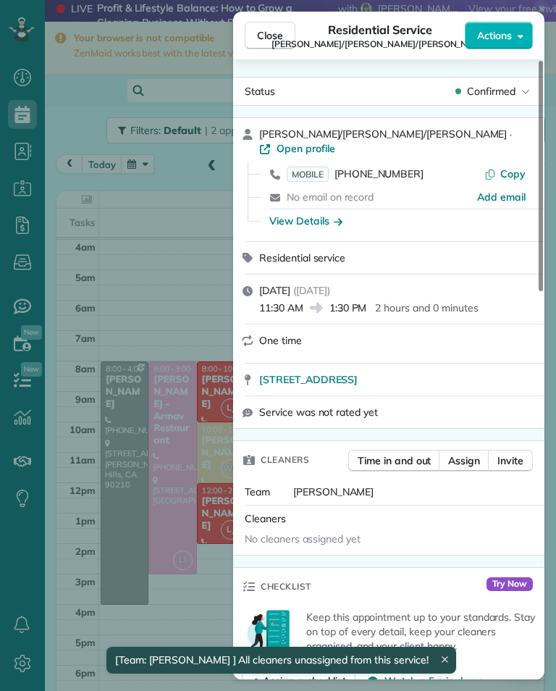
click at [207, 544] on div "Close Residential Service [PERSON_NAME]/[PERSON_NAME]/[PERSON_NAME] Actions Sta…" at bounding box center [278, 345] width 556 height 691
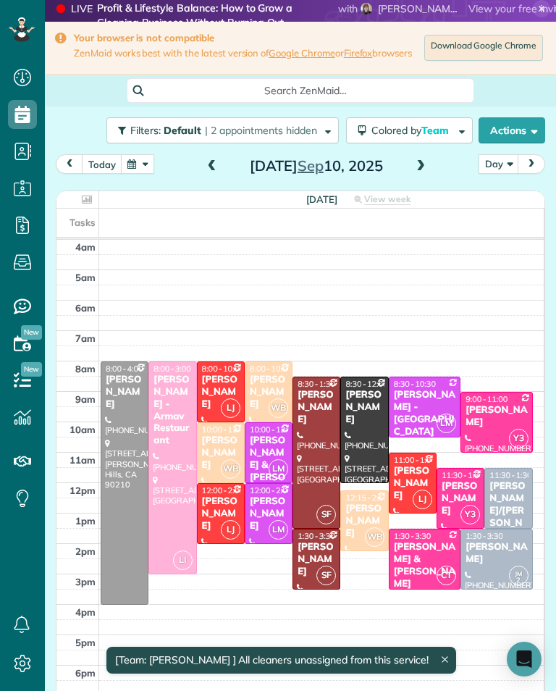
click at [500, 566] on div "[PERSON_NAME]" at bounding box center [496, 553] width 63 height 25
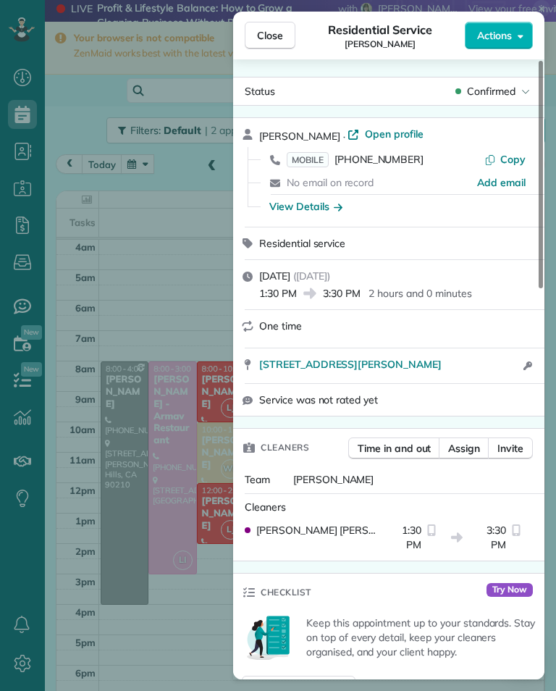
click at [465, 456] on button "Assign" at bounding box center [464, 449] width 51 height 22
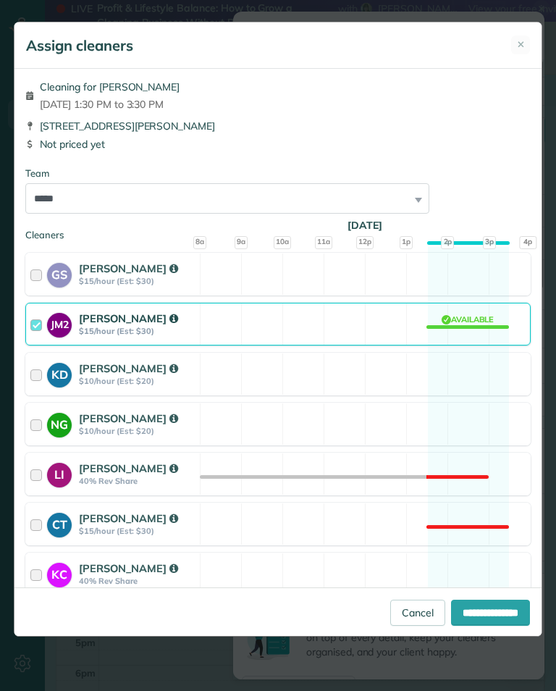
click at [34, 335] on div at bounding box center [38, 324] width 17 height 27
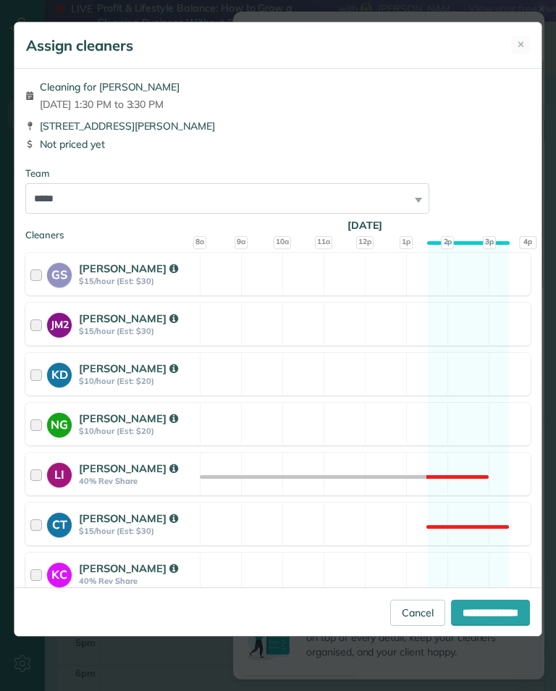
click at [486, 626] on input "**********" at bounding box center [490, 613] width 79 height 26
type input "**********"
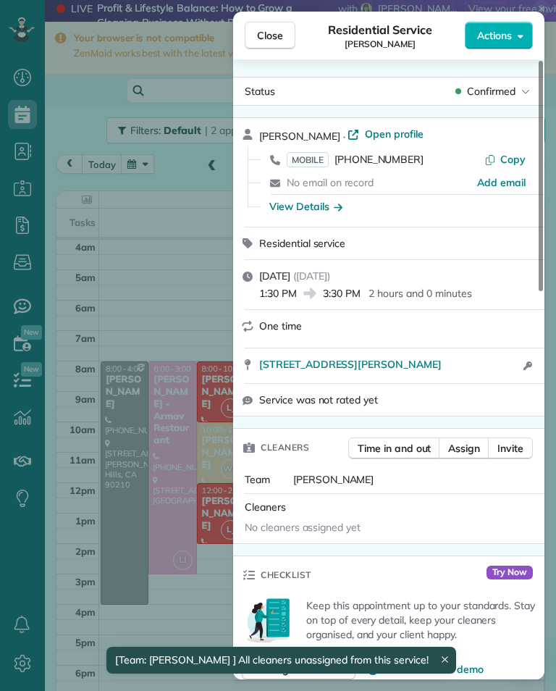
click at [143, 496] on div "Close Residential Service [PERSON_NAME] Actions Status Confirmed [PERSON_NAME] …" at bounding box center [278, 345] width 556 height 691
